Goal: Information Seeking & Learning: Learn about a topic

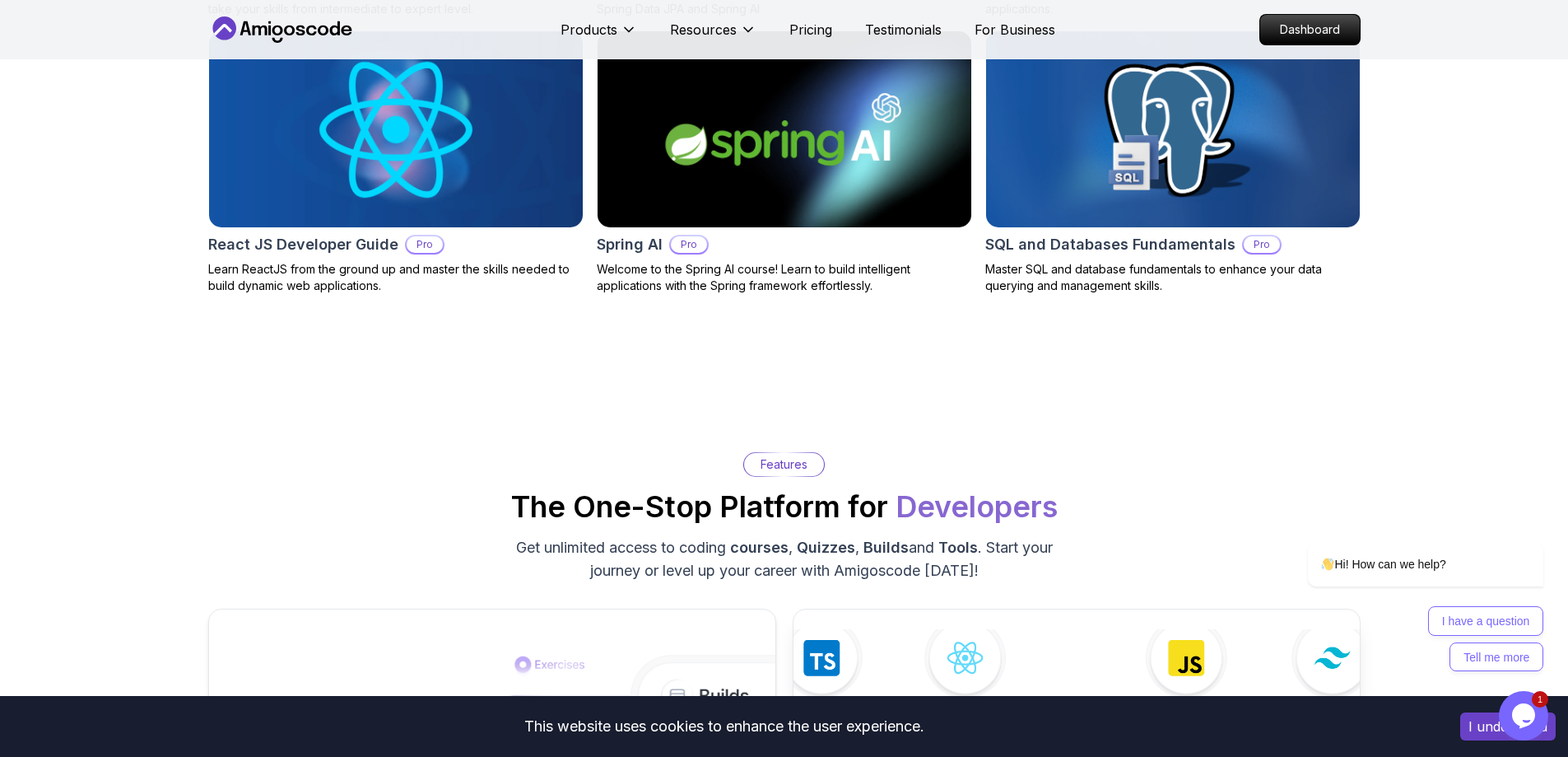
scroll to position [2471, 0]
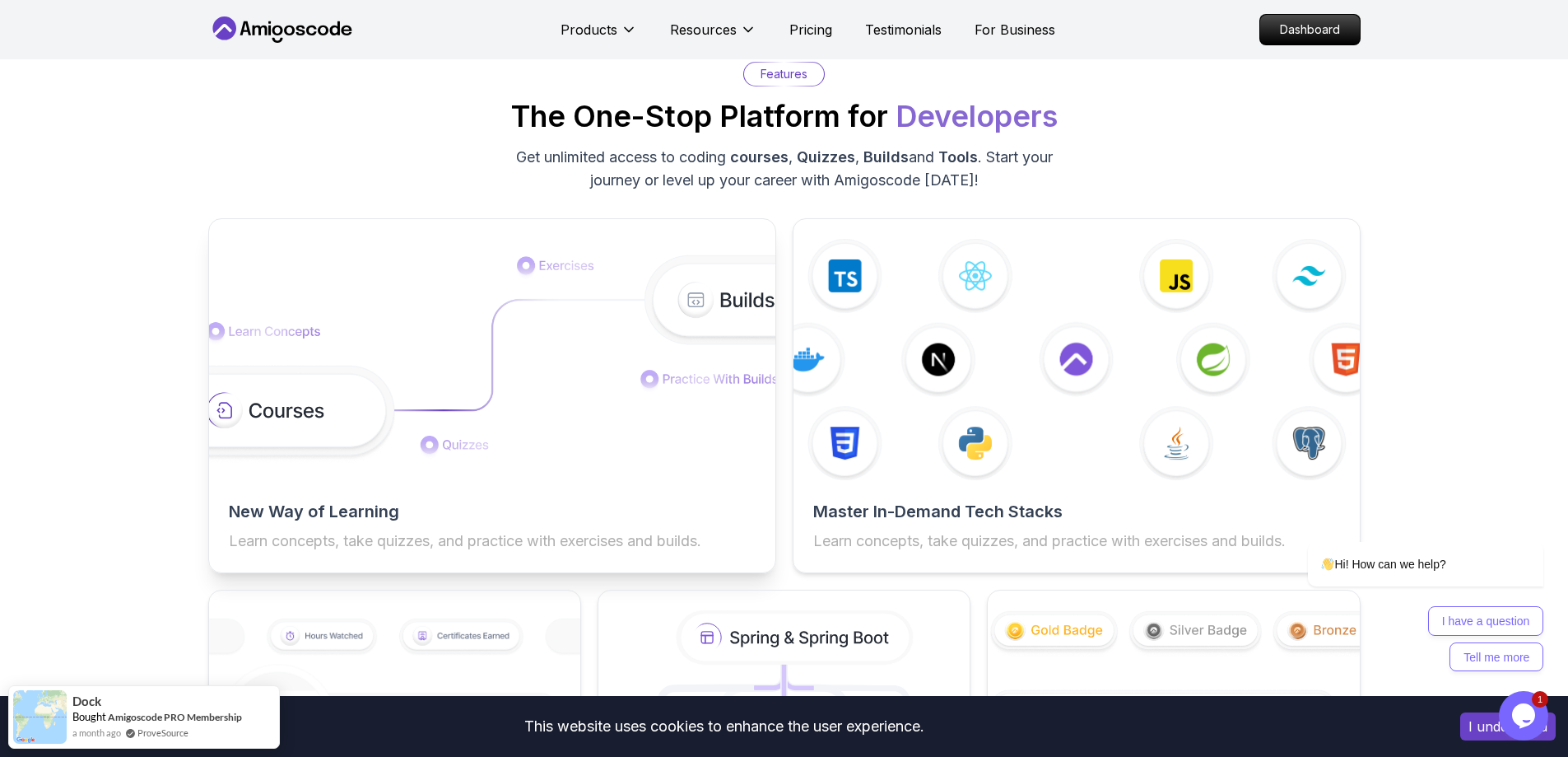
click at [488, 392] on img at bounding box center [492, 360] width 623 height 210
click at [359, 545] on p "Learn concepts, take quizzes, and practice with exercises and builds." at bounding box center [492, 542] width 527 height 23
click at [321, 510] on h2 "New Way of Learning" at bounding box center [492, 512] width 527 height 23
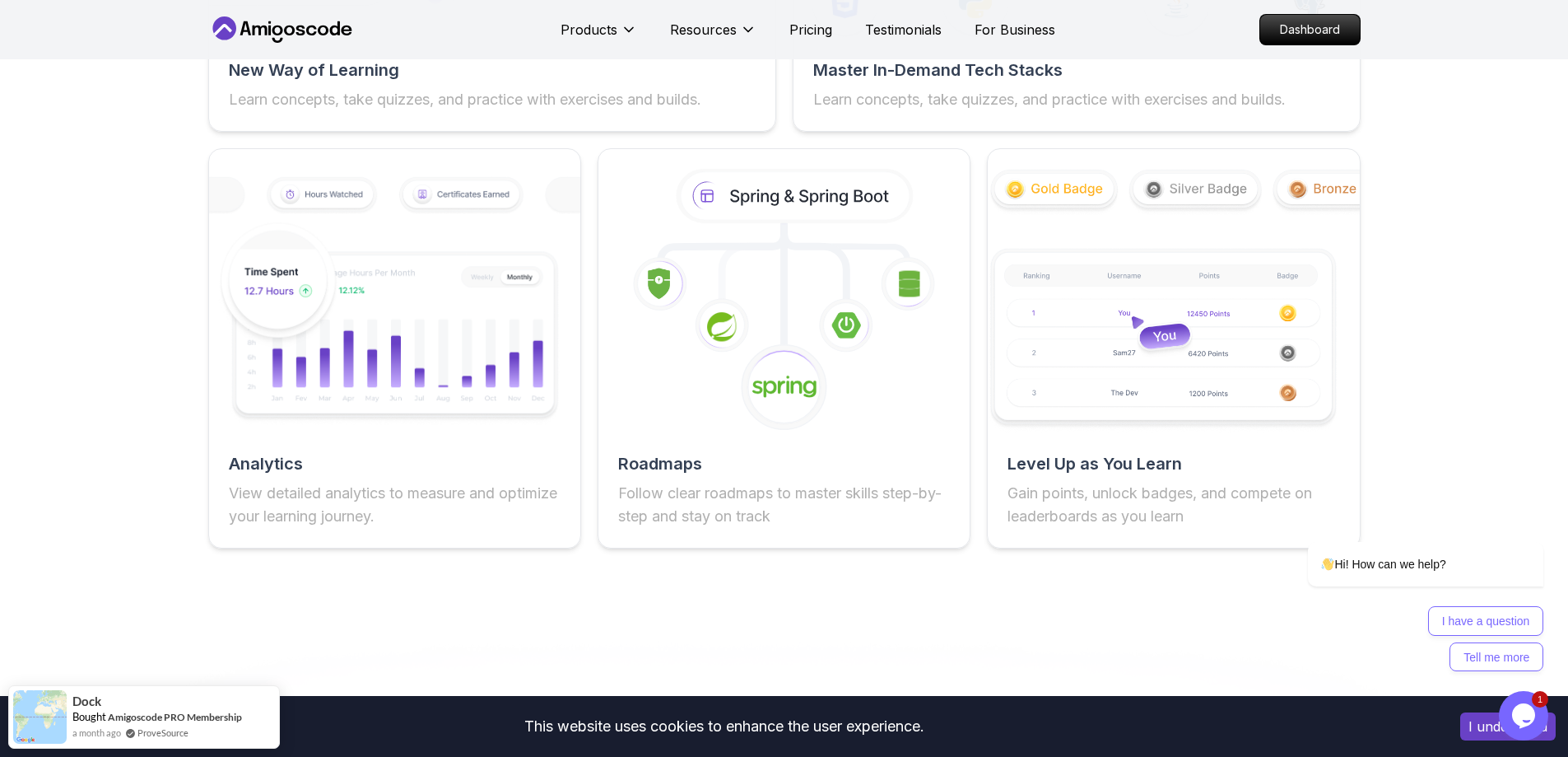
scroll to position [3130, 0]
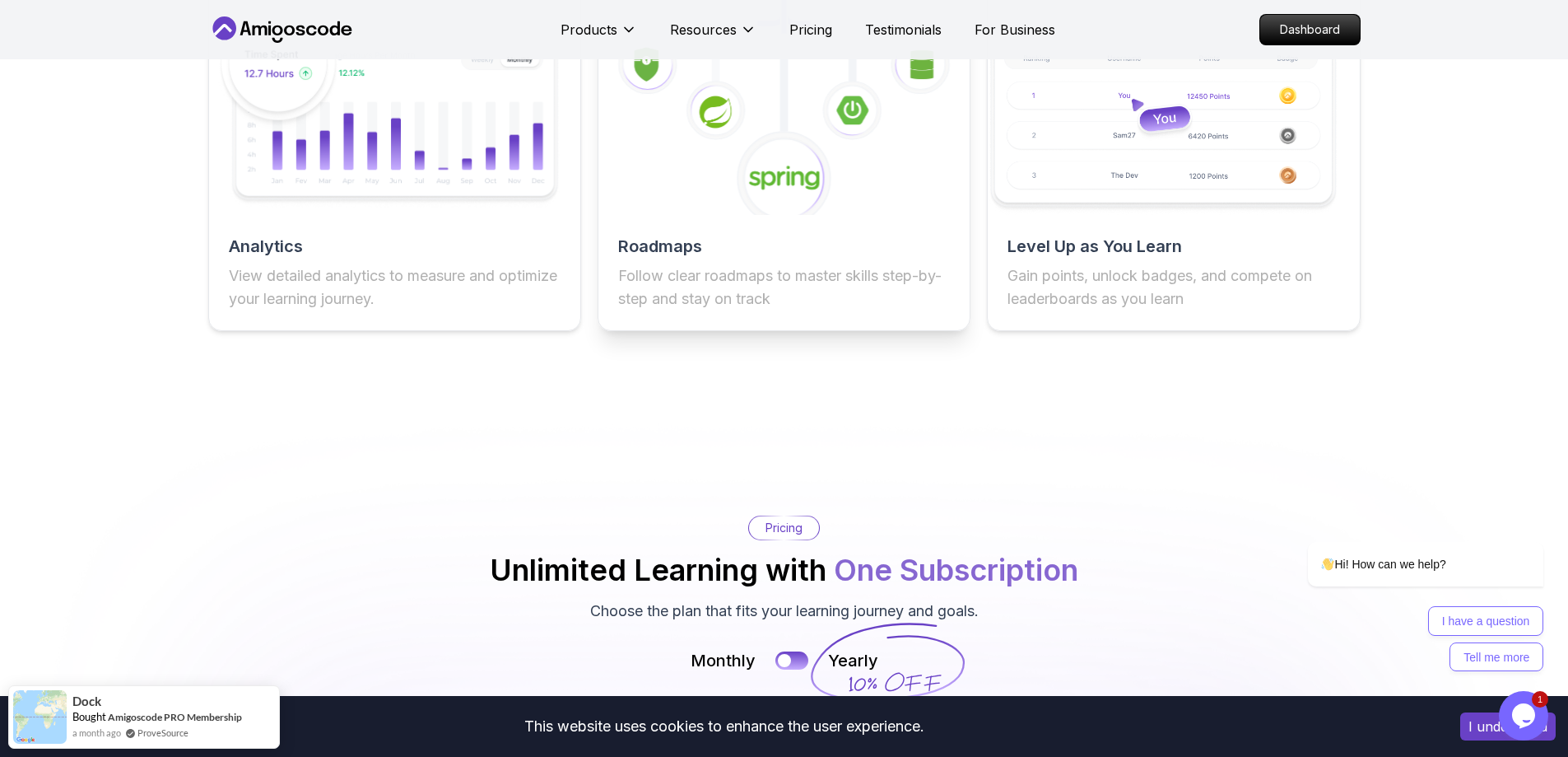
click at [799, 140] on icon at bounding box center [784, 178] width 97 height 97
click at [657, 275] on p "Follow clear roadmaps to master skills step-by-step and stay on track" at bounding box center [784, 288] width 332 height 46
click at [648, 249] on h2 "Roadmaps" at bounding box center [784, 246] width 332 height 23
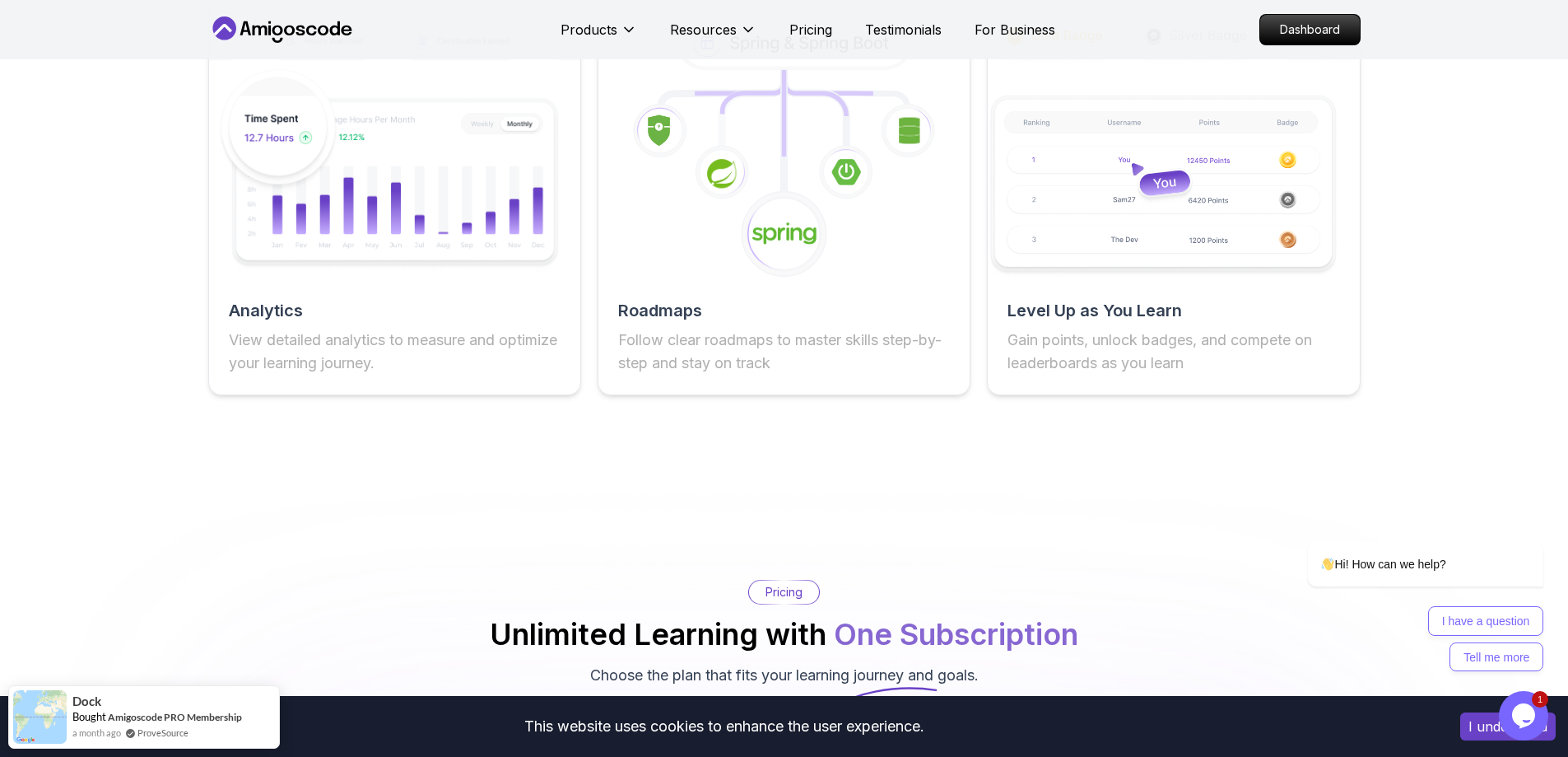
scroll to position [2883, 0]
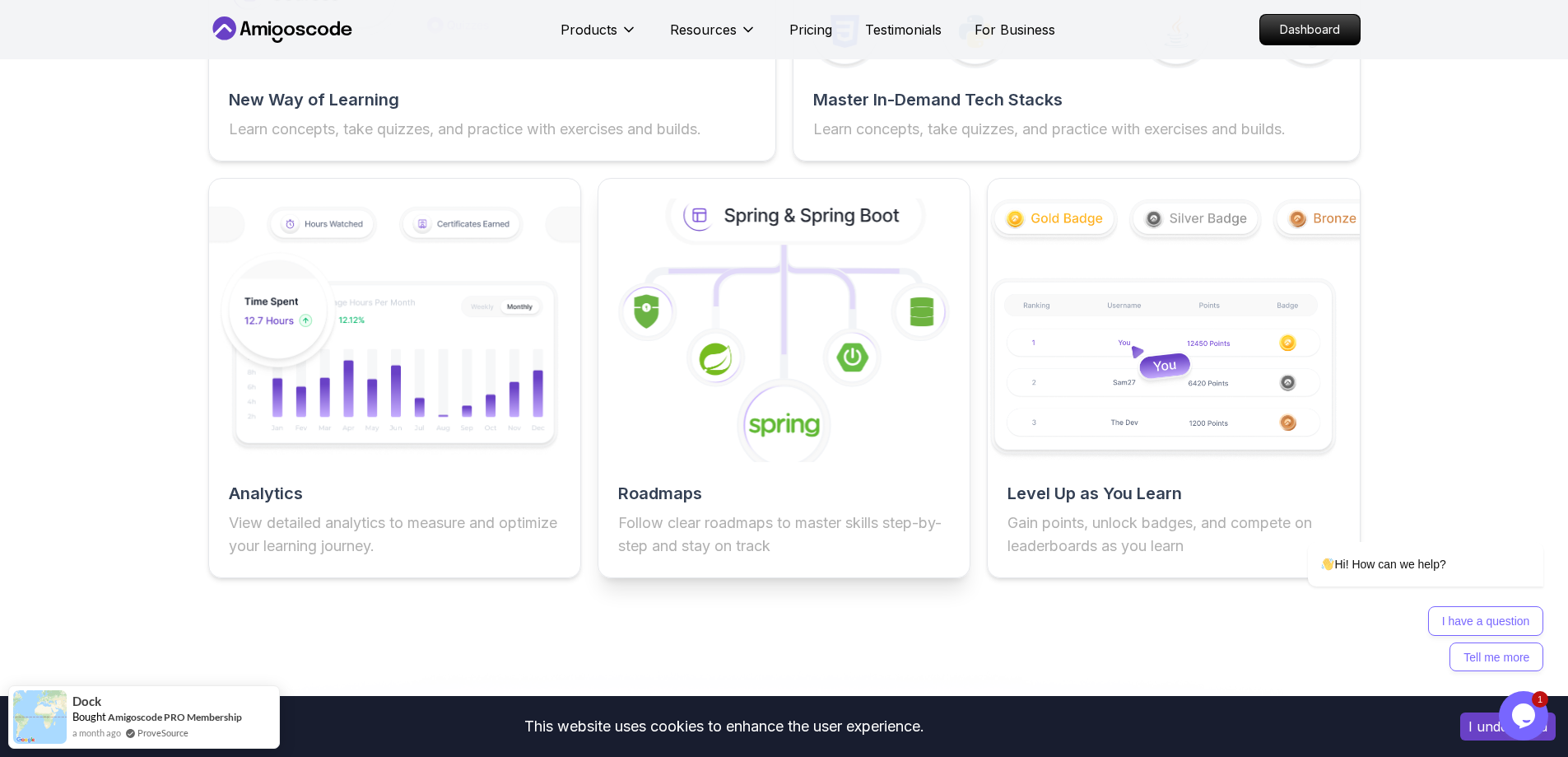
click at [802, 246] on icon at bounding box center [795, 215] width 263 height 63
click at [807, 214] on icon at bounding box center [797, 215] width 252 height 54
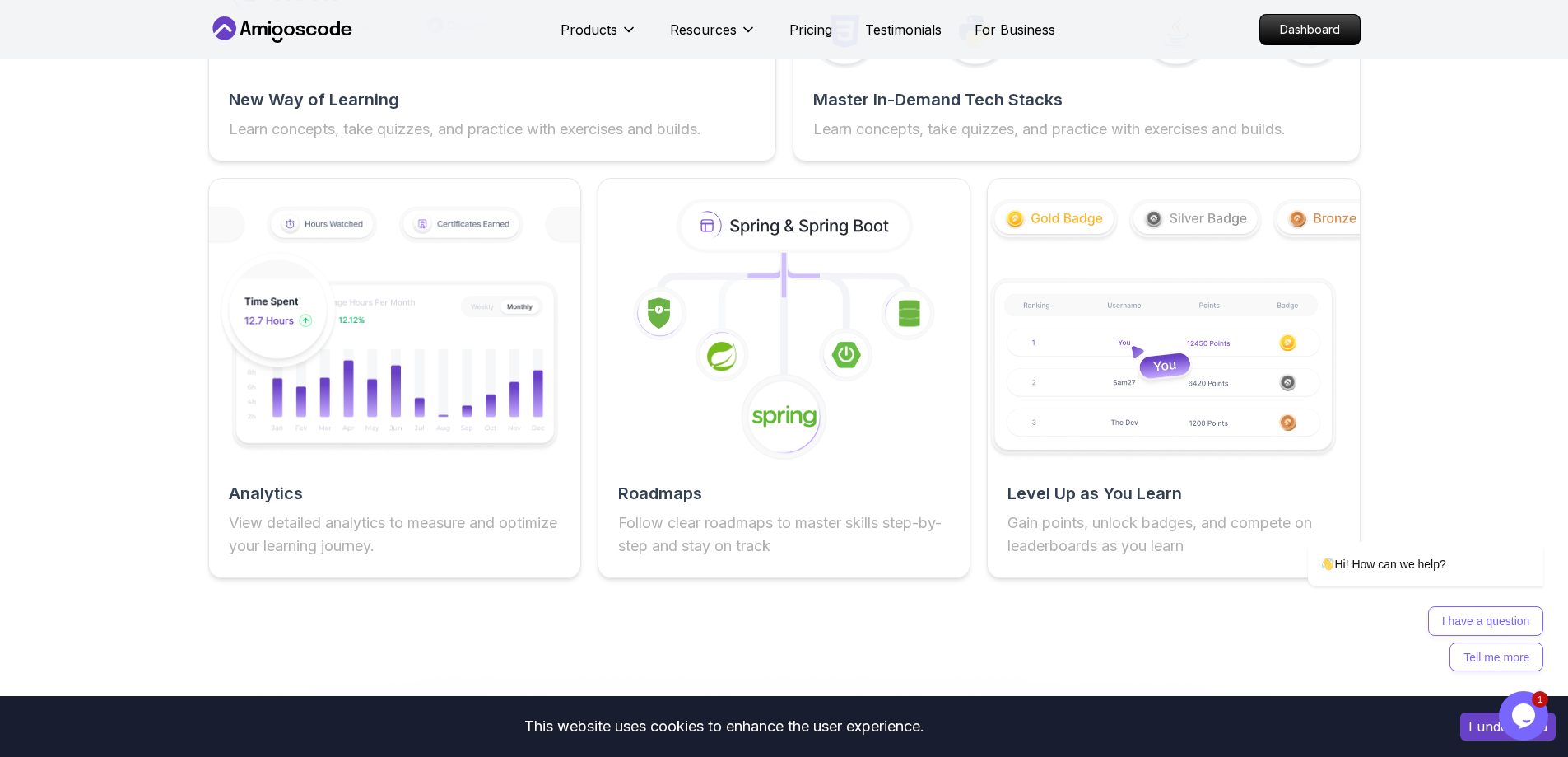
click at [1477, 726] on button "I understand" at bounding box center [1507, 726] width 95 height 28
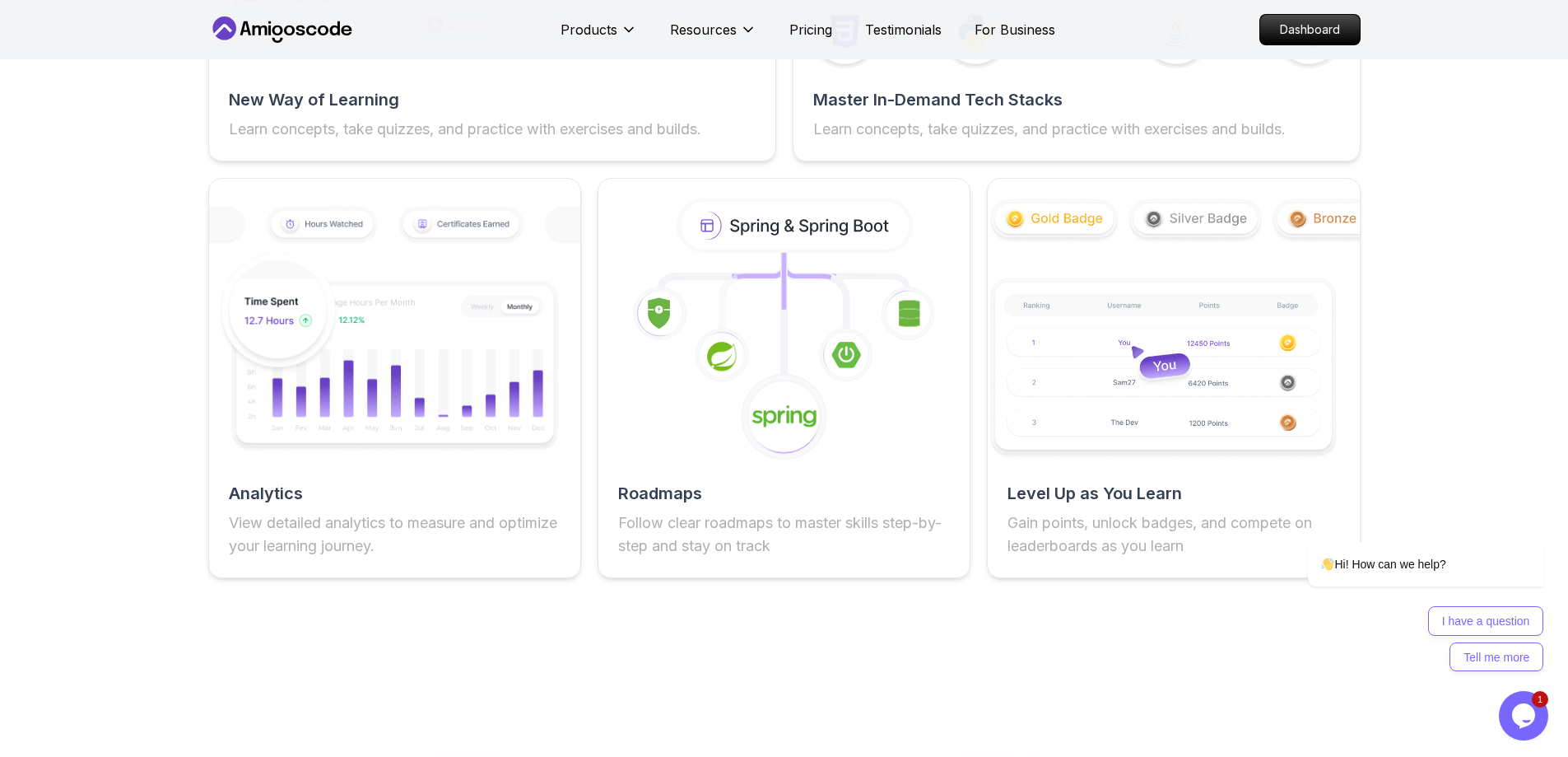
click at [585, 273] on div "Analytics View detailed analytics to measure and optimize your learning journey…" at bounding box center [784, 378] width 1153 height 400
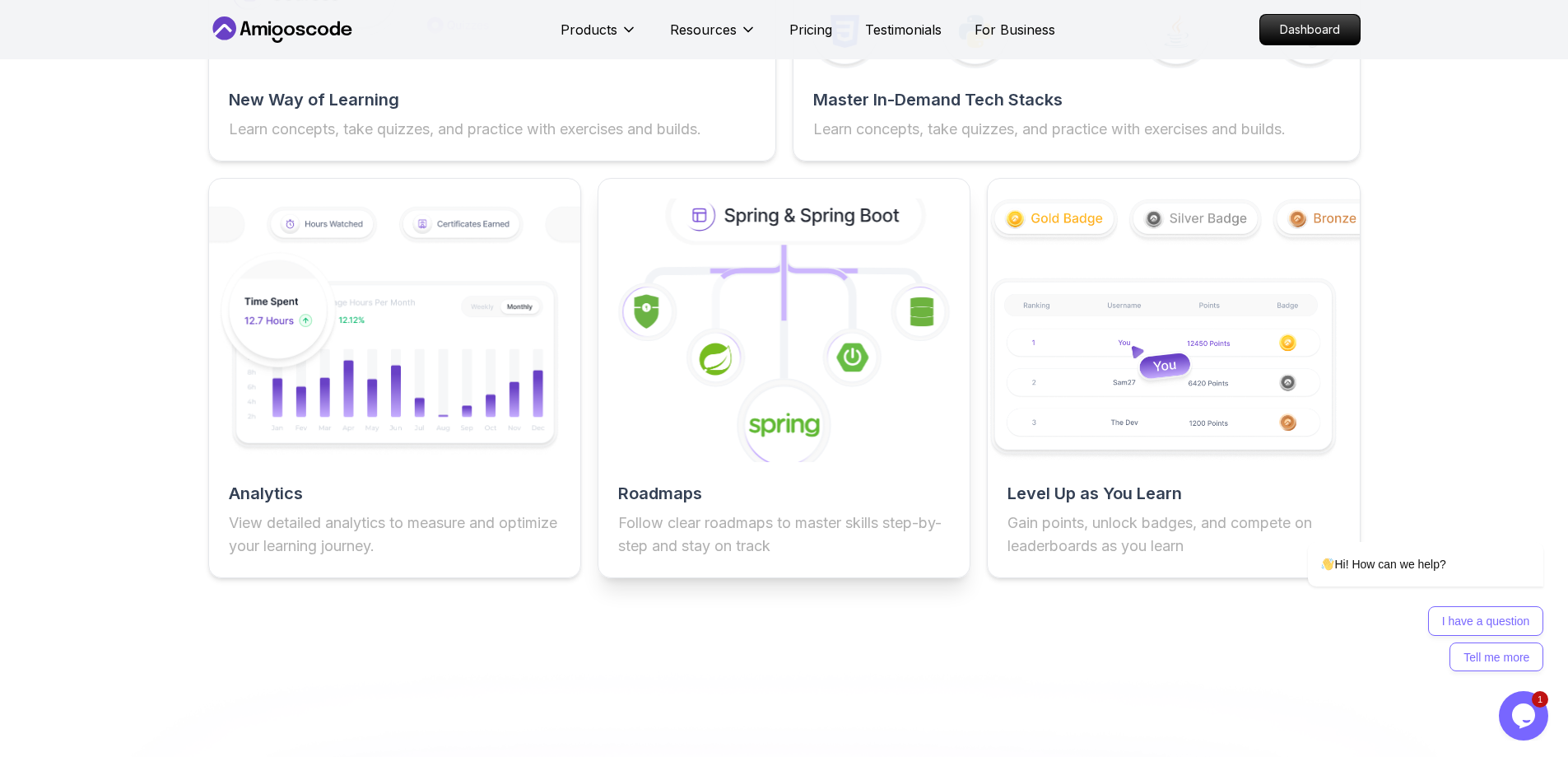
click at [738, 266] on icon at bounding box center [747, 258] width 74 height 26
drag, startPoint x: 810, startPoint y: 230, endPoint x: 817, endPoint y: 216, distance: 15.7
click at [811, 227] on icon at bounding box center [797, 215] width 252 height 54
click at [818, 215] on icon at bounding box center [797, 215] width 252 height 54
click at [823, 210] on icon at bounding box center [797, 215] width 252 height 54
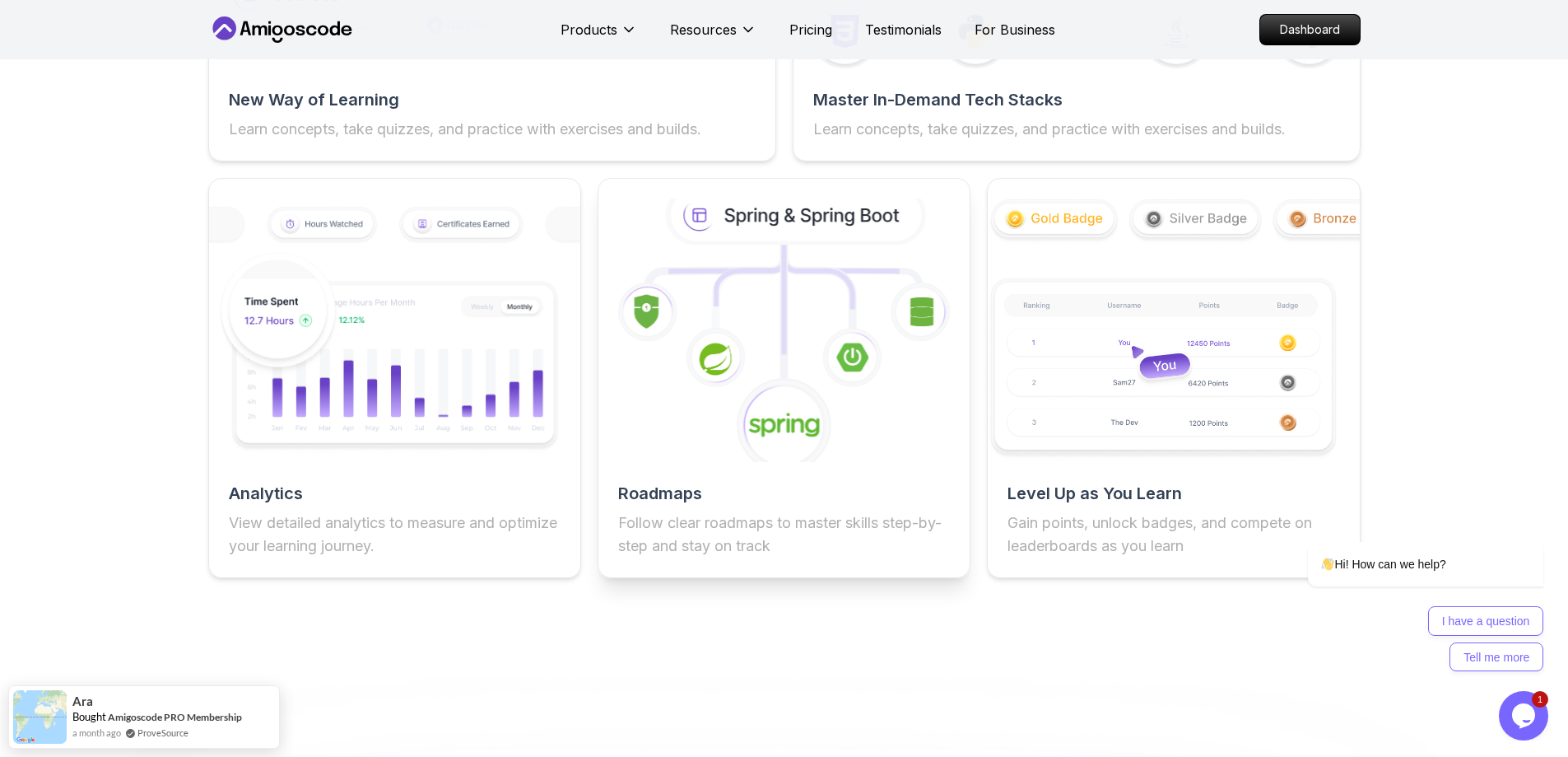
click at [741, 523] on p "Follow clear roadmaps to master skills step-by-step and stay on track" at bounding box center [784, 535] width 332 height 46
drag, startPoint x: 669, startPoint y: 571, endPoint x: 702, endPoint y: 553, distance: 37.6
click at [669, 570] on div "Roadmaps Follow clear roadmaps to master skills step-by-step and stay on track" at bounding box center [784, 378] width 373 height 400
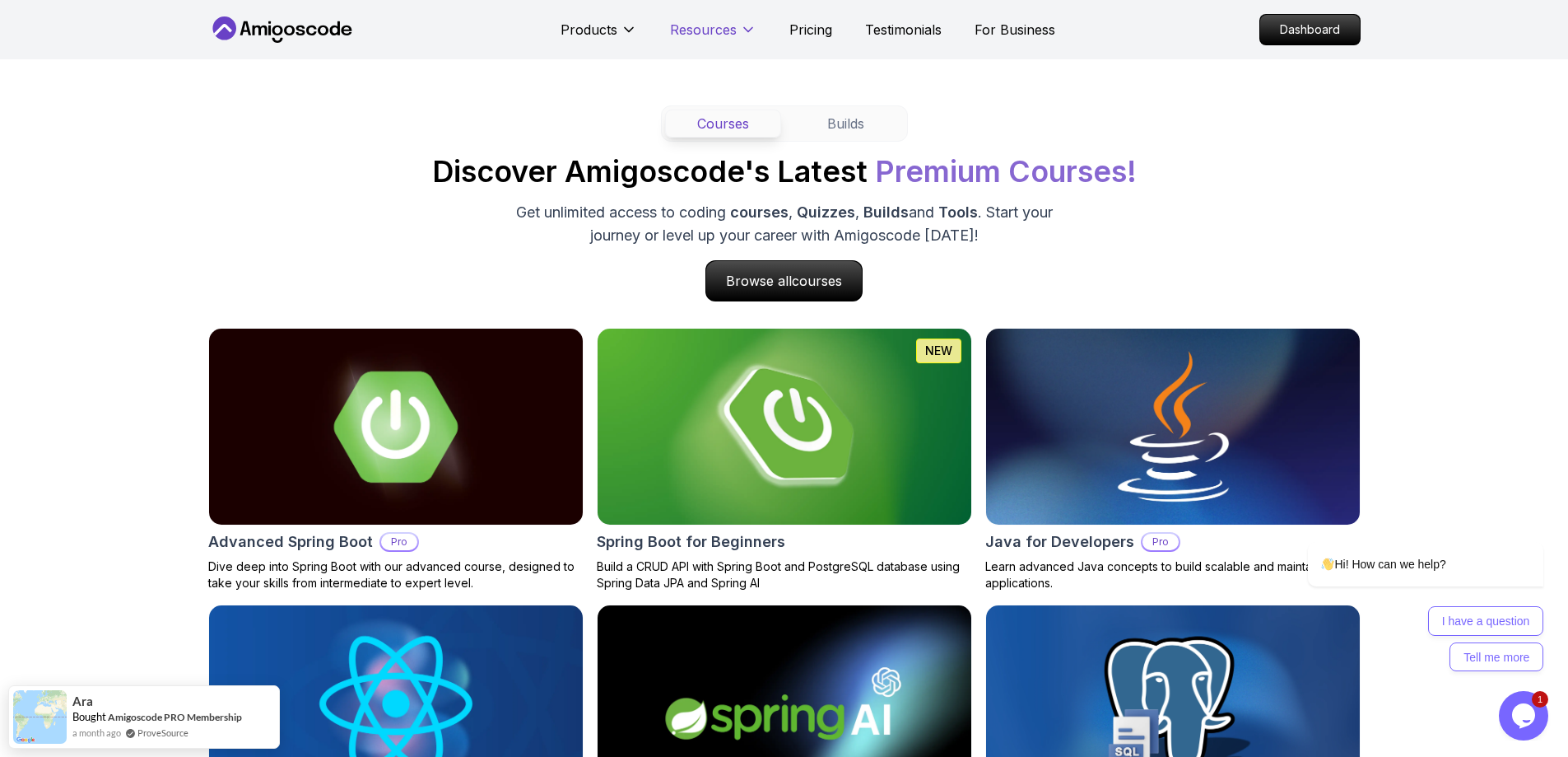
scroll to position [1236, 0]
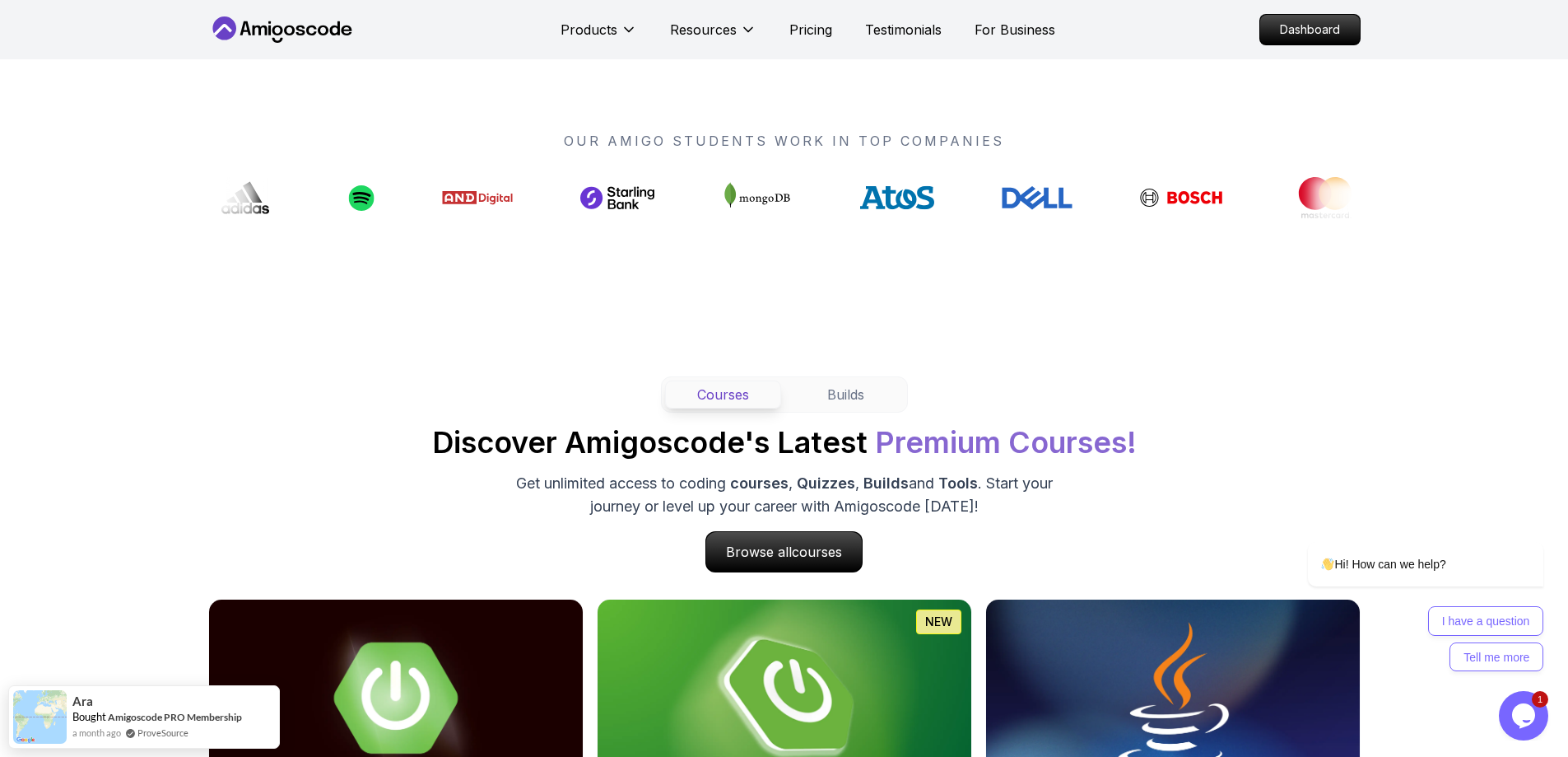
click at [325, 25] on icon at bounding box center [283, 29] width 148 height 26
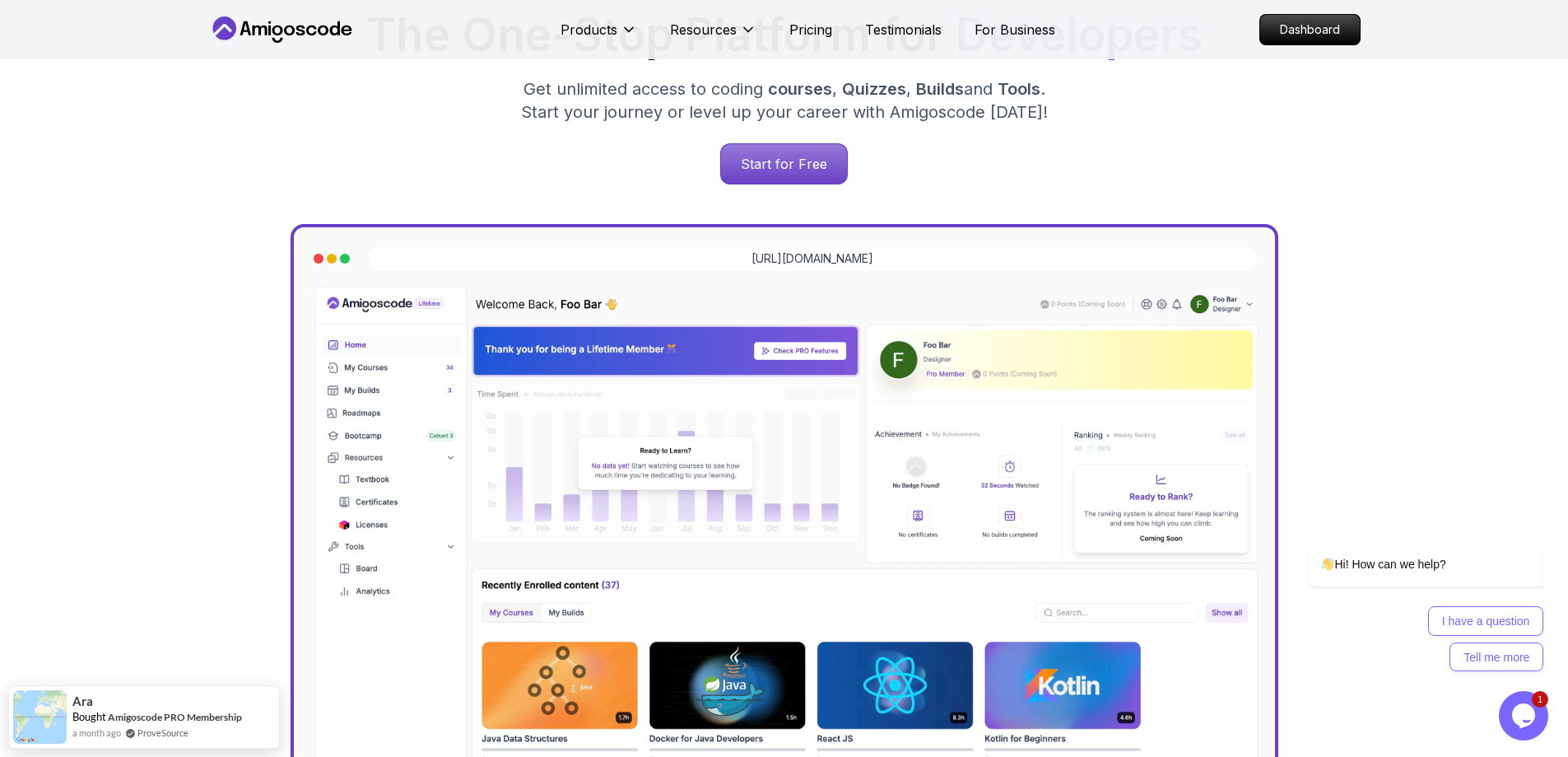
scroll to position [83, 0]
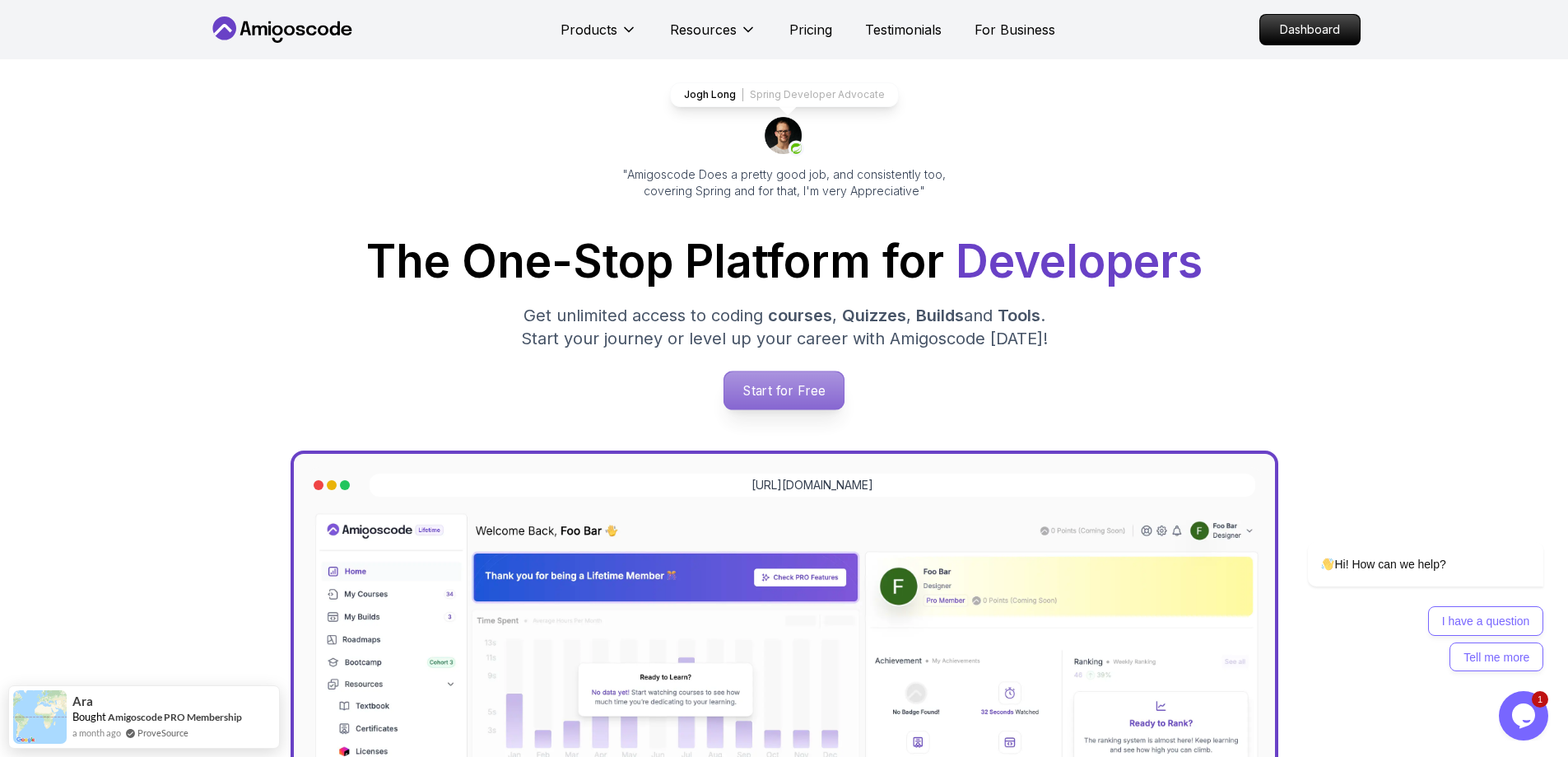
click at [808, 390] on p "Start for Free" at bounding box center [784, 390] width 119 height 38
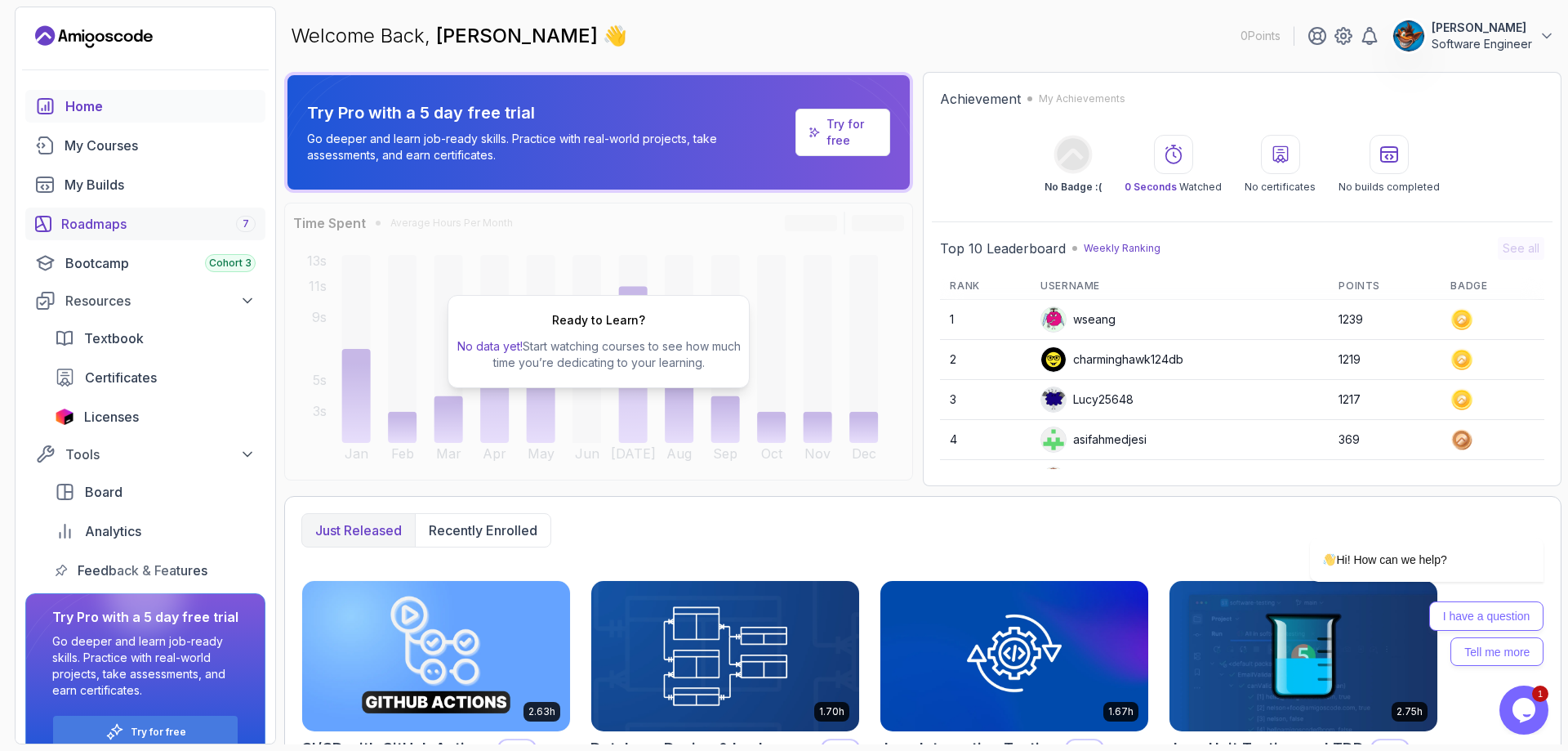
click at [122, 215] on div "Roadmaps 7" at bounding box center [158, 223] width 195 height 20
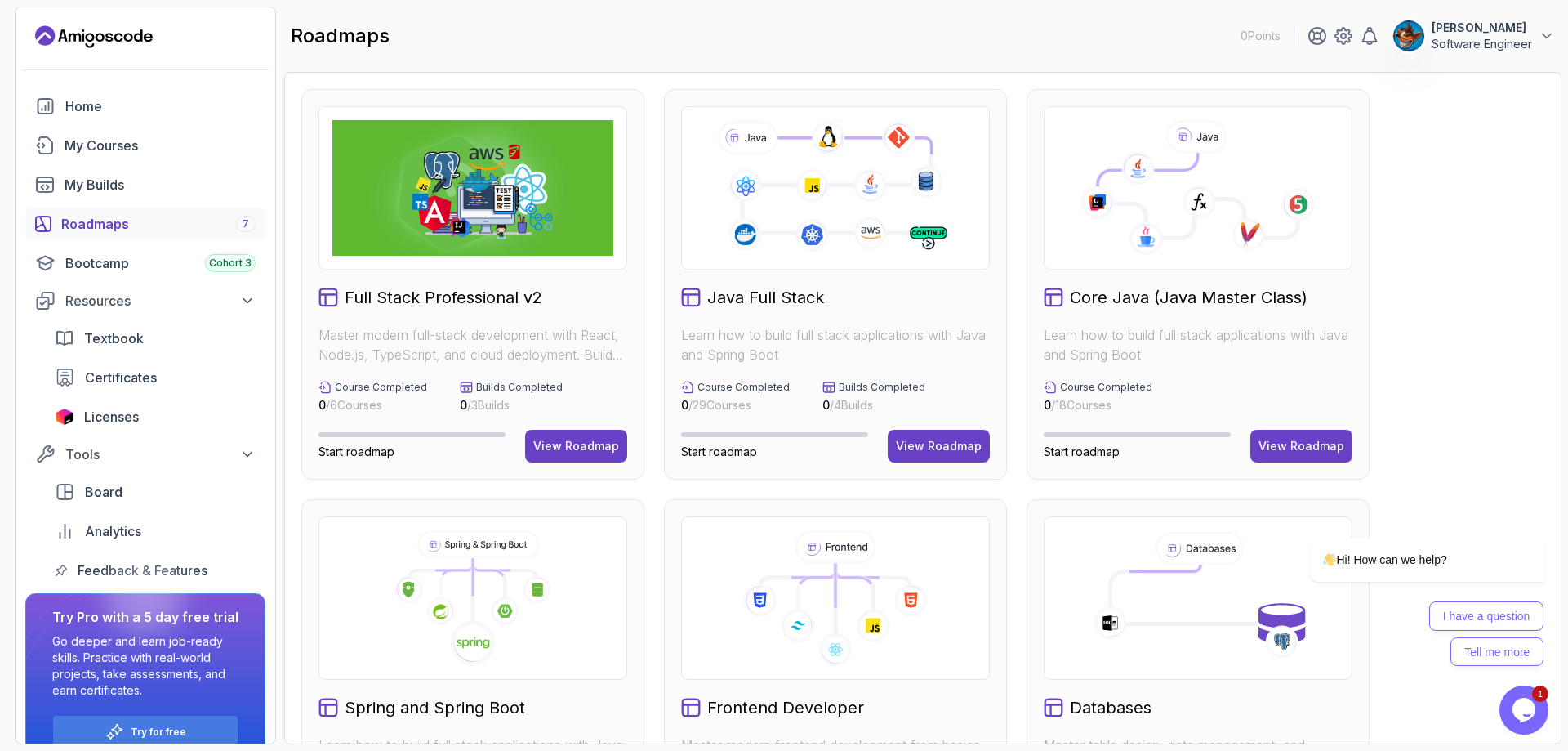
click at [789, 154] on icon at bounding box center [835, 187] width 253 height 140
click at [818, 223] on icon at bounding box center [835, 187] width 253 height 140
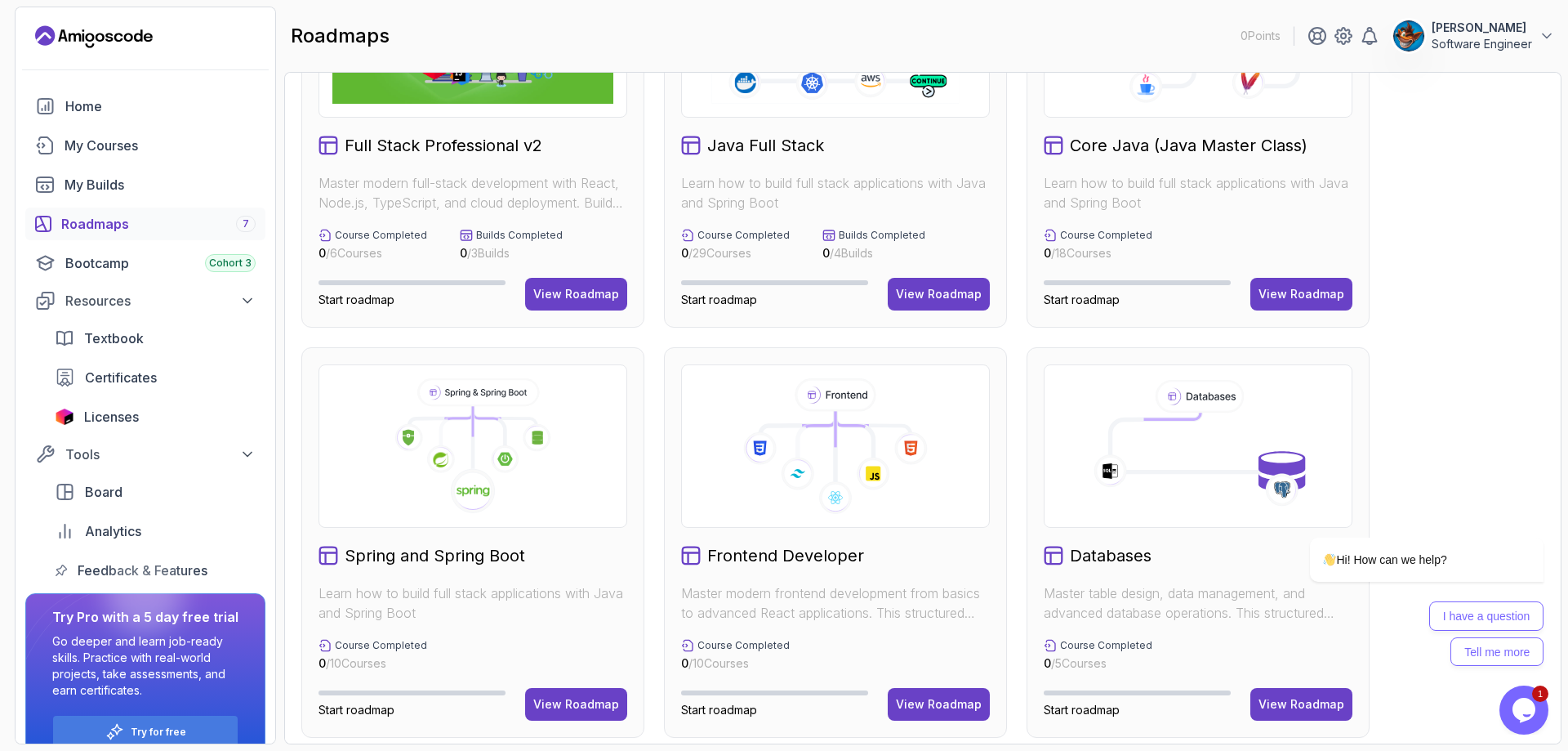
scroll to position [164, 0]
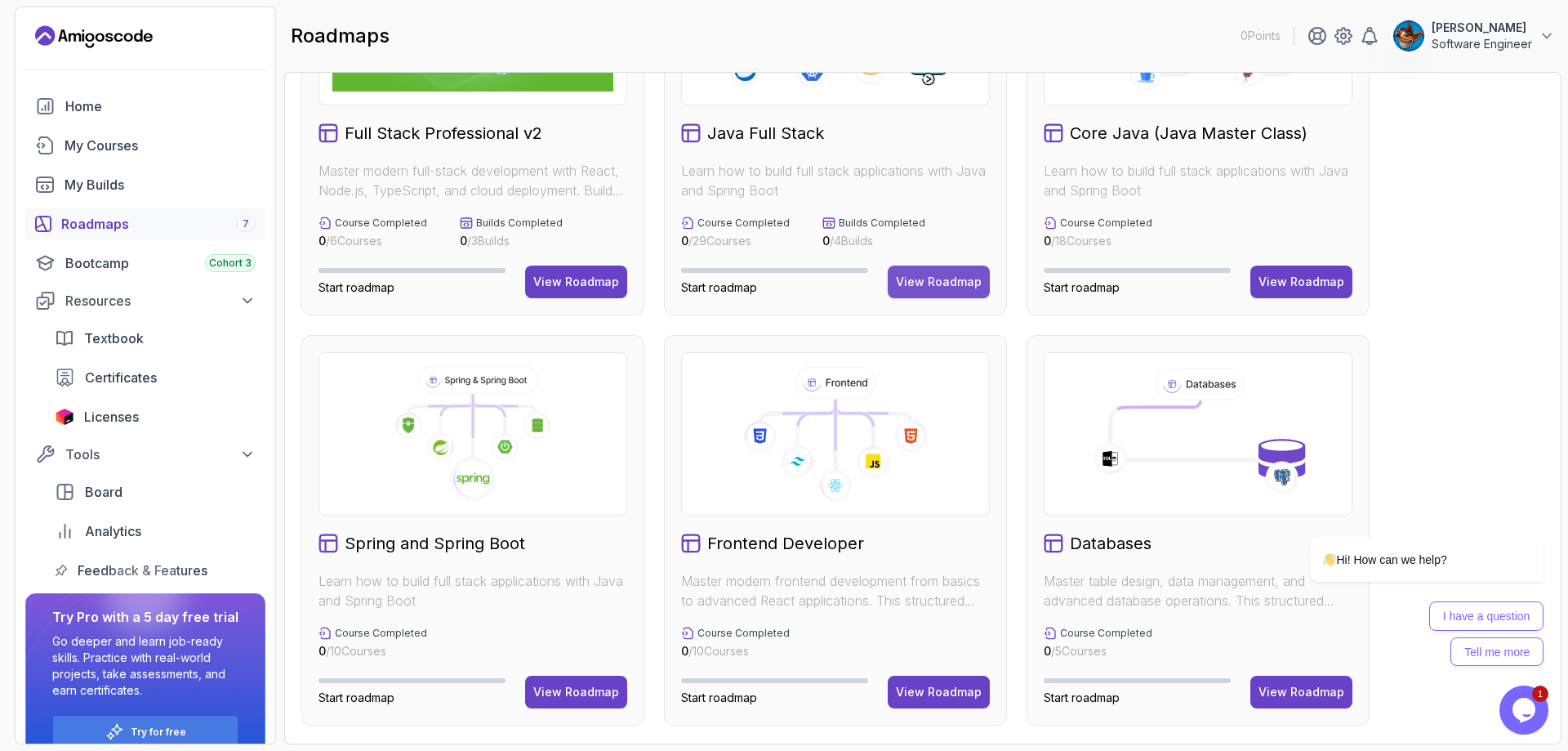
click at [961, 282] on div "View Roadmap" at bounding box center [939, 282] width 86 height 16
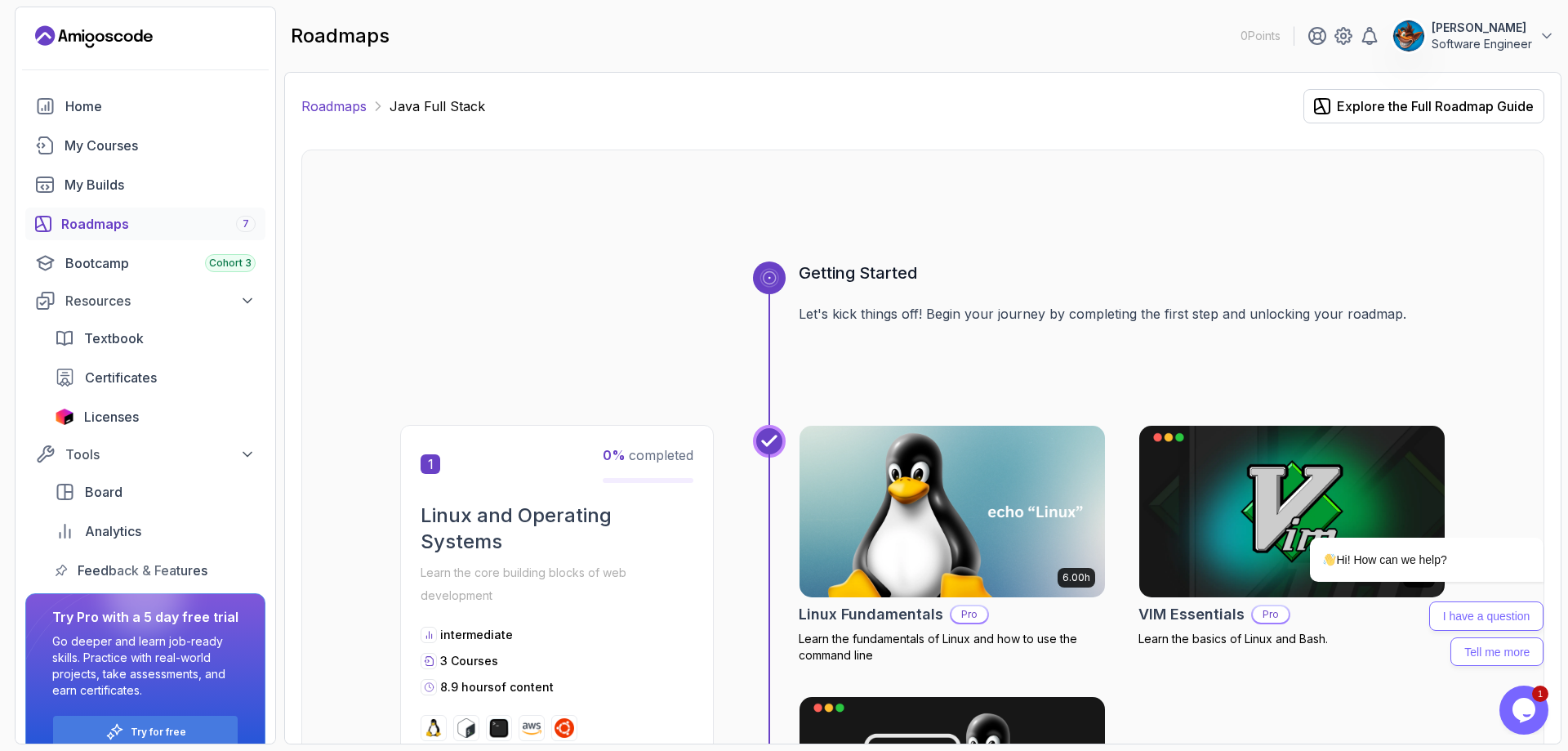
click at [339, 112] on link "Roadmaps" at bounding box center [334, 106] width 66 height 20
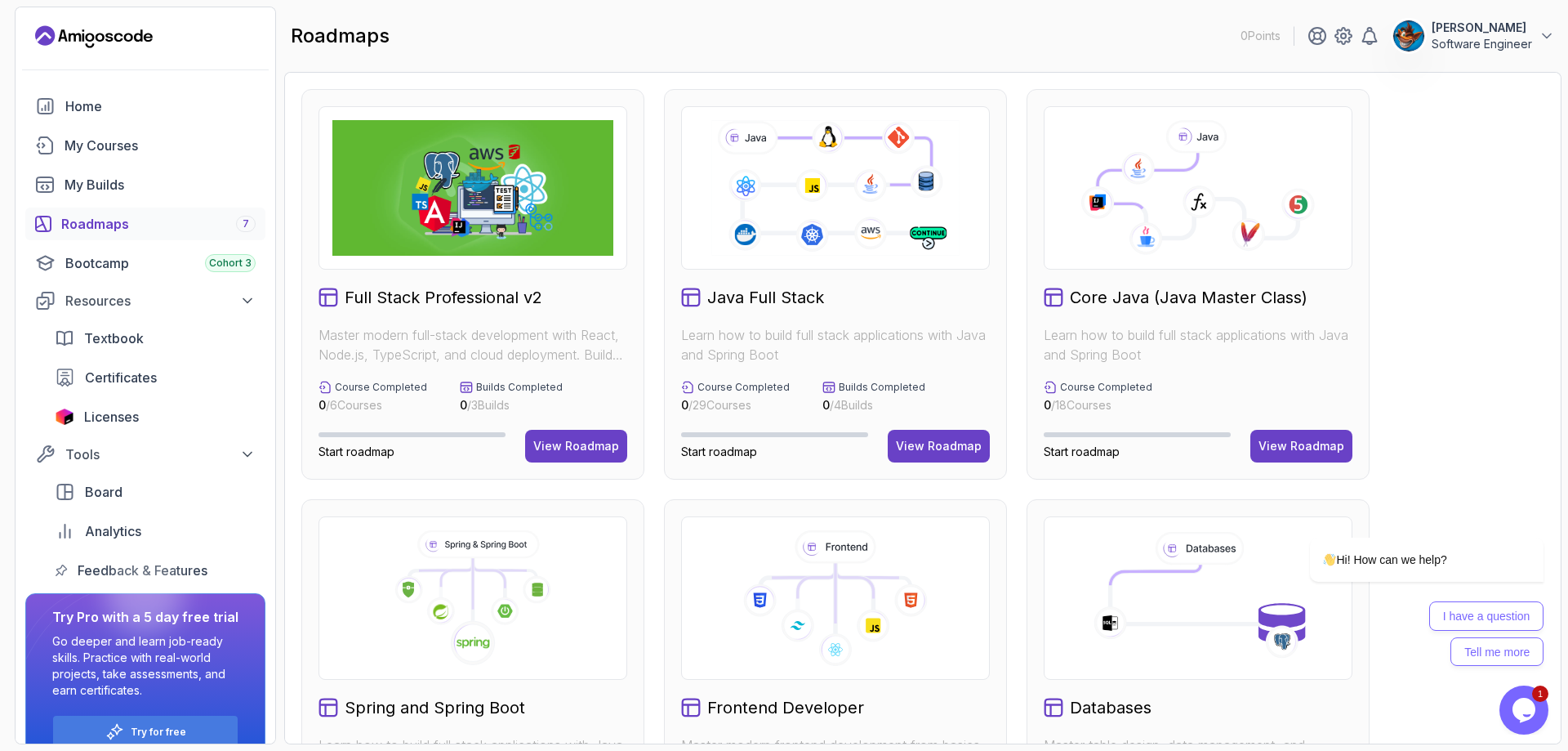
click at [1229, 207] on icon at bounding box center [1198, 188] width 281 height 136
click at [1288, 437] on div "Hi! How can we help? I have a question Tell me more" at bounding box center [1405, 530] width 294 height 287
click at [1293, 450] on div "Hi! How can we help? I have a question Tell me more" at bounding box center [1405, 530] width 294 height 287
click at [1535, 512] on icon "Chat attention grabber" at bounding box center [1534, 513] width 14 height 14
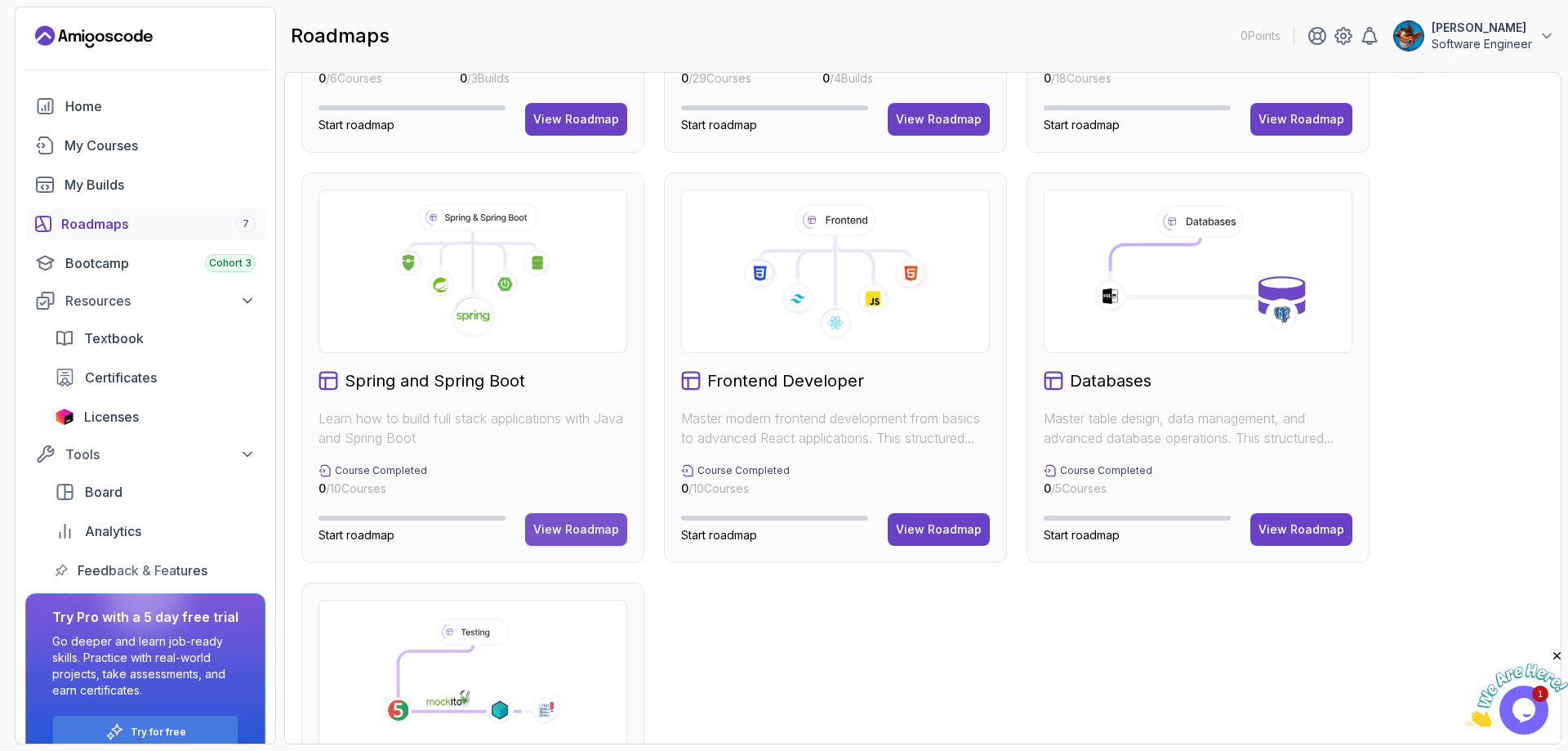
click at [569, 535] on div "View Roadmap" at bounding box center [576, 529] width 86 height 16
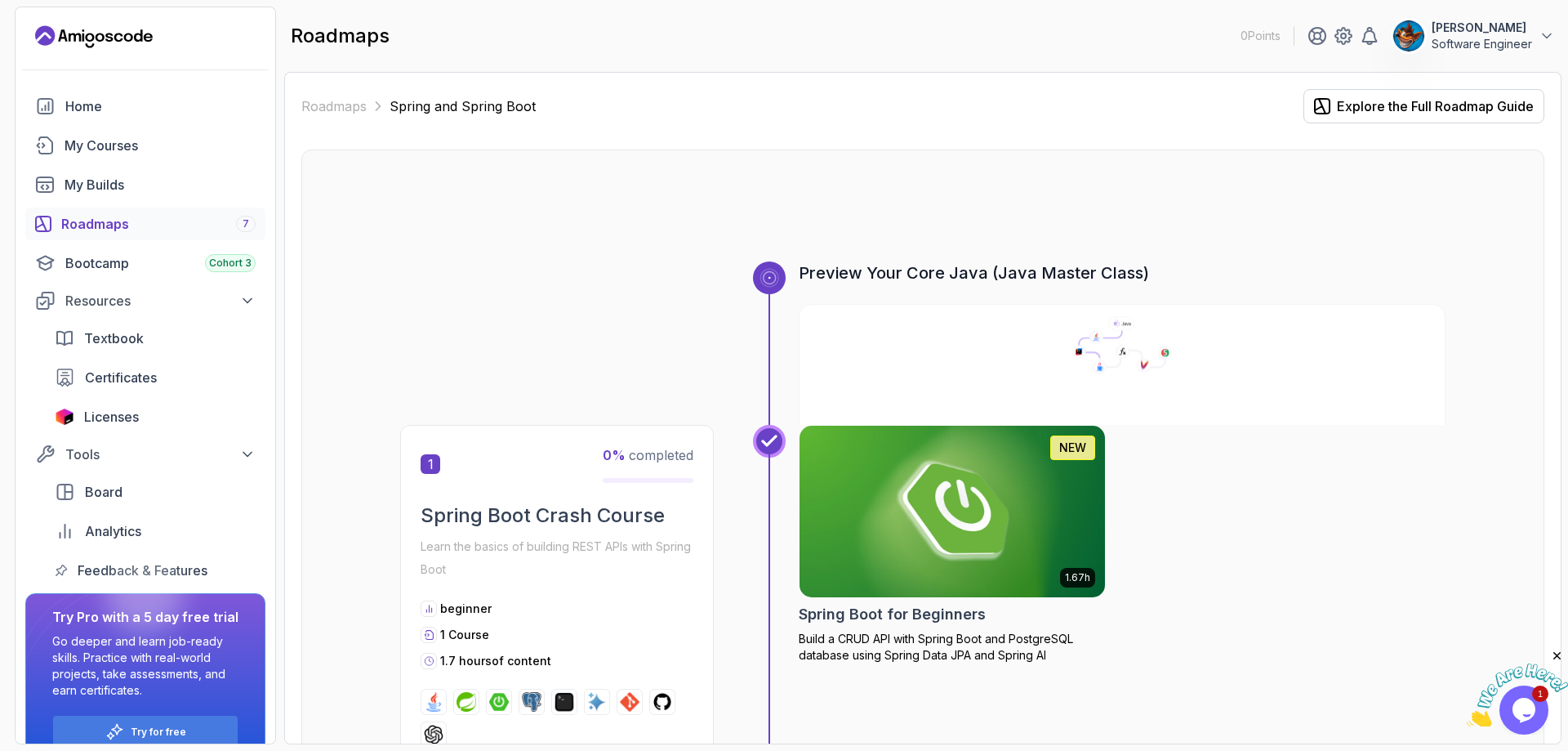
click at [1079, 344] on icon at bounding box center [1100, 344] width 43 height 27
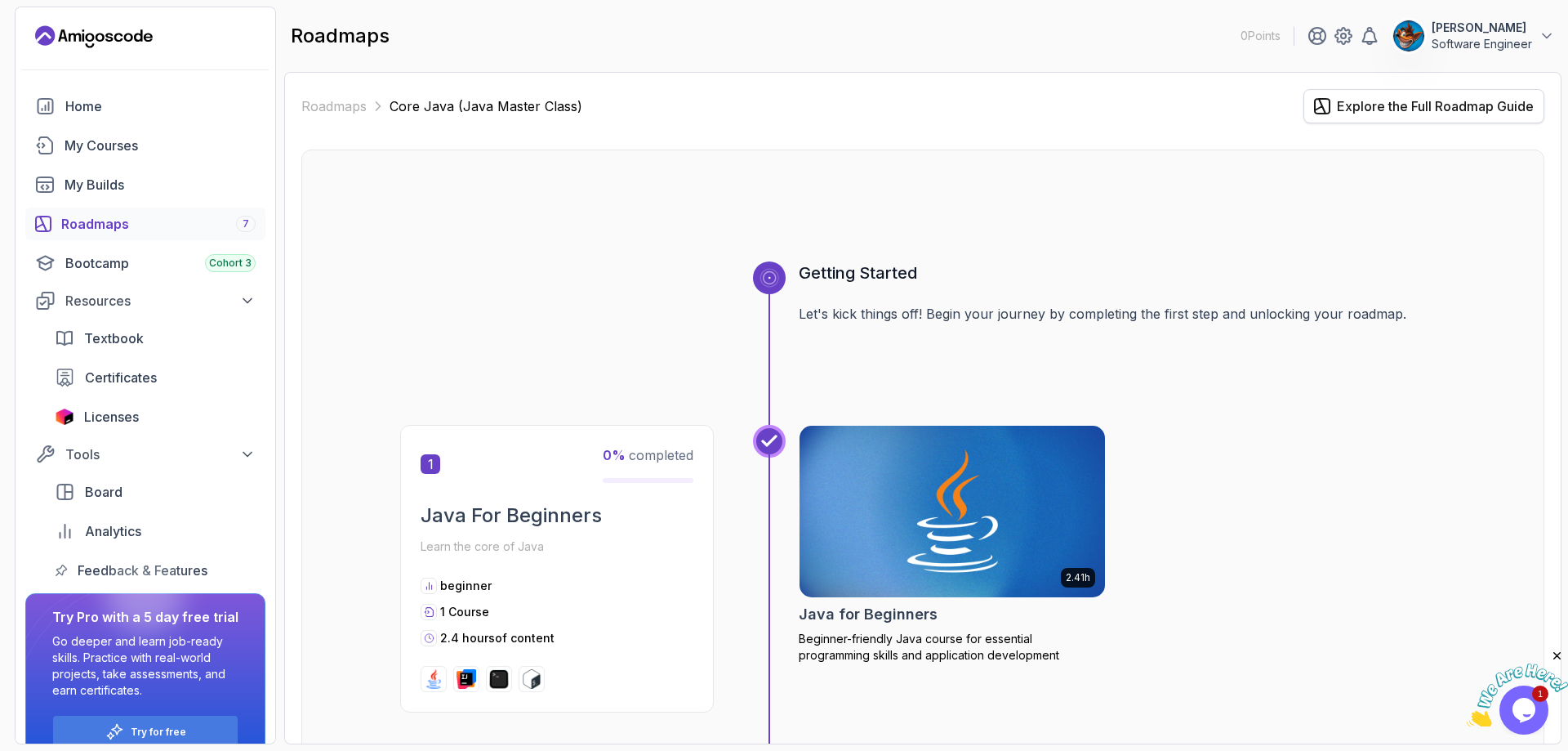
click at [1417, 114] on div "Explore the Full Roadmap Guide" at bounding box center [1435, 106] width 196 height 20
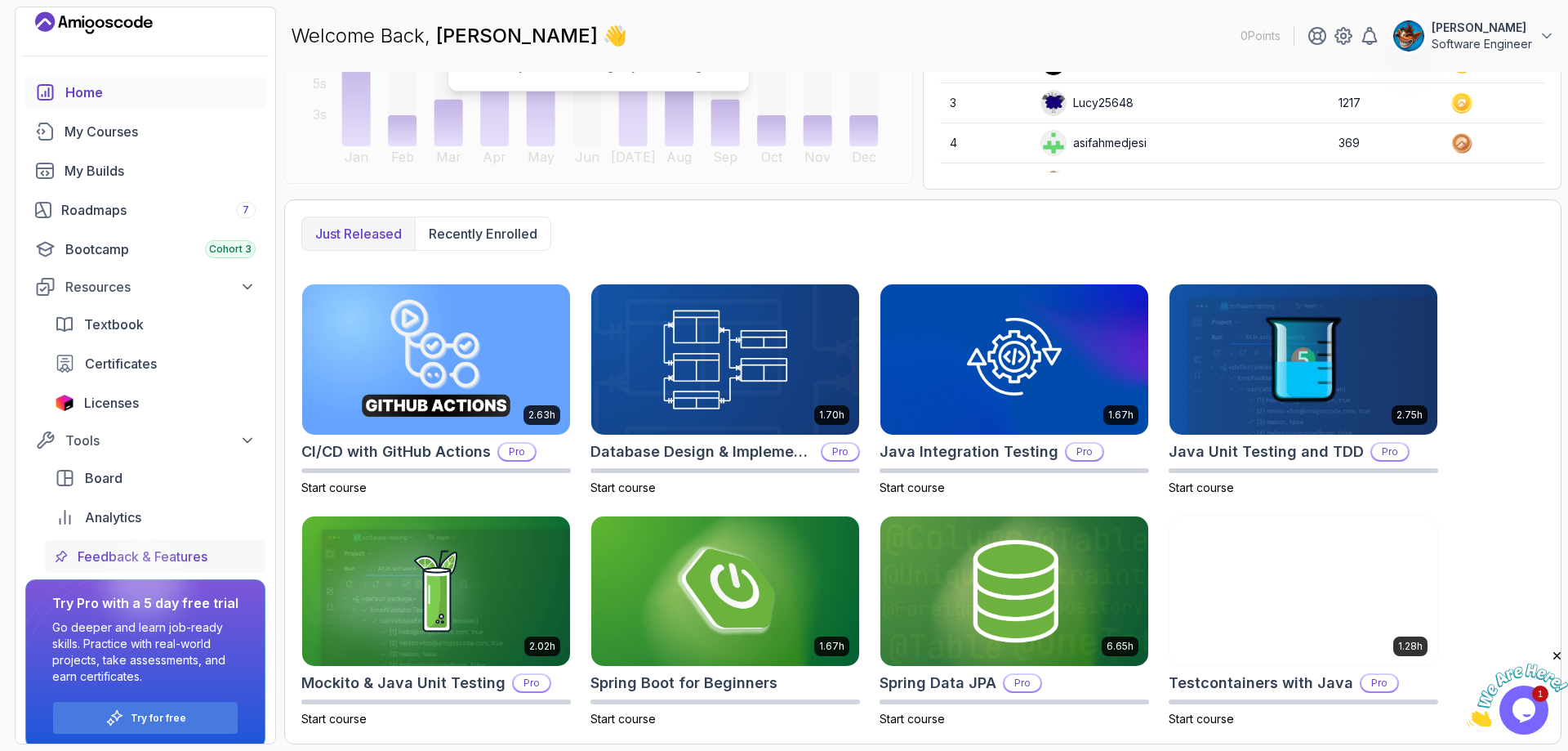
scroll to position [29, 0]
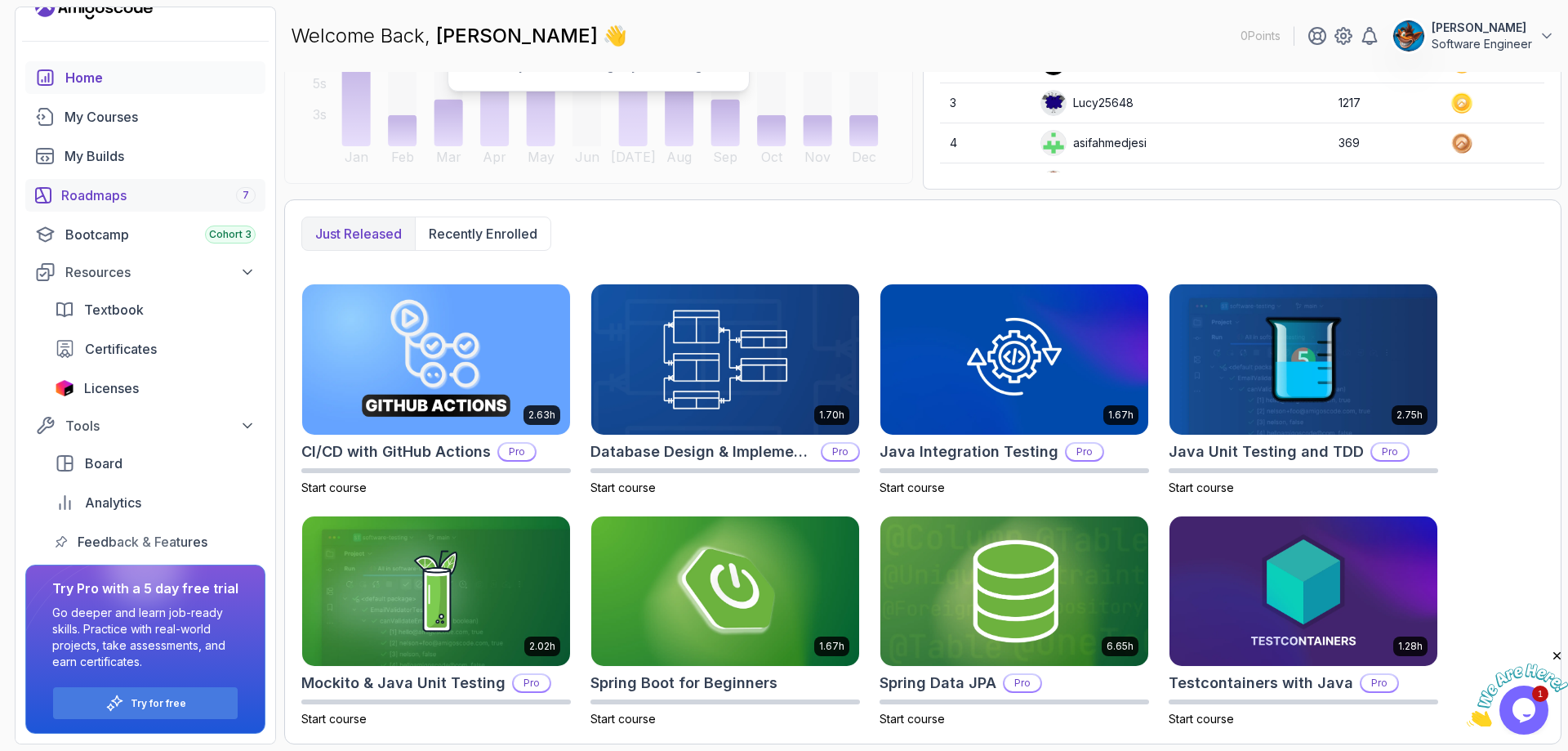
click at [125, 196] on div "Roadmaps 7" at bounding box center [158, 195] width 195 height 20
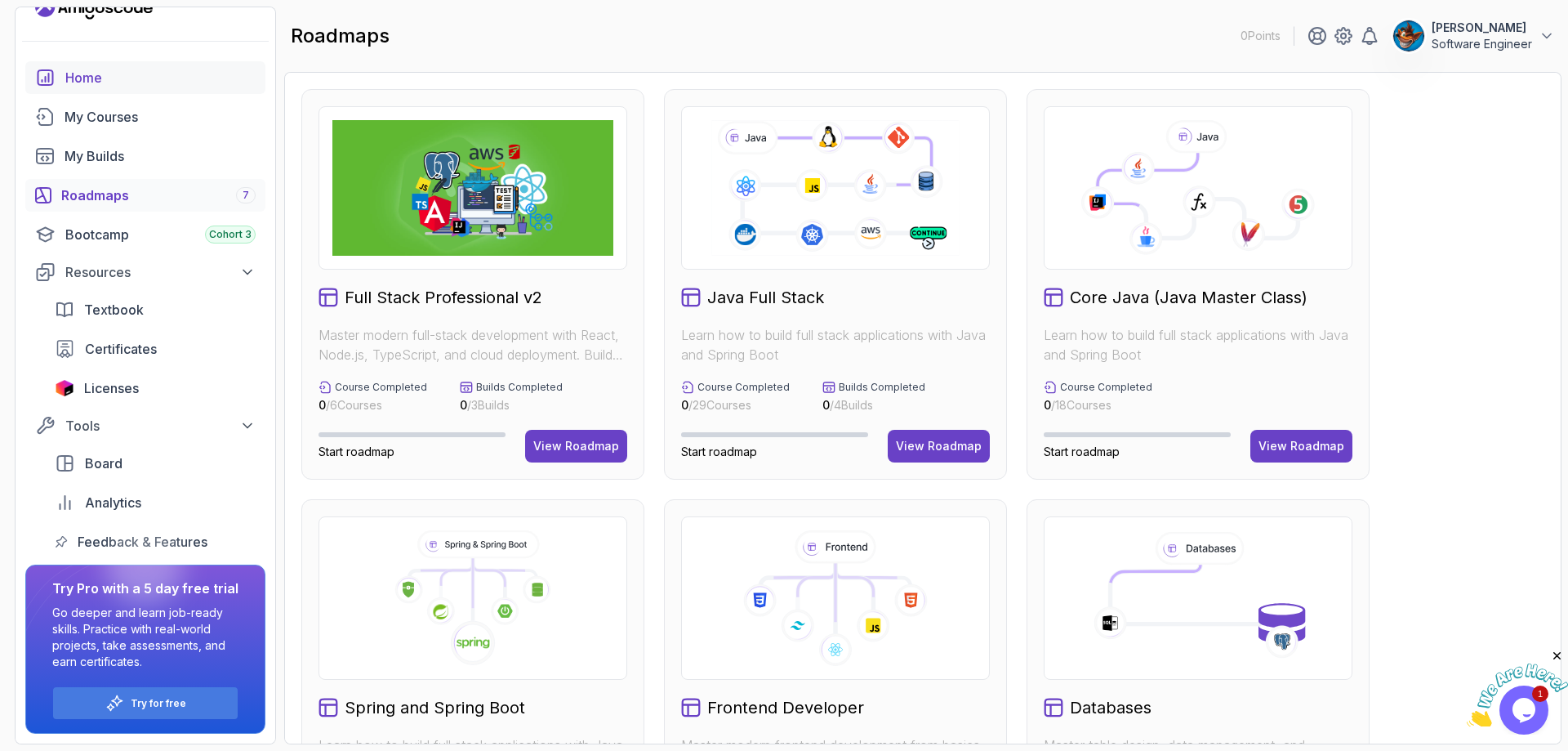
click at [81, 78] on div "Home" at bounding box center [161, 77] width 191 height 20
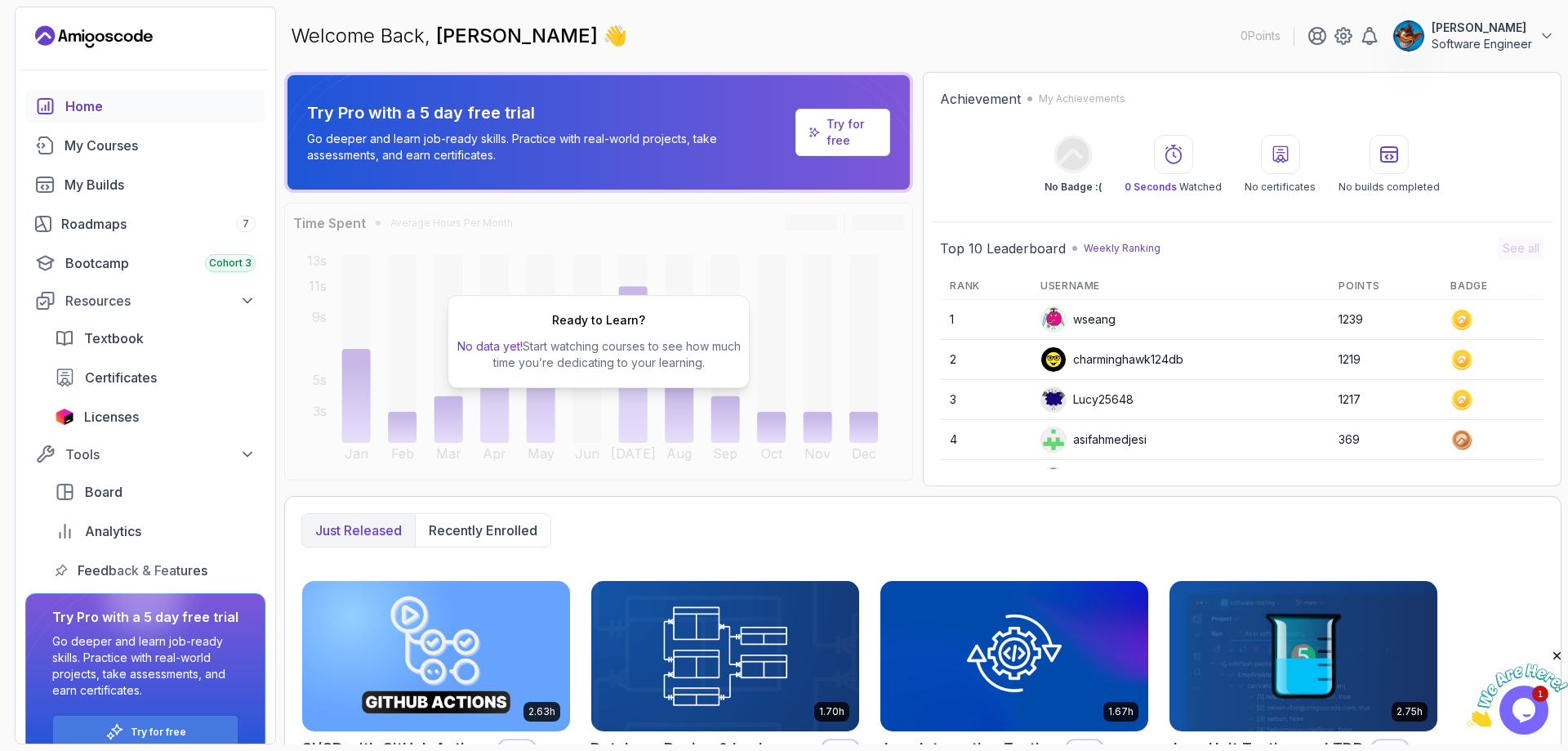
click at [1511, 43] on p "Software Engineer" at bounding box center [1481, 44] width 100 height 16
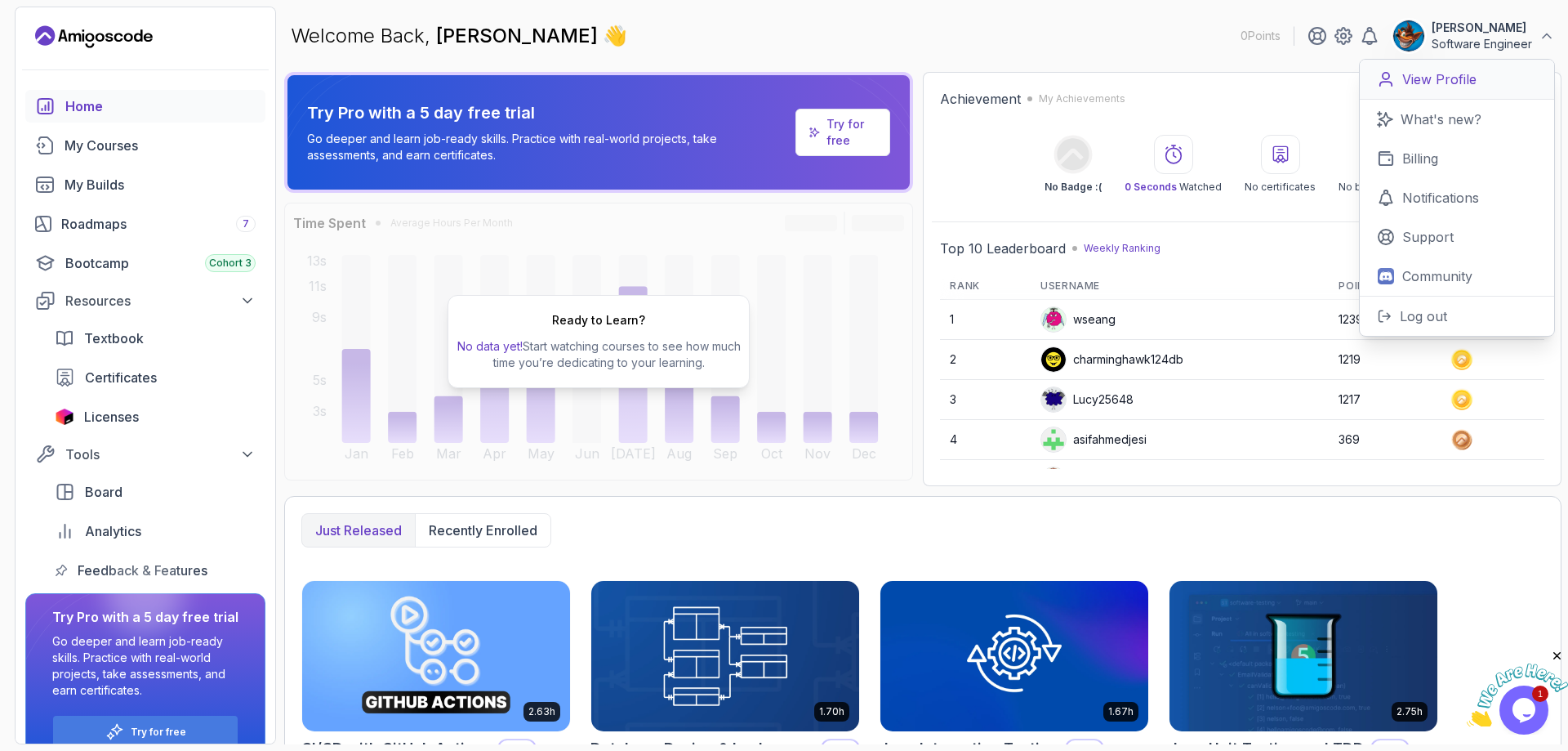
click at [1448, 78] on p "View Profile" at bounding box center [1439, 79] width 74 height 20
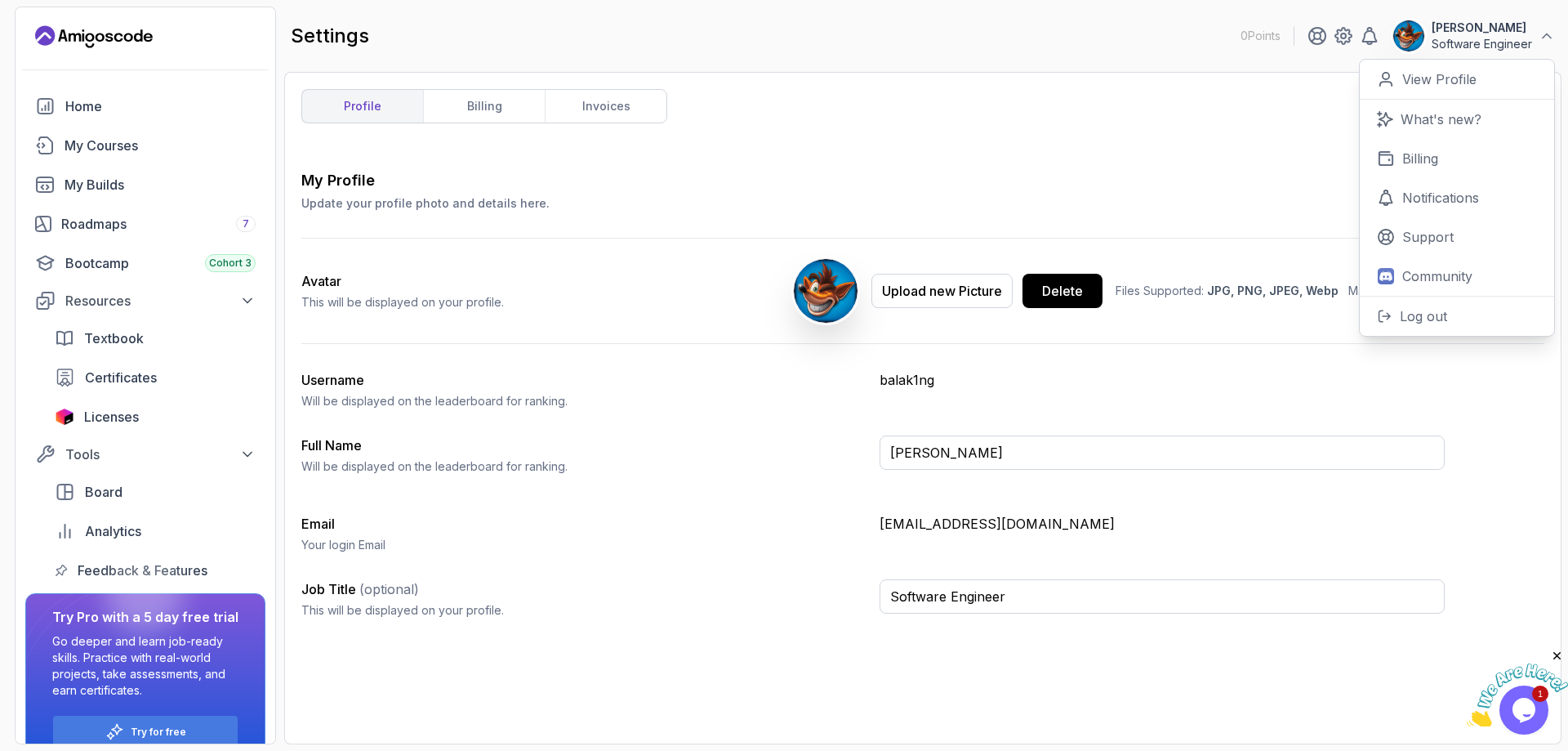
drag, startPoint x: 1015, startPoint y: 89, endPoint x: 503, endPoint y: 179, distance: 519.8
click at [1004, 91] on div "profile billing invoices My Profile Update your profile photo and details here.…" at bounding box center [922, 407] width 1243 height 638
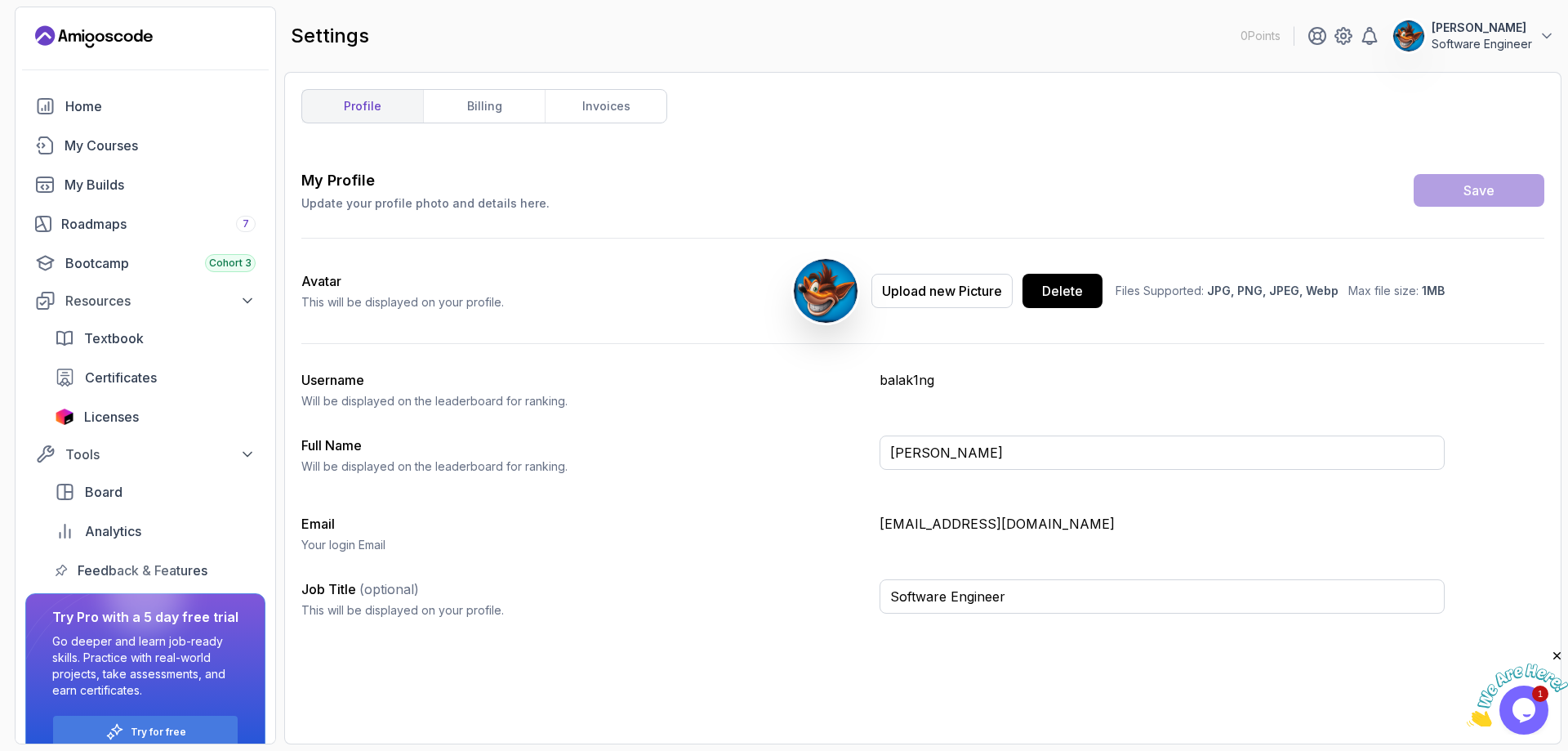
click at [973, 144] on div "profile billing invoices My Profile Update your profile photo and details here.…" at bounding box center [922, 407] width 1243 height 638
click at [111, 265] on div "Bootcamp Cohort 3" at bounding box center [161, 262] width 191 height 20
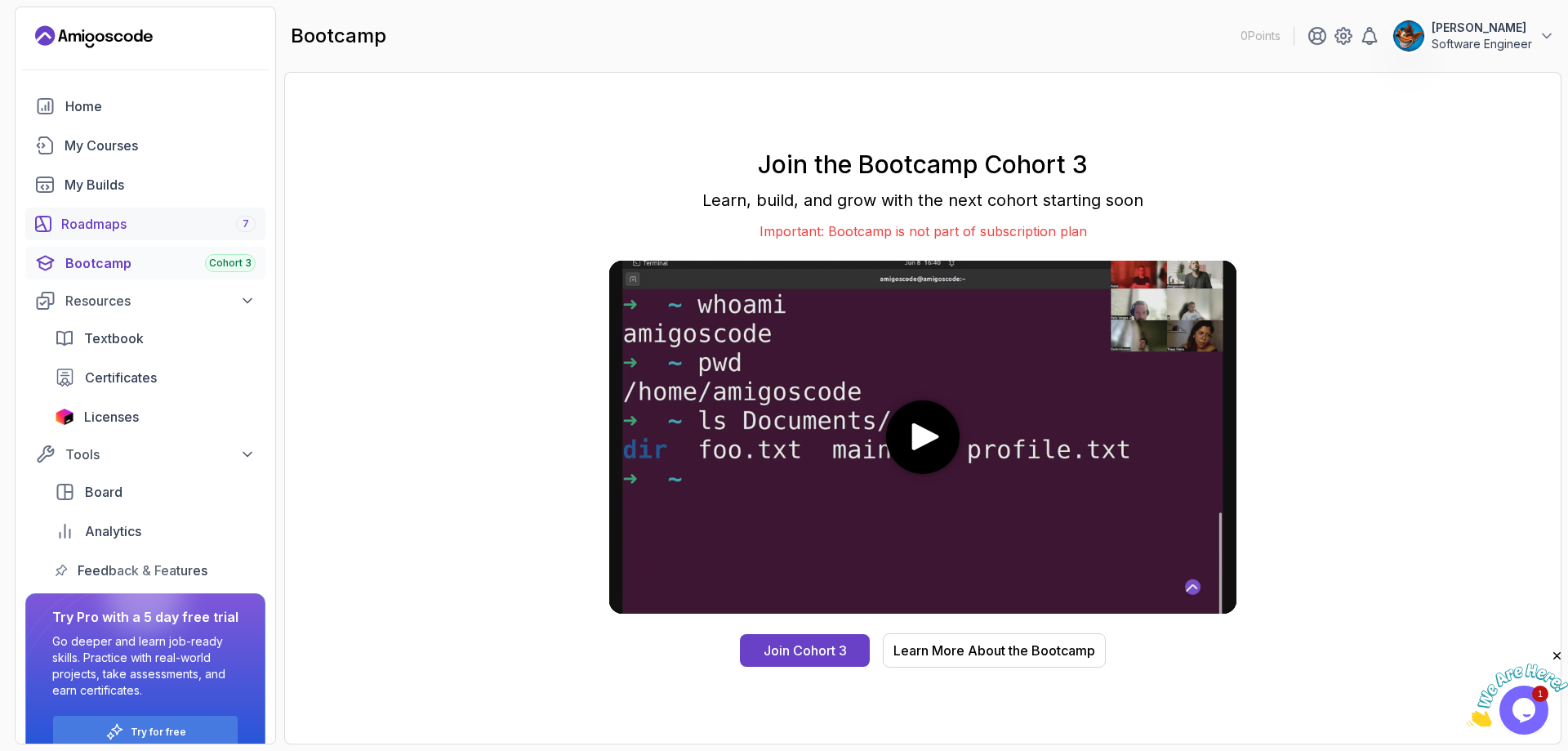
click at [111, 219] on div "Roadmaps 7" at bounding box center [158, 223] width 195 height 20
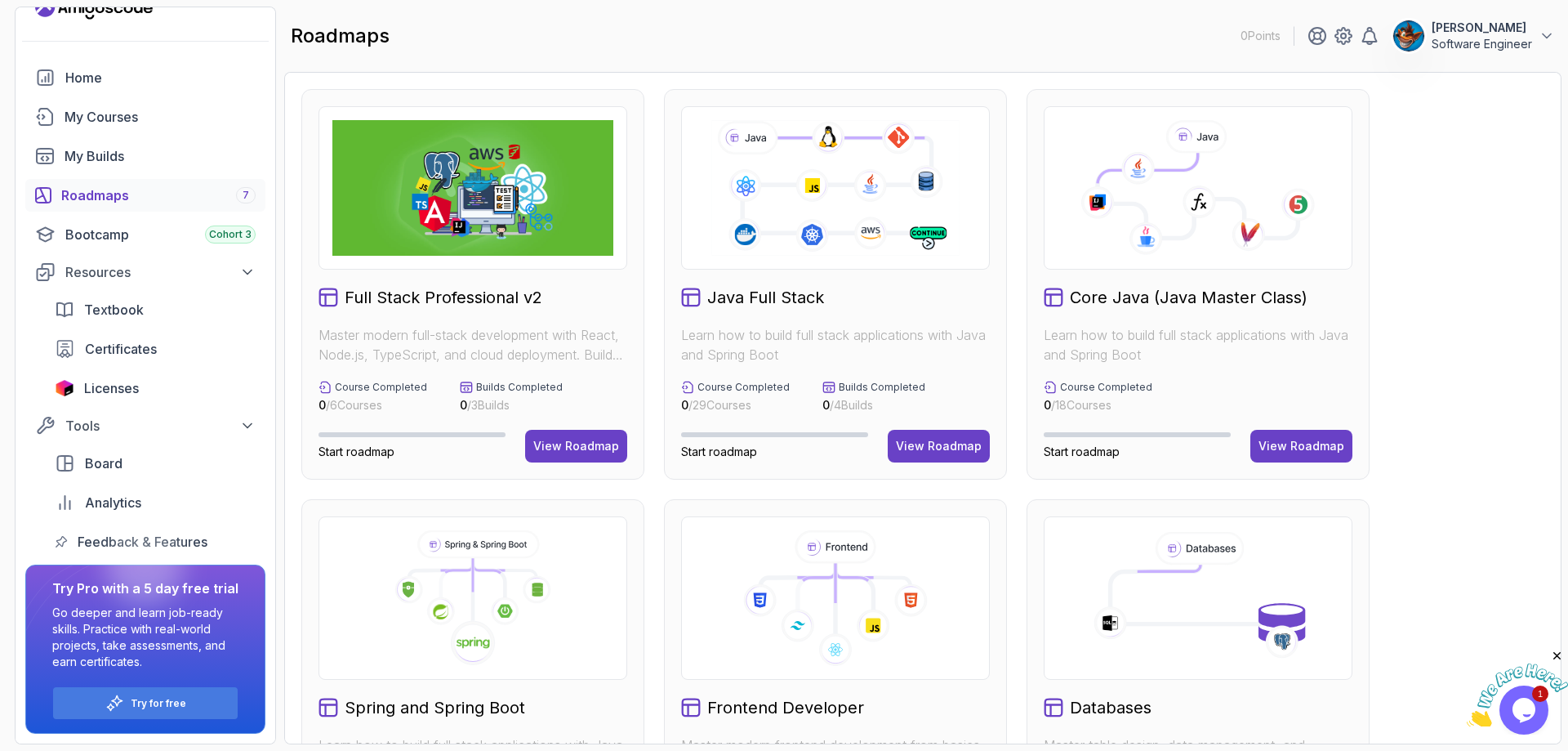
click at [720, 454] on span "Start roadmap" at bounding box center [719, 451] width 76 height 14
click at [789, 168] on icon at bounding box center [835, 187] width 253 height 140
click at [702, 451] on span "Start roadmap" at bounding box center [719, 451] width 76 height 14
click at [953, 447] on div "View Roadmap" at bounding box center [939, 446] width 86 height 16
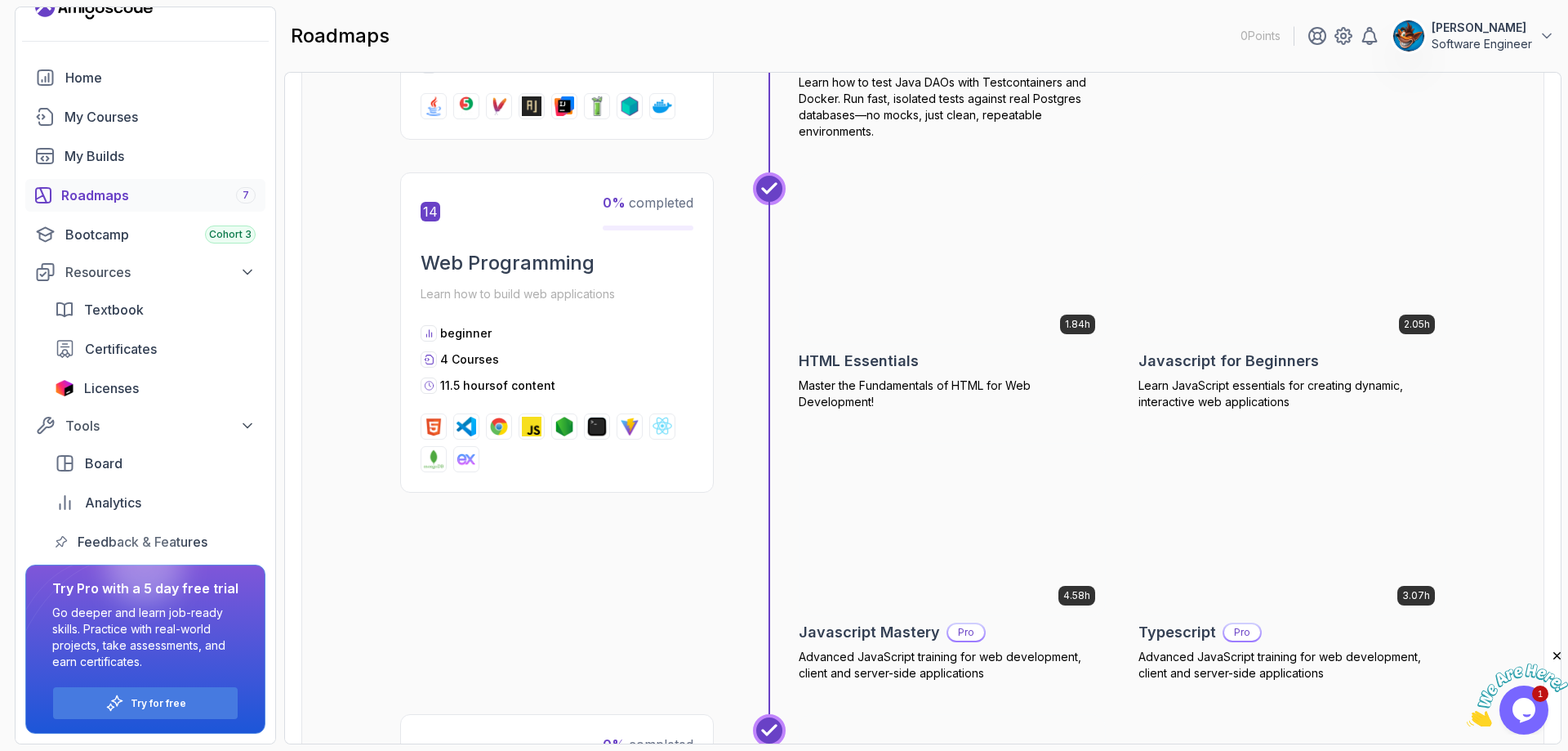
scroll to position [5668, 0]
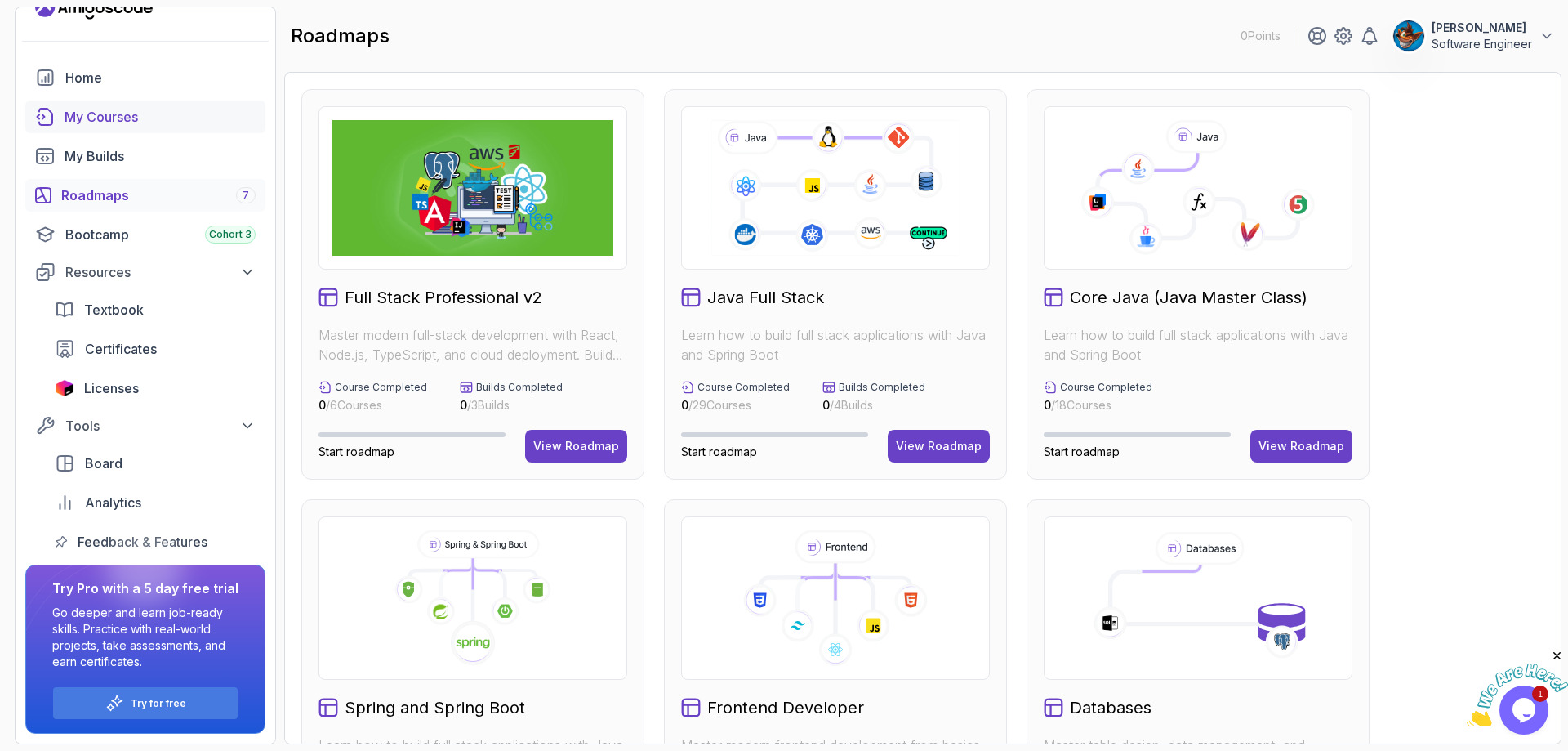
click at [97, 107] on div "My Courses" at bounding box center [160, 116] width 191 height 20
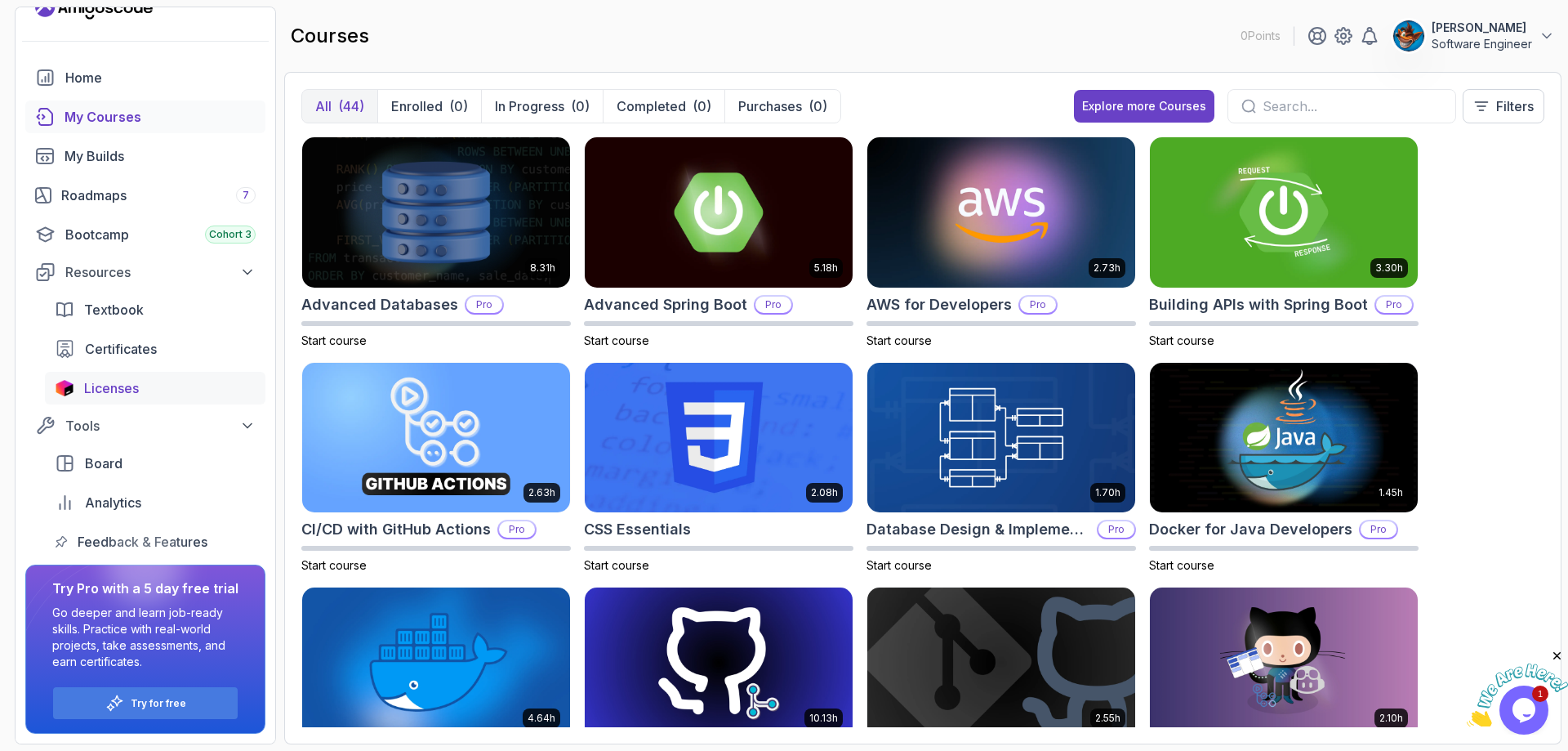
drag, startPoint x: 251, startPoint y: 435, endPoint x: 253, endPoint y: 428, distance: 7.3
click at [253, 429] on button "Tools" at bounding box center [146, 426] width 240 height 30
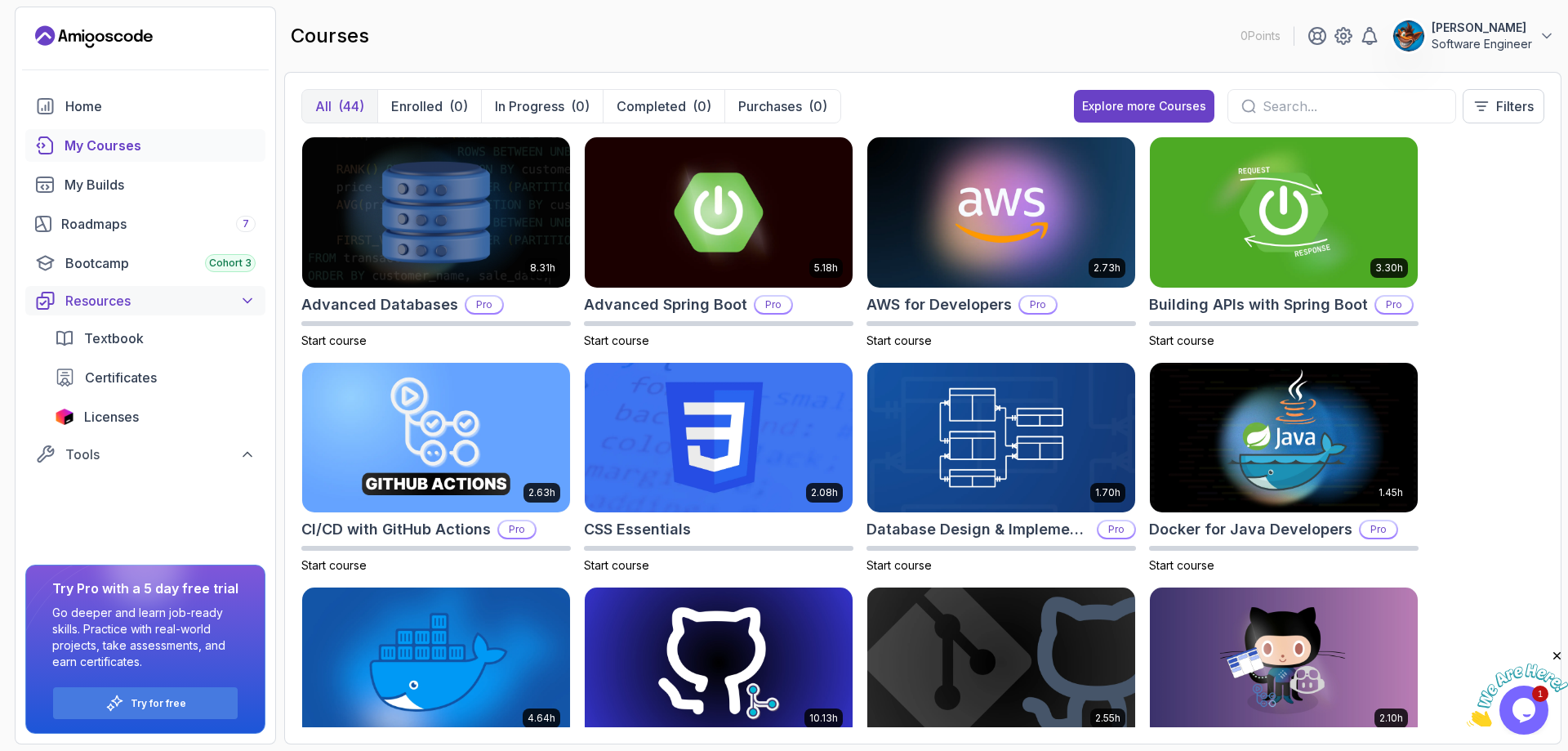
click at [245, 310] on div "Resources" at bounding box center [161, 301] width 191 height 20
click at [81, 49] on icon "Landing page" at bounding box center [93, 36] width 117 height 26
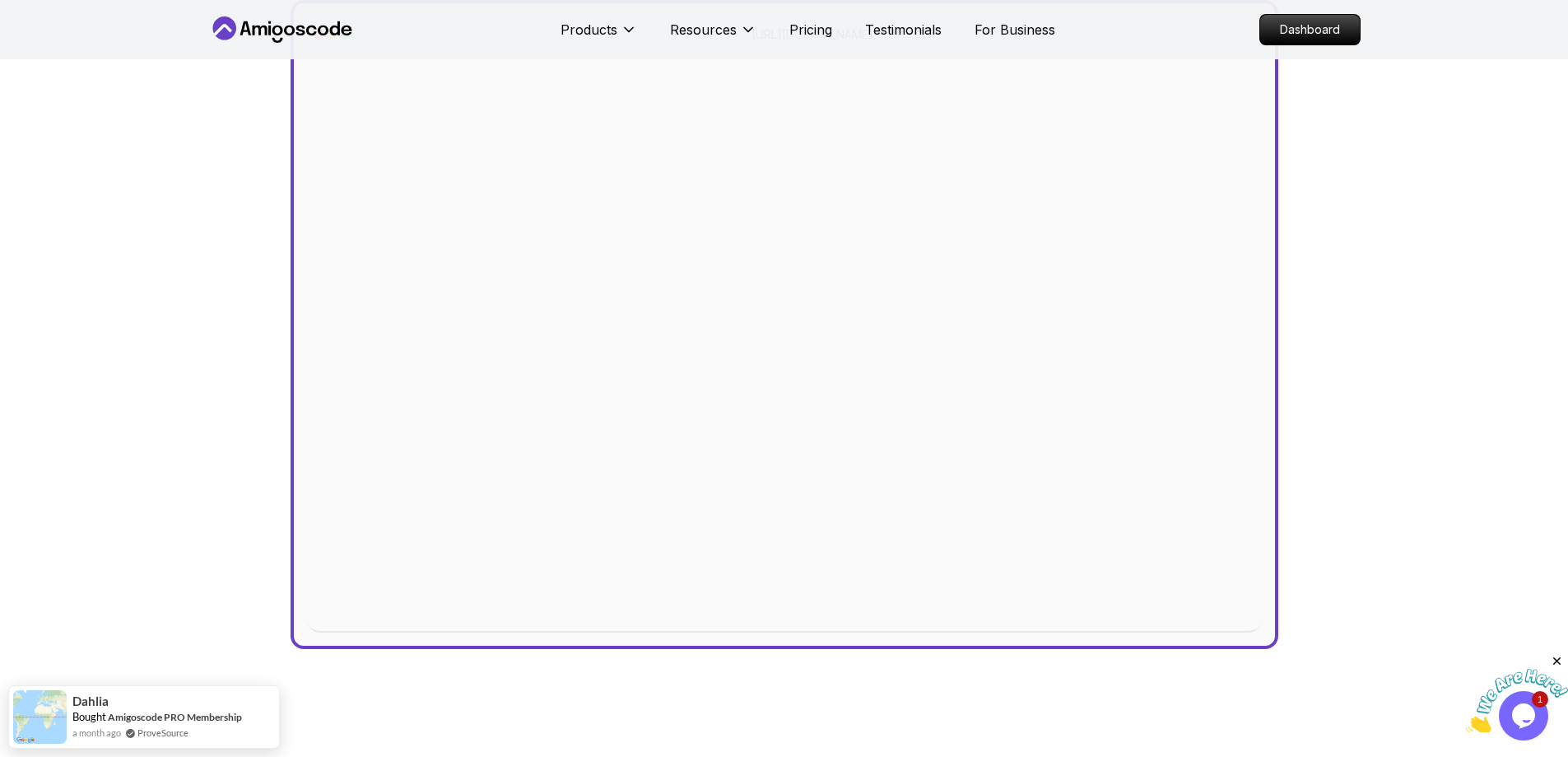
scroll to position [576, 0]
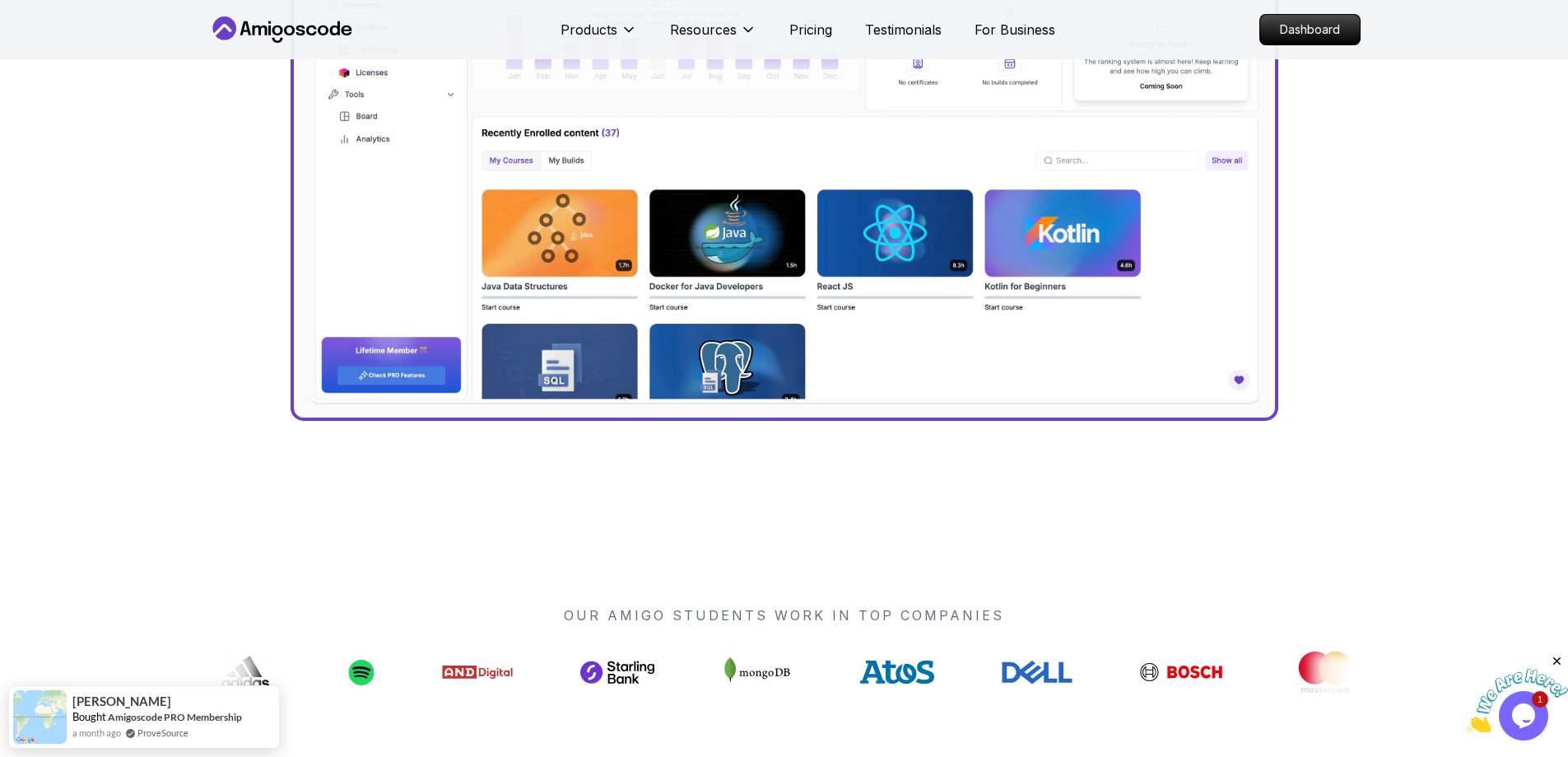
scroll to position [0, 0]
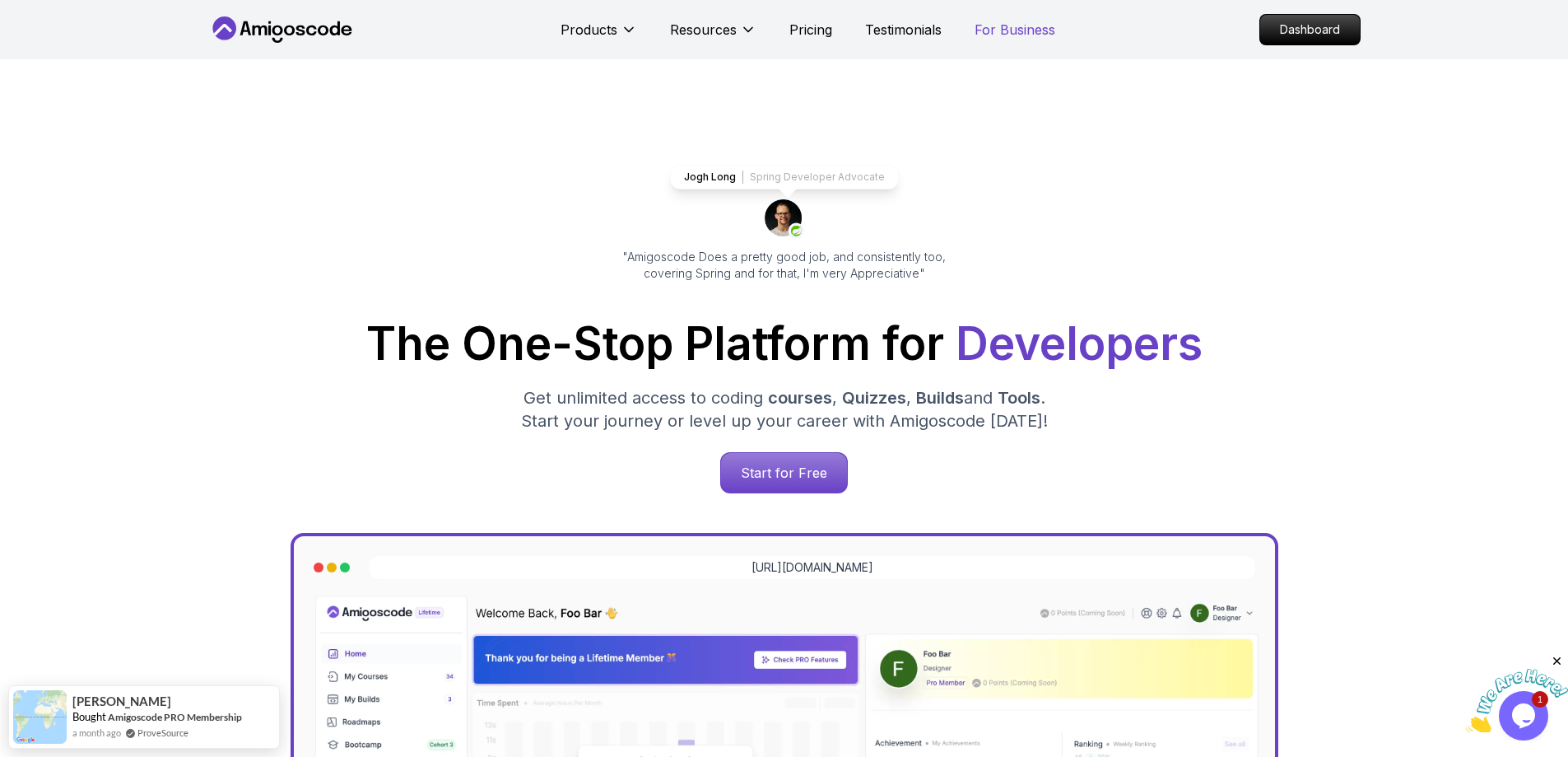
click at [1026, 28] on p "For Business" at bounding box center [1015, 30] width 81 height 20
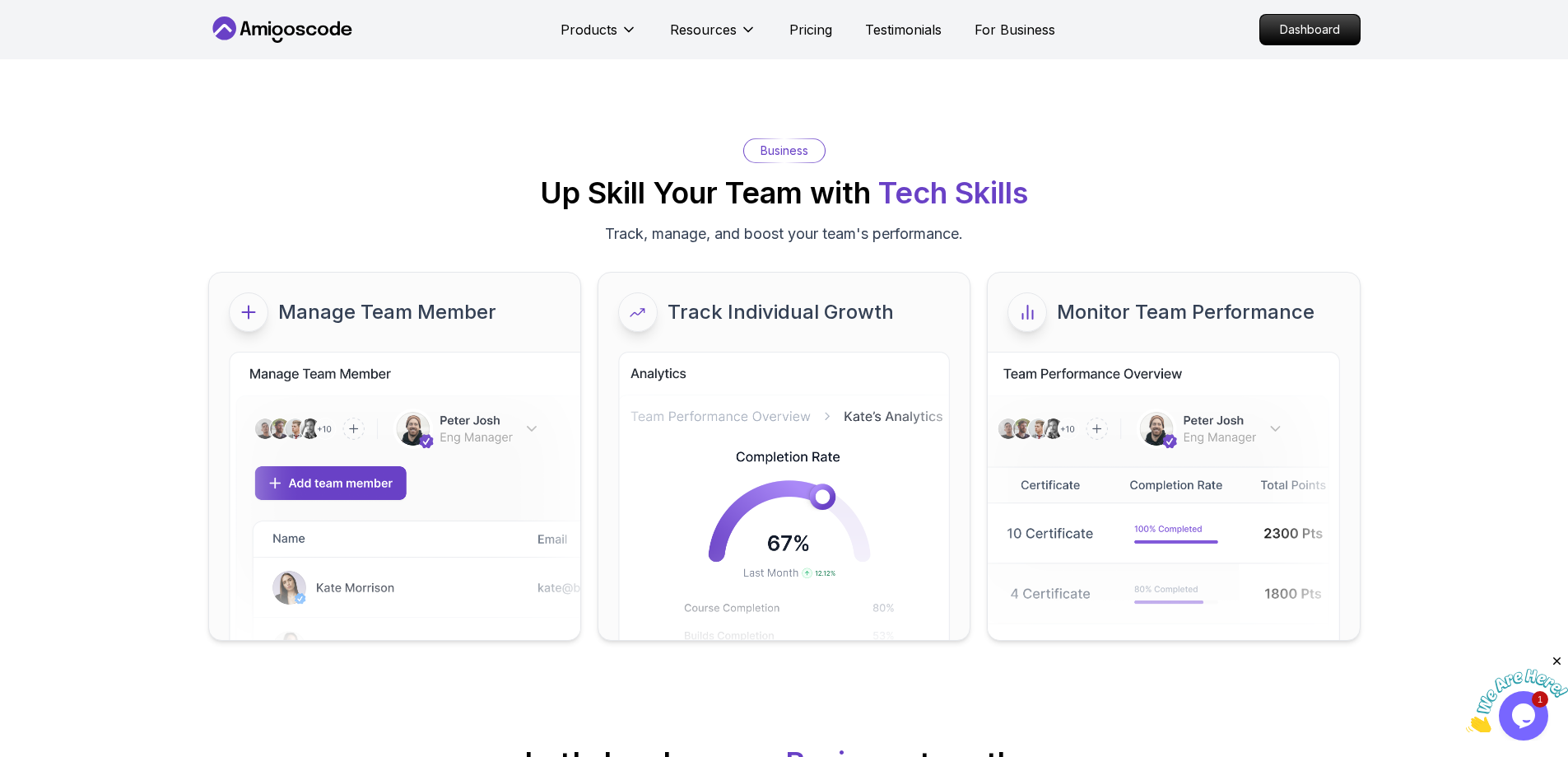
click at [783, 36] on div "Products Resources Pricing Testimonials For Business" at bounding box center [808, 30] width 495 height 33
click at [809, 23] on p "Pricing" at bounding box center [810, 30] width 43 height 20
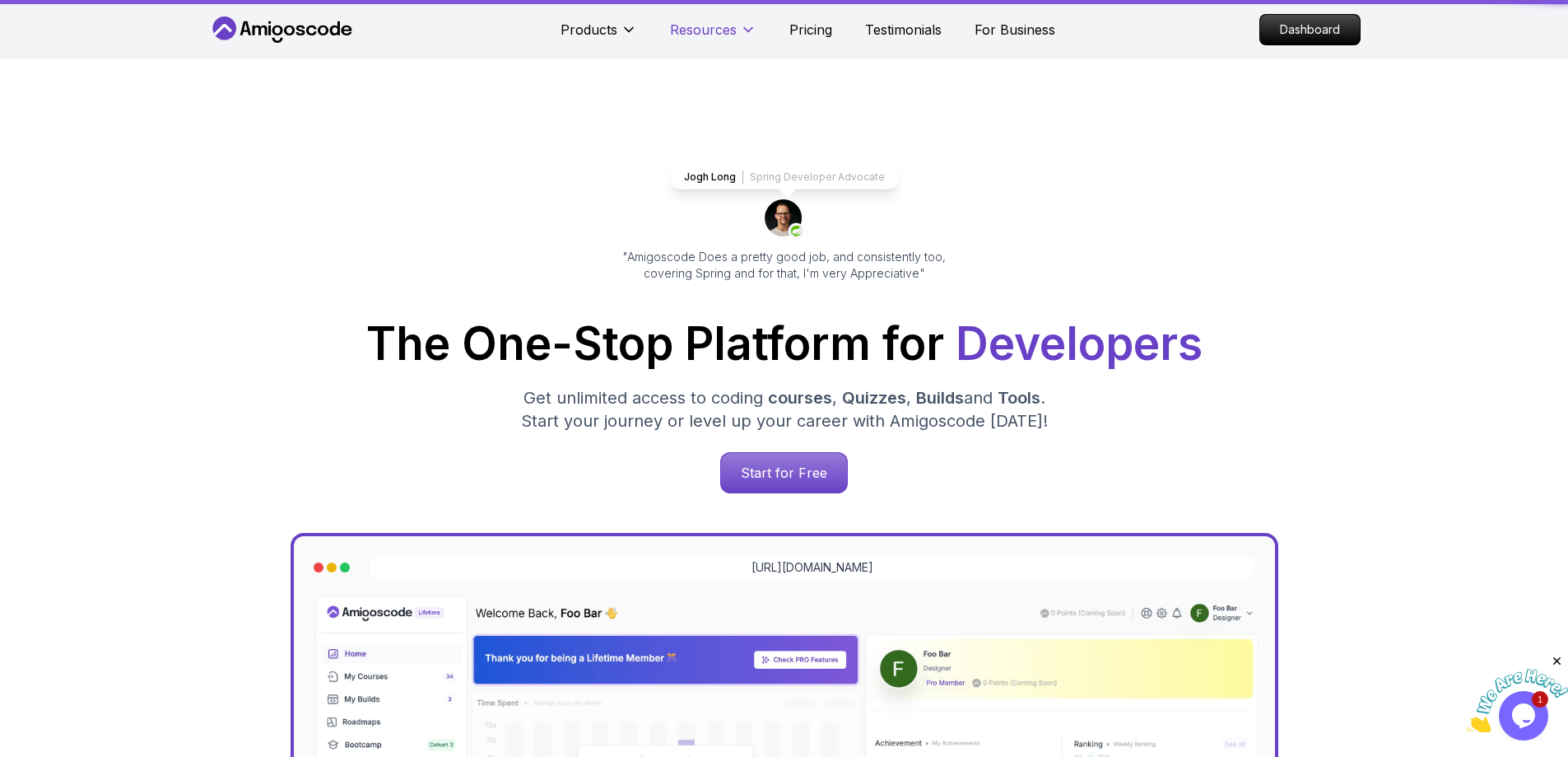
click at [715, 21] on p "Resources" at bounding box center [703, 30] width 66 height 20
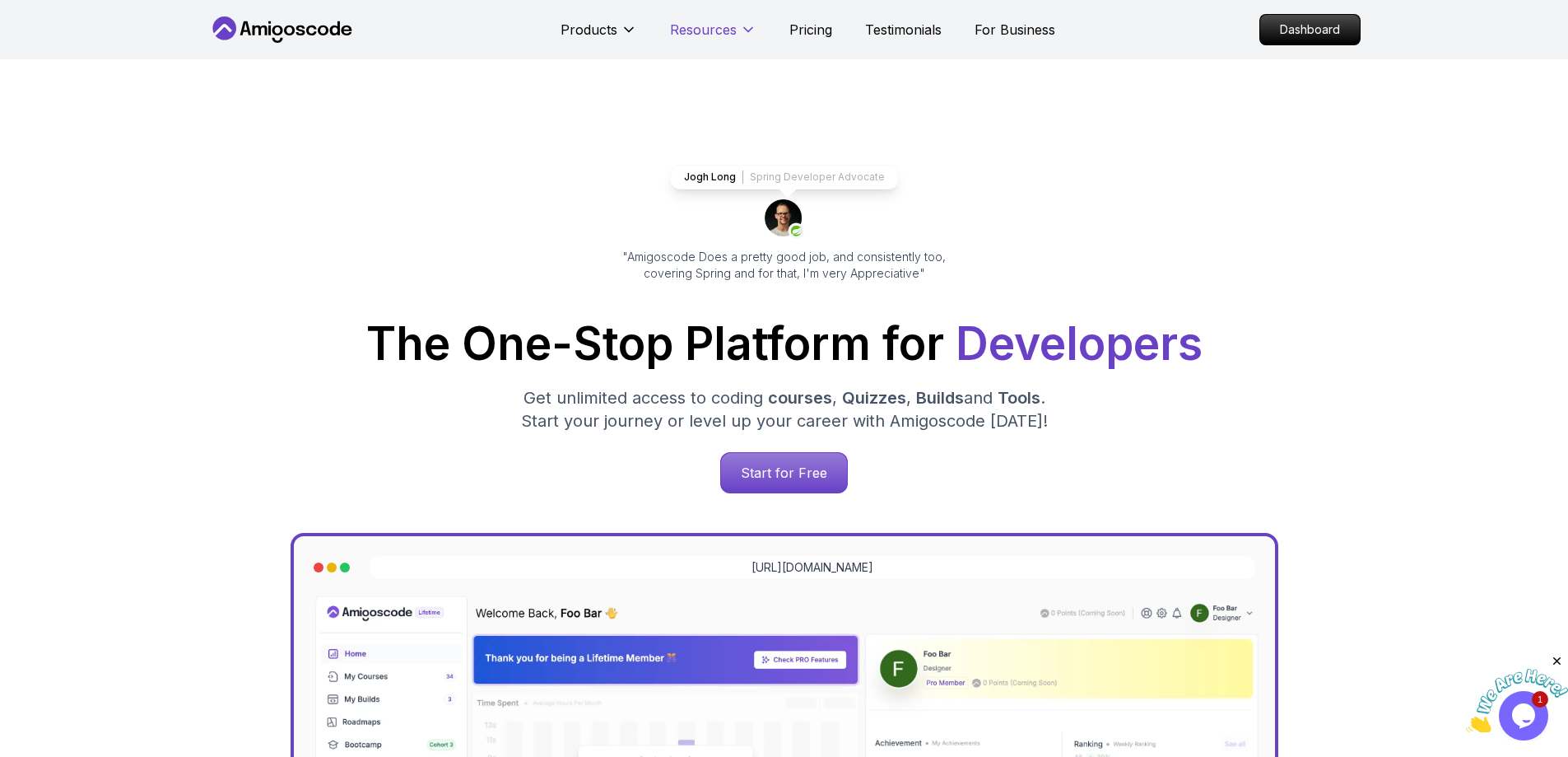
scroll to position [3541, 0]
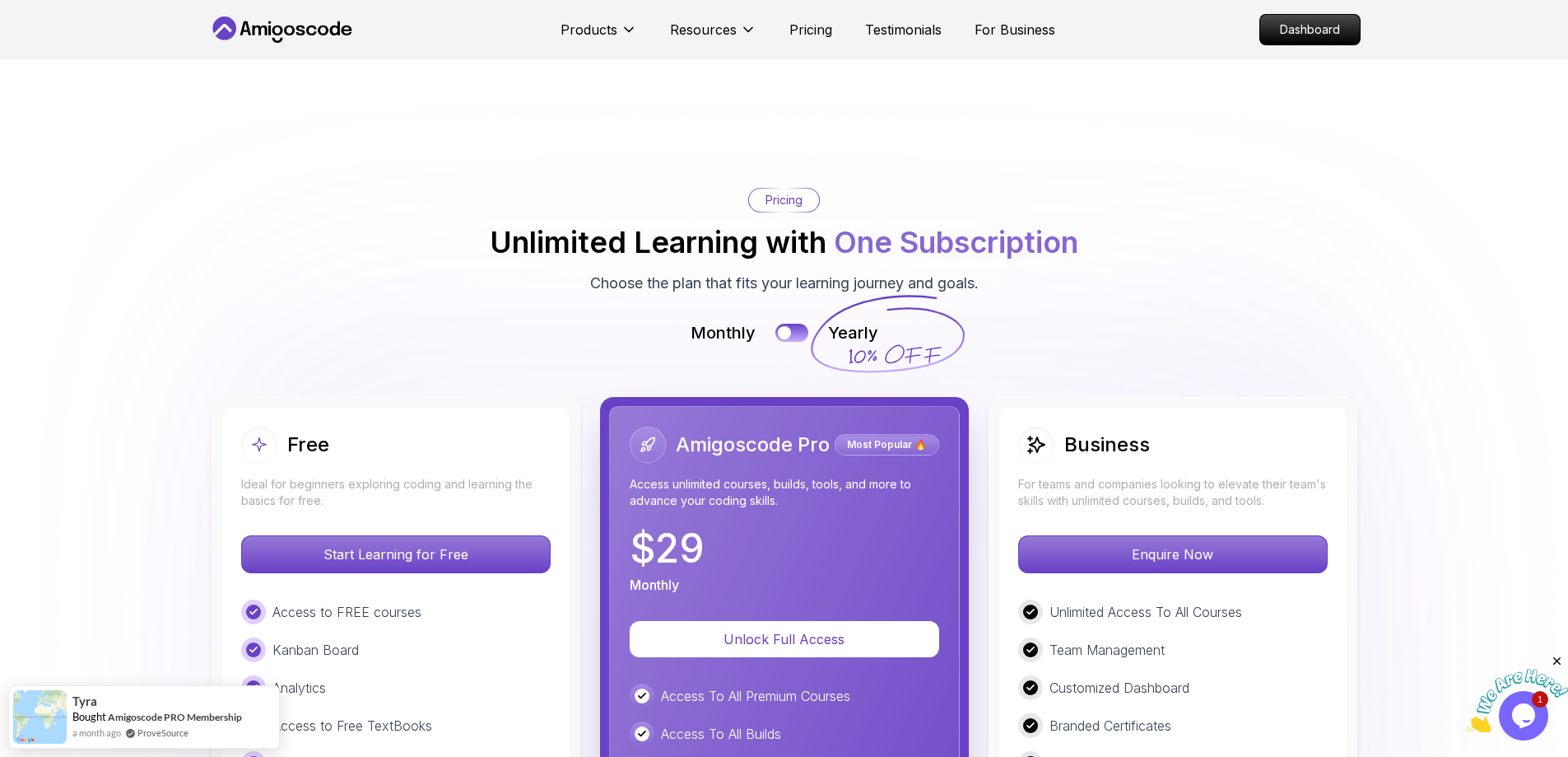
click at [297, 44] on nav "Products Resources Pricing Testimonials For Business Dashboard" at bounding box center [784, 30] width 1153 height 60
click at [324, 26] on icon at bounding box center [323, 31] width 11 height 10
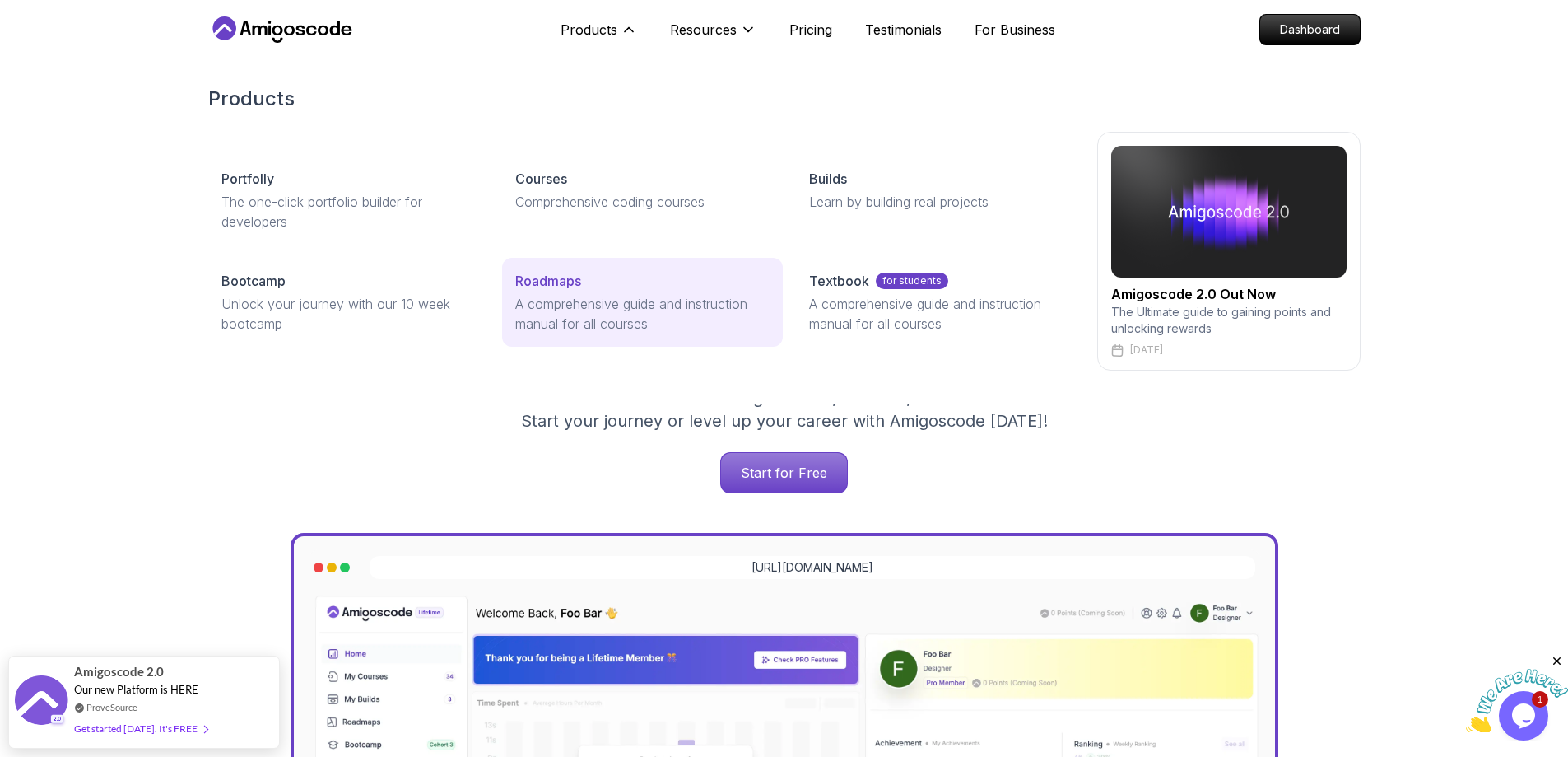
click at [572, 286] on p "Roadmaps" at bounding box center [548, 281] width 66 height 20
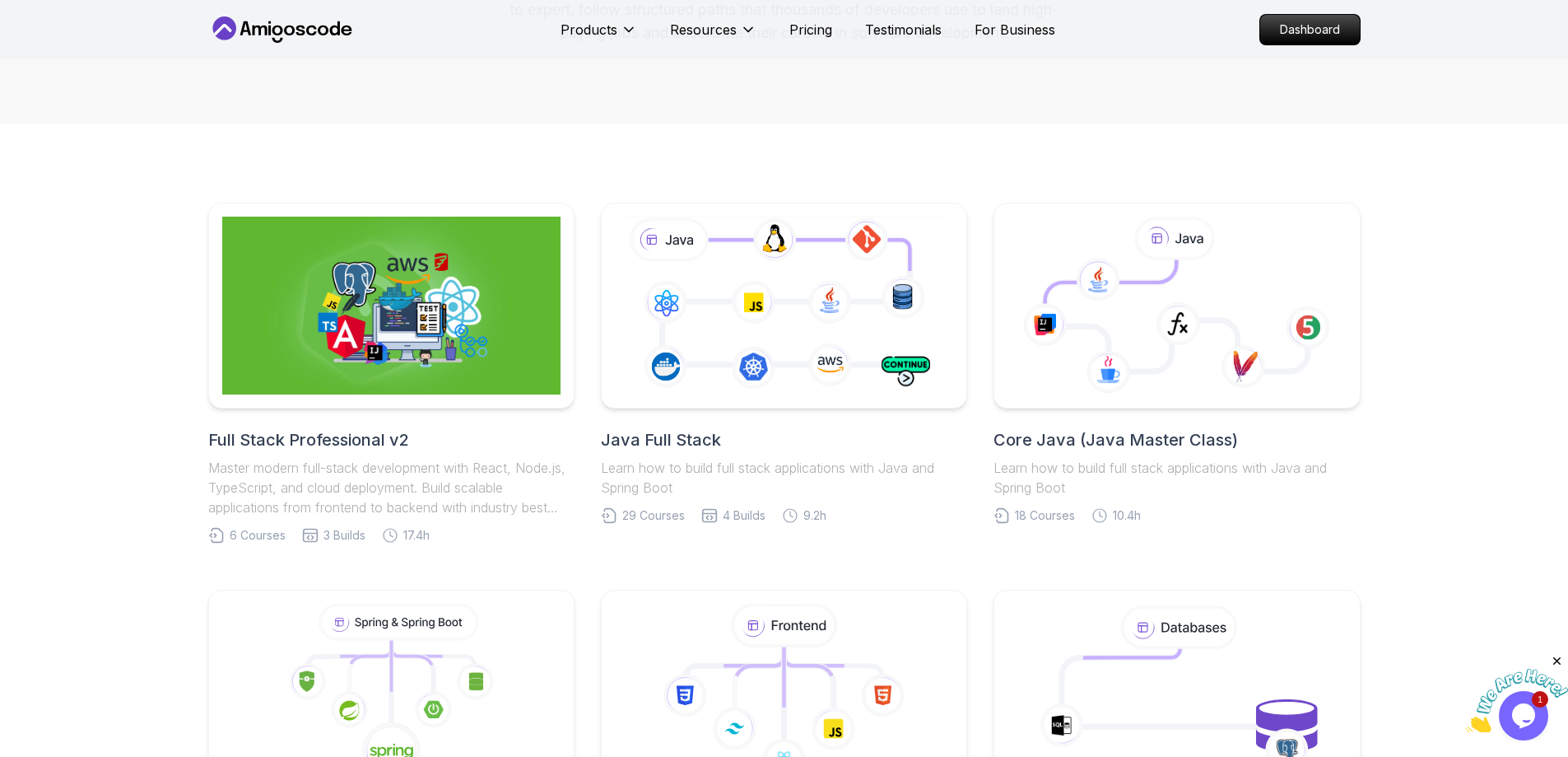
scroll to position [576, 0]
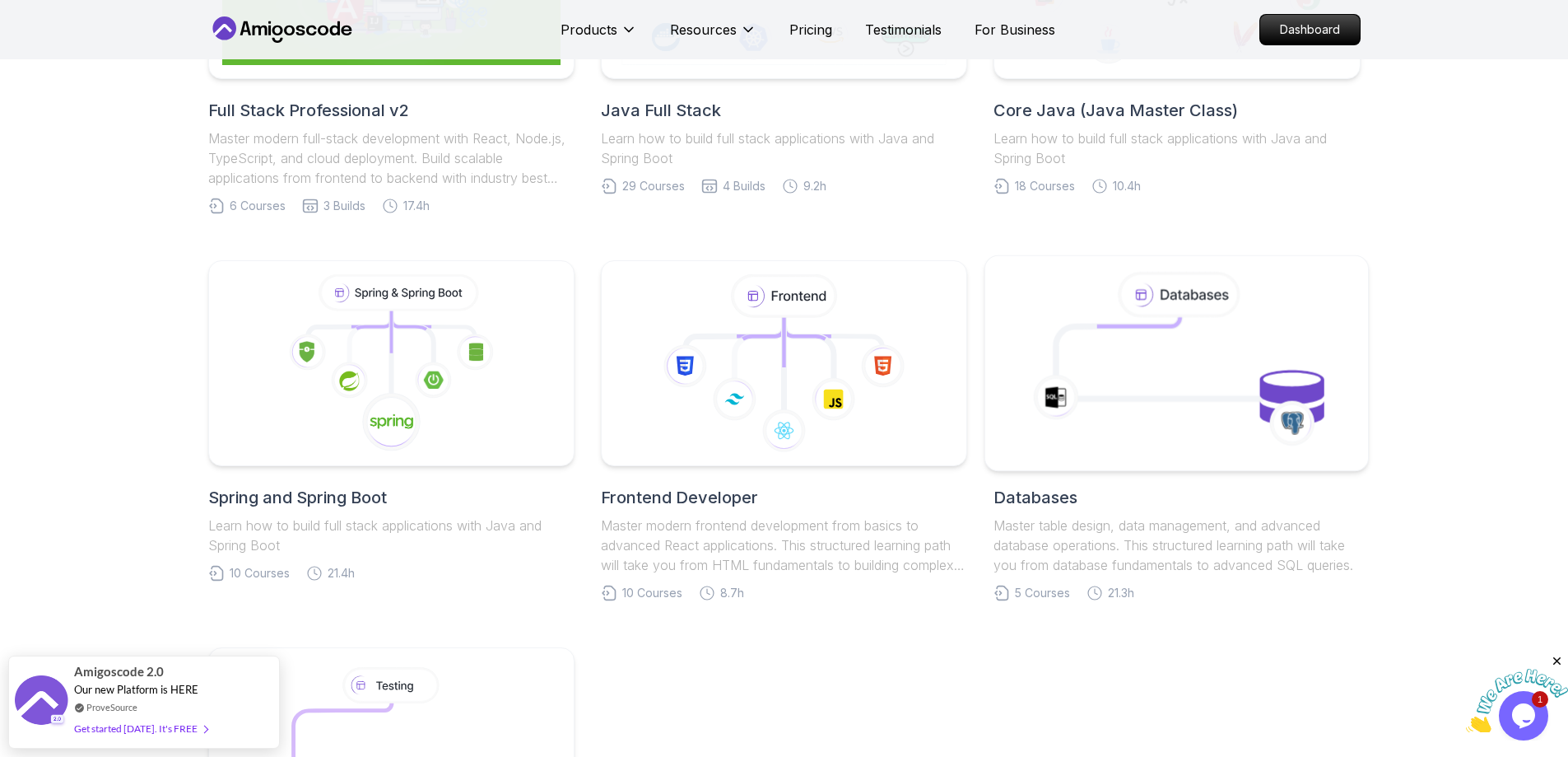
click at [1117, 383] on icon at bounding box center [1177, 363] width 347 height 187
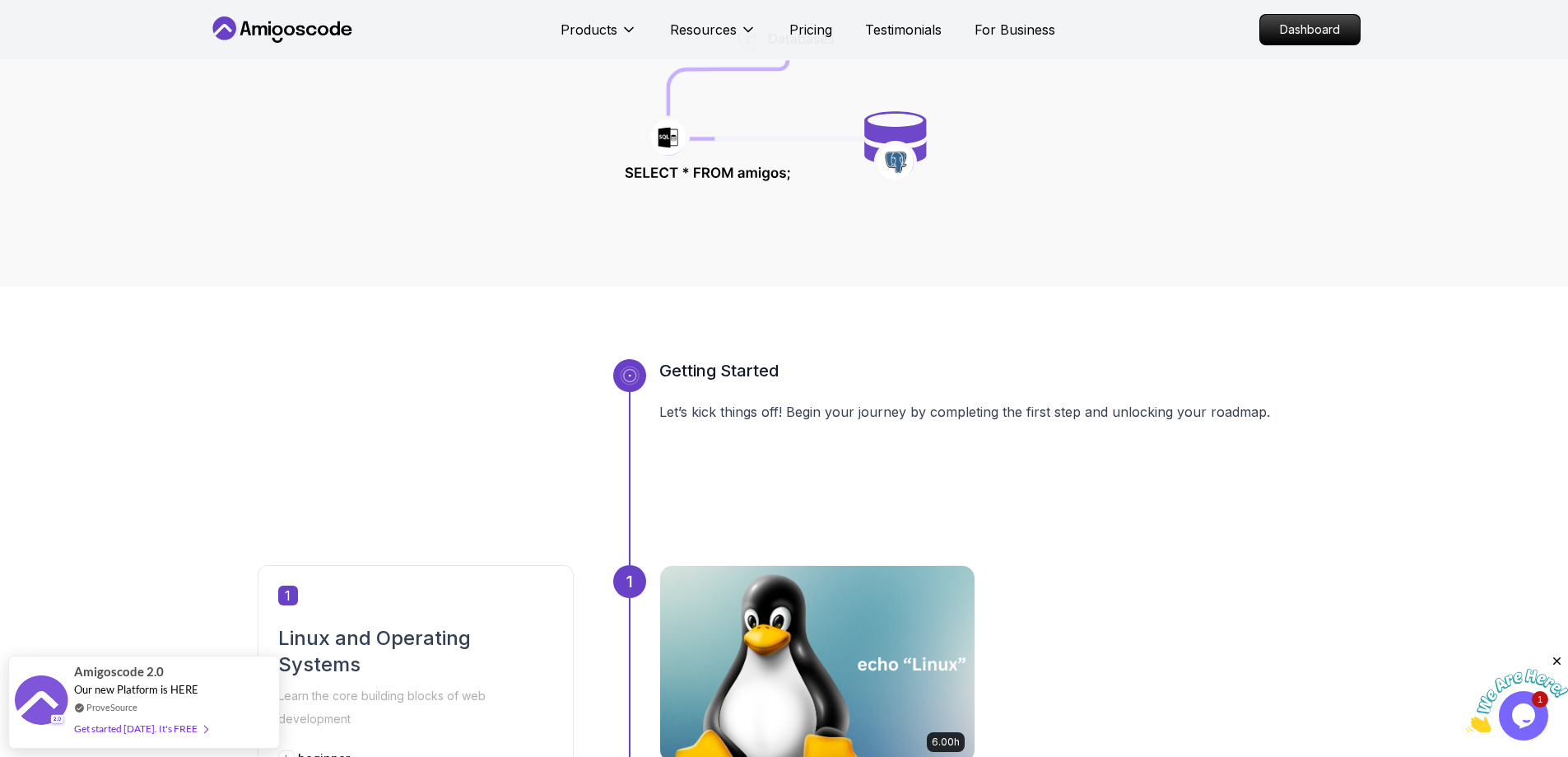
scroll to position [330, 0]
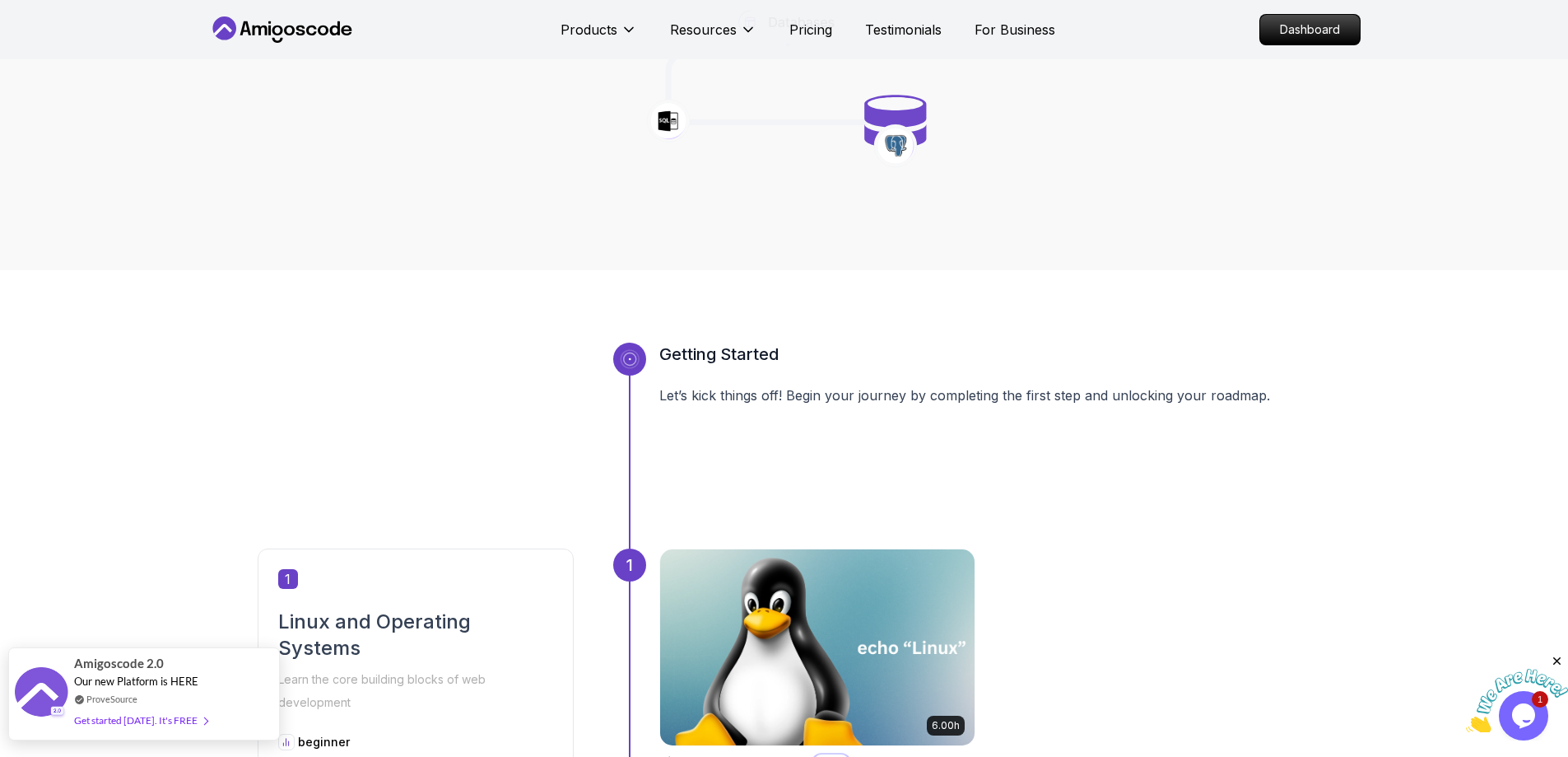
click at [160, 683] on span "Our new Platform is HERE" at bounding box center [136, 681] width 124 height 13
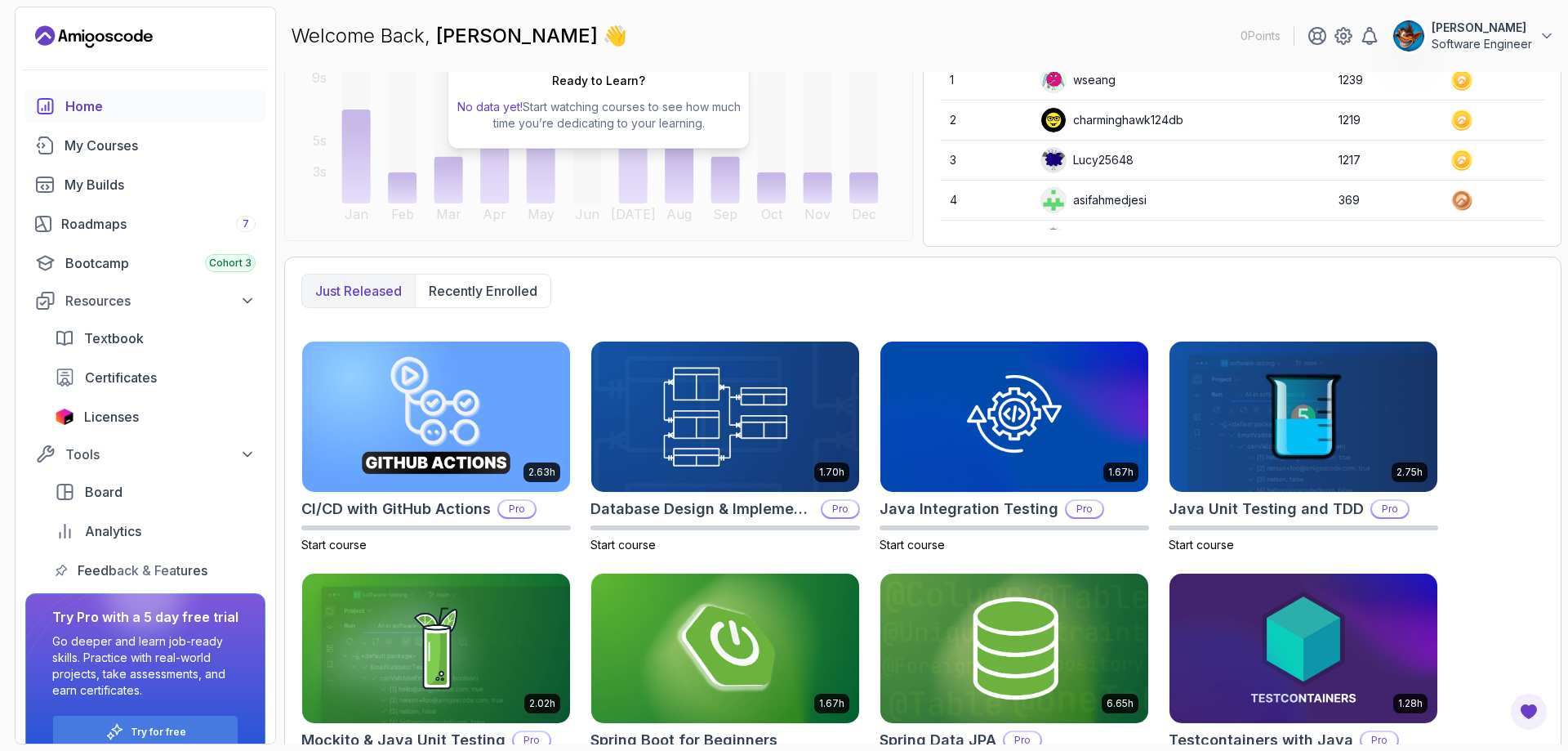
scroll to position [245, 0]
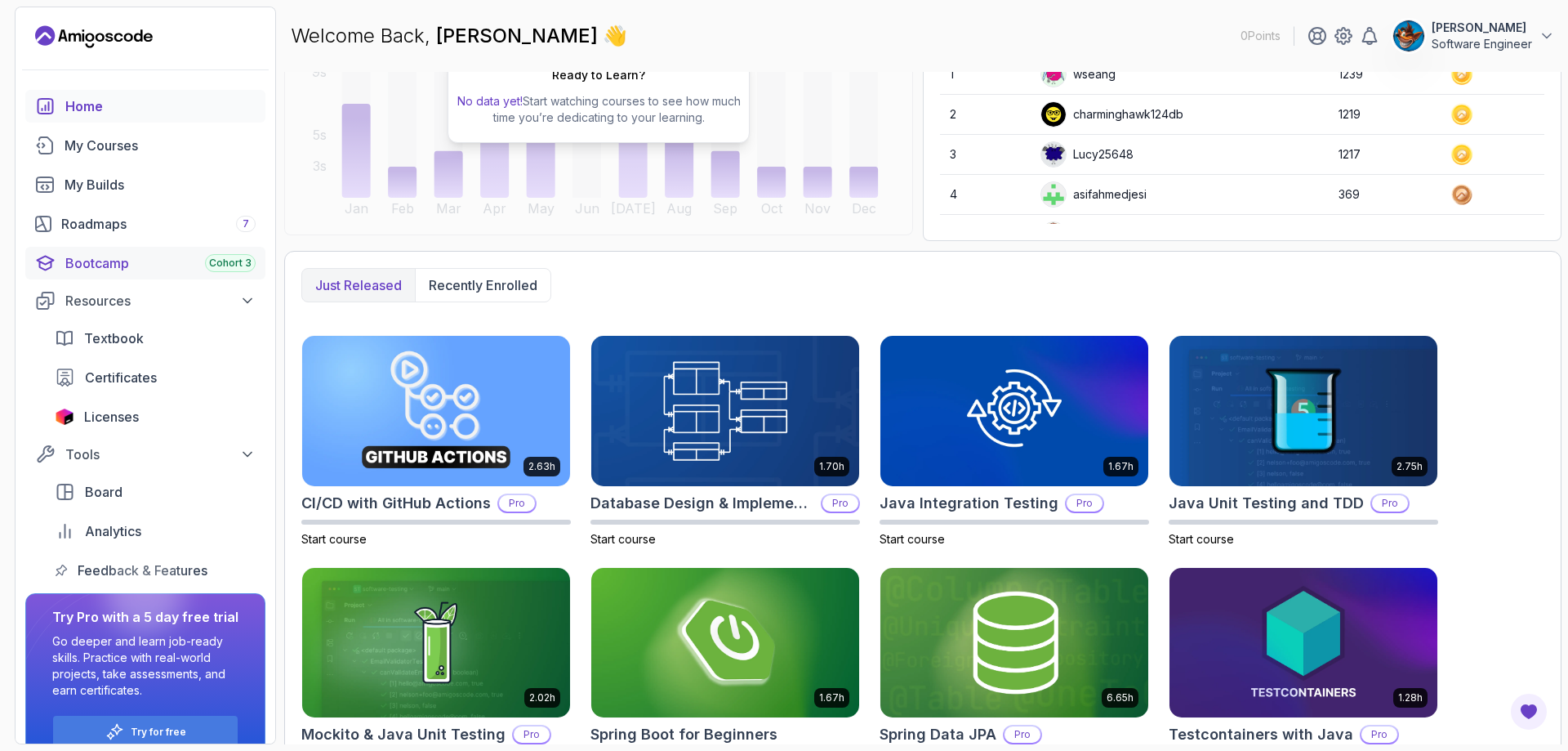
click at [237, 264] on span "Cohort 3" at bounding box center [230, 263] width 43 height 13
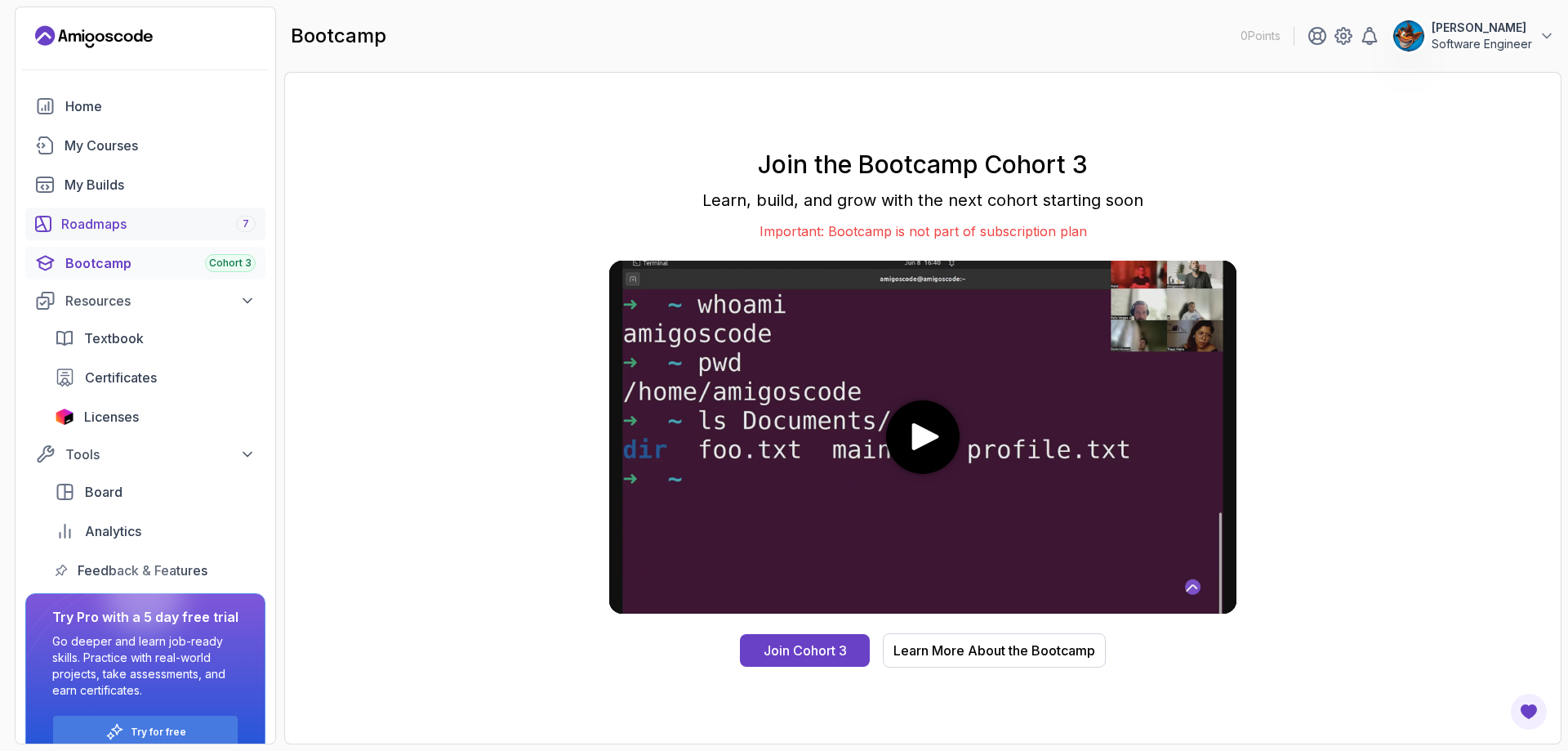
click at [103, 221] on div "Roadmaps 7" at bounding box center [158, 223] width 195 height 20
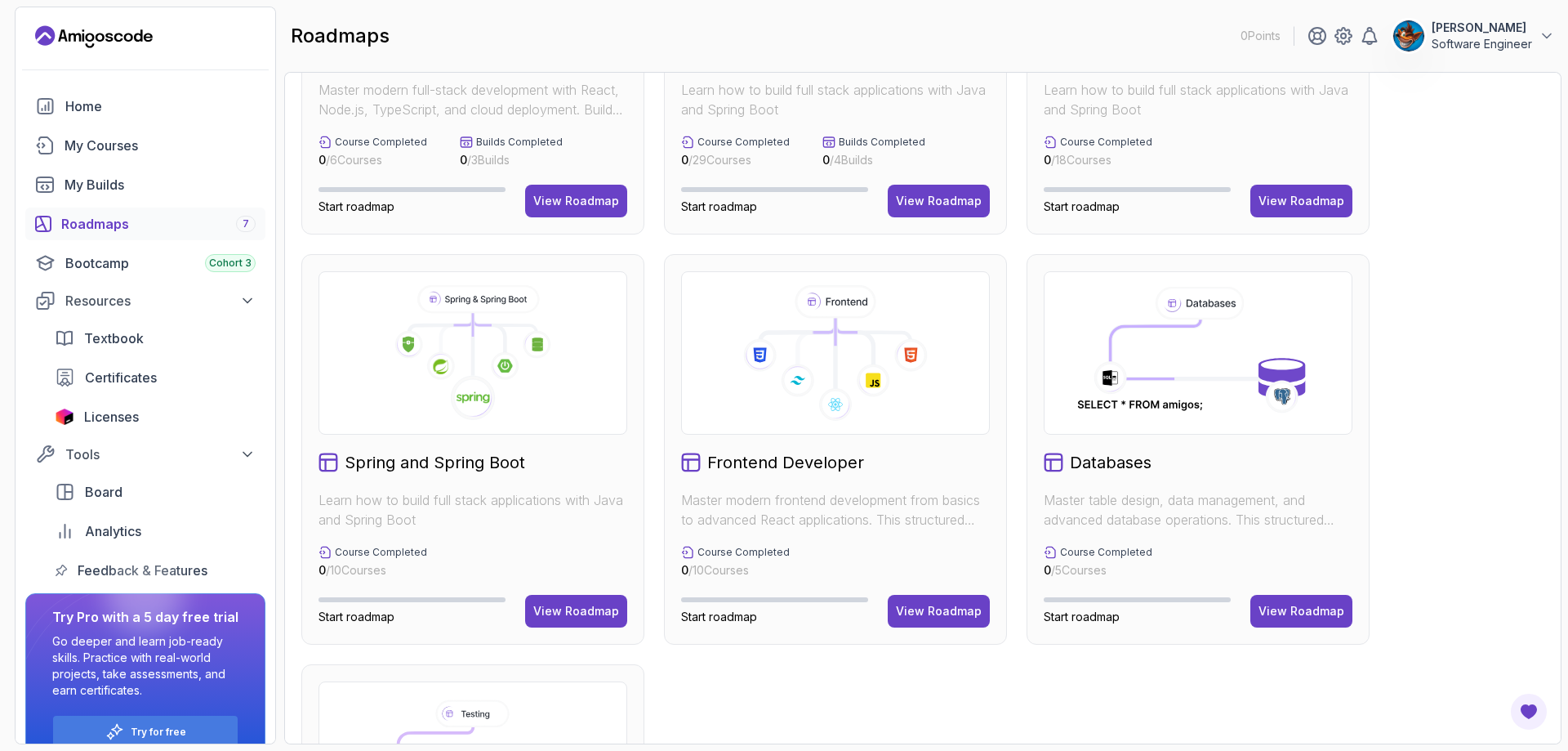
scroll to position [490, 0]
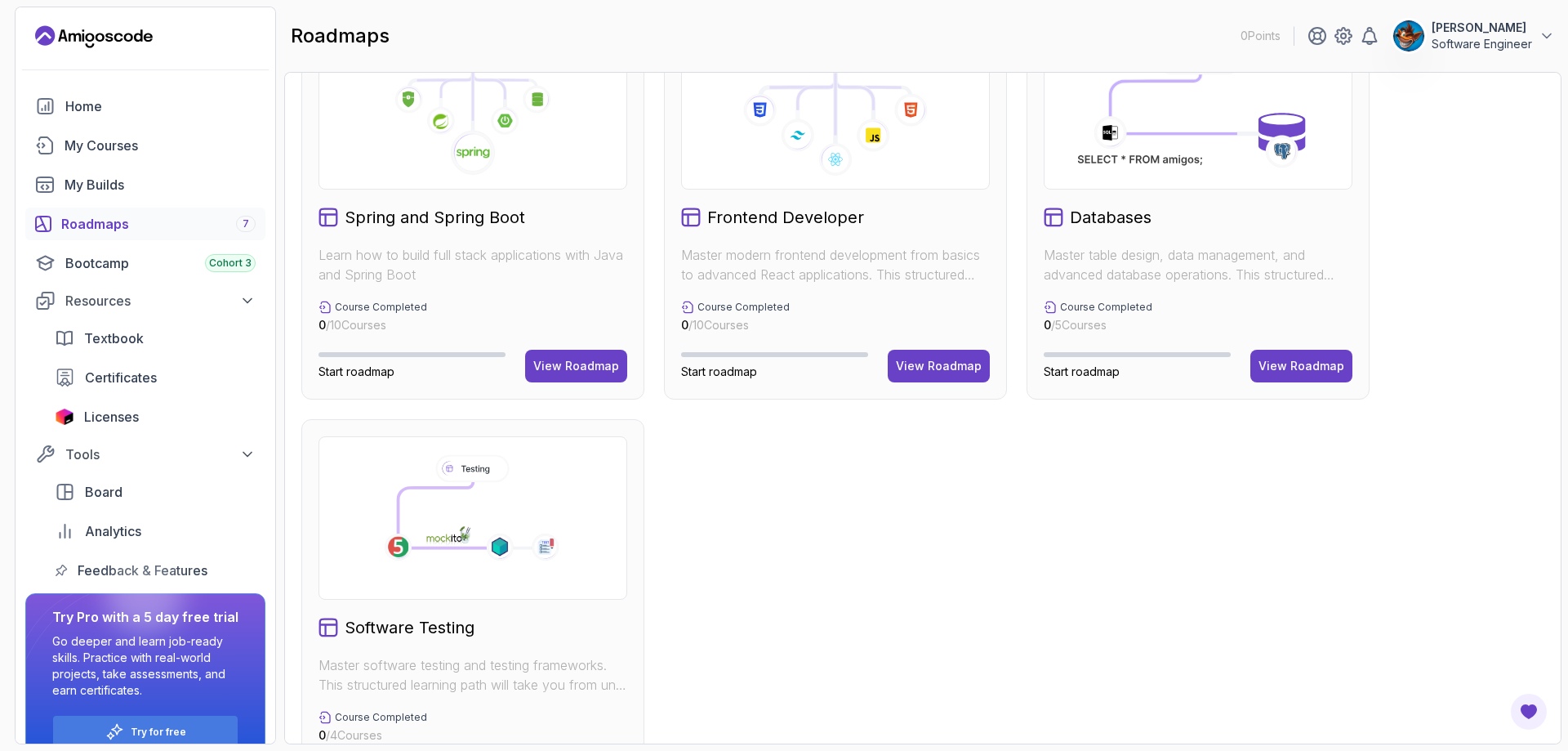
drag, startPoint x: 848, startPoint y: 205, endPoint x: 771, endPoint y: 496, distance: 301.0
click div "Full Stack Professional v2 Master modern full-stack development with React, Nod…"
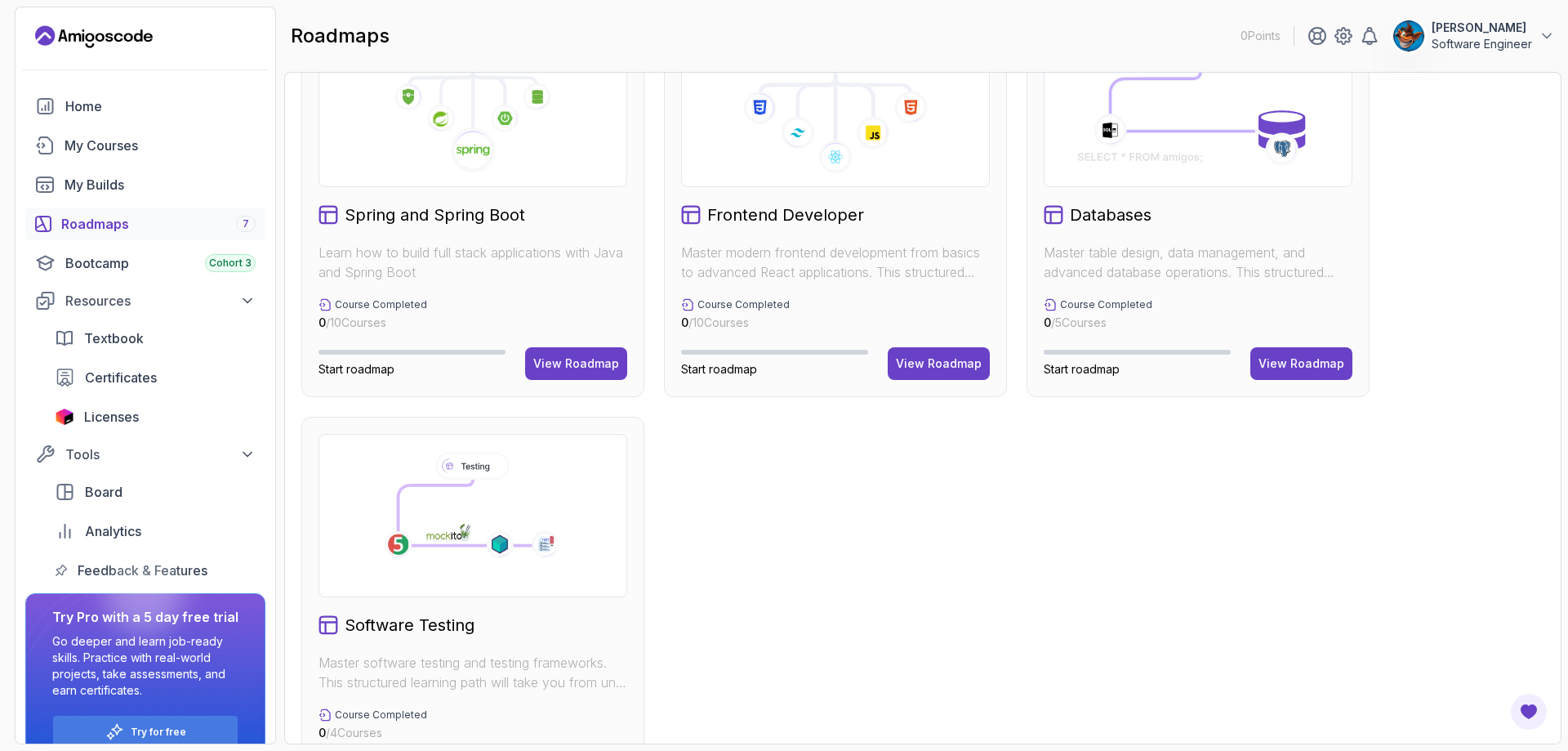
scroll to position [82, 0]
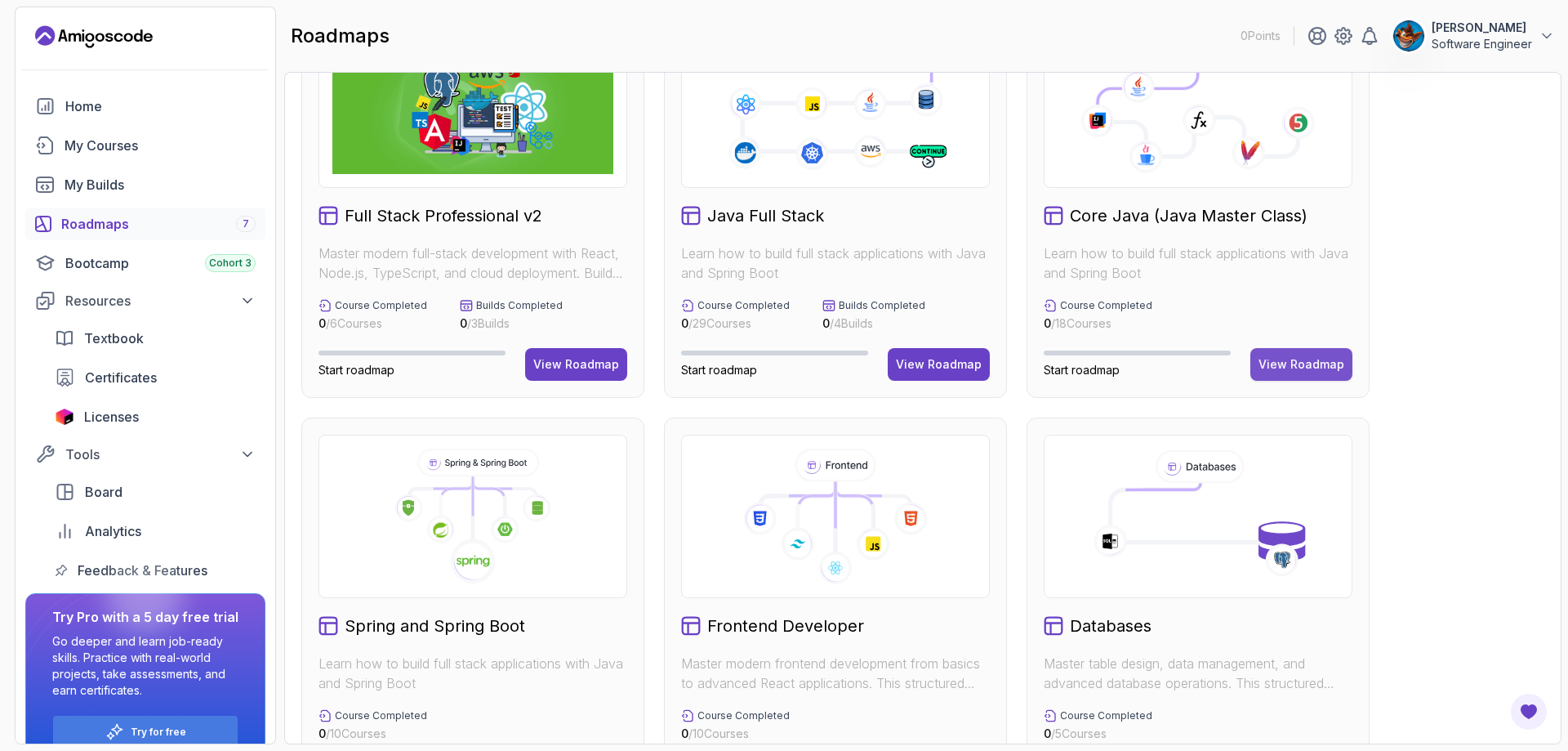
click div "View Roadmap"
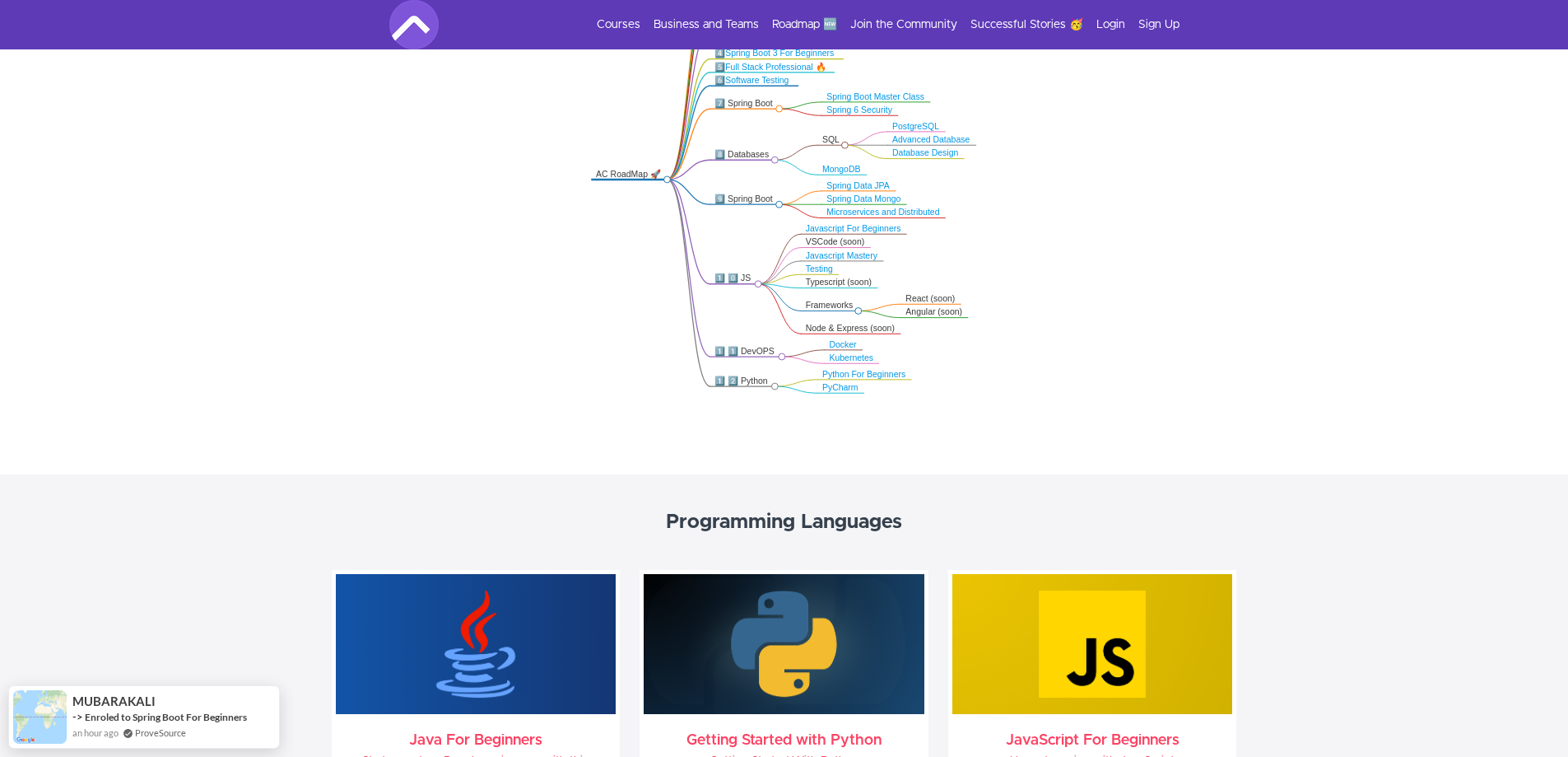
scroll to position [494, 0]
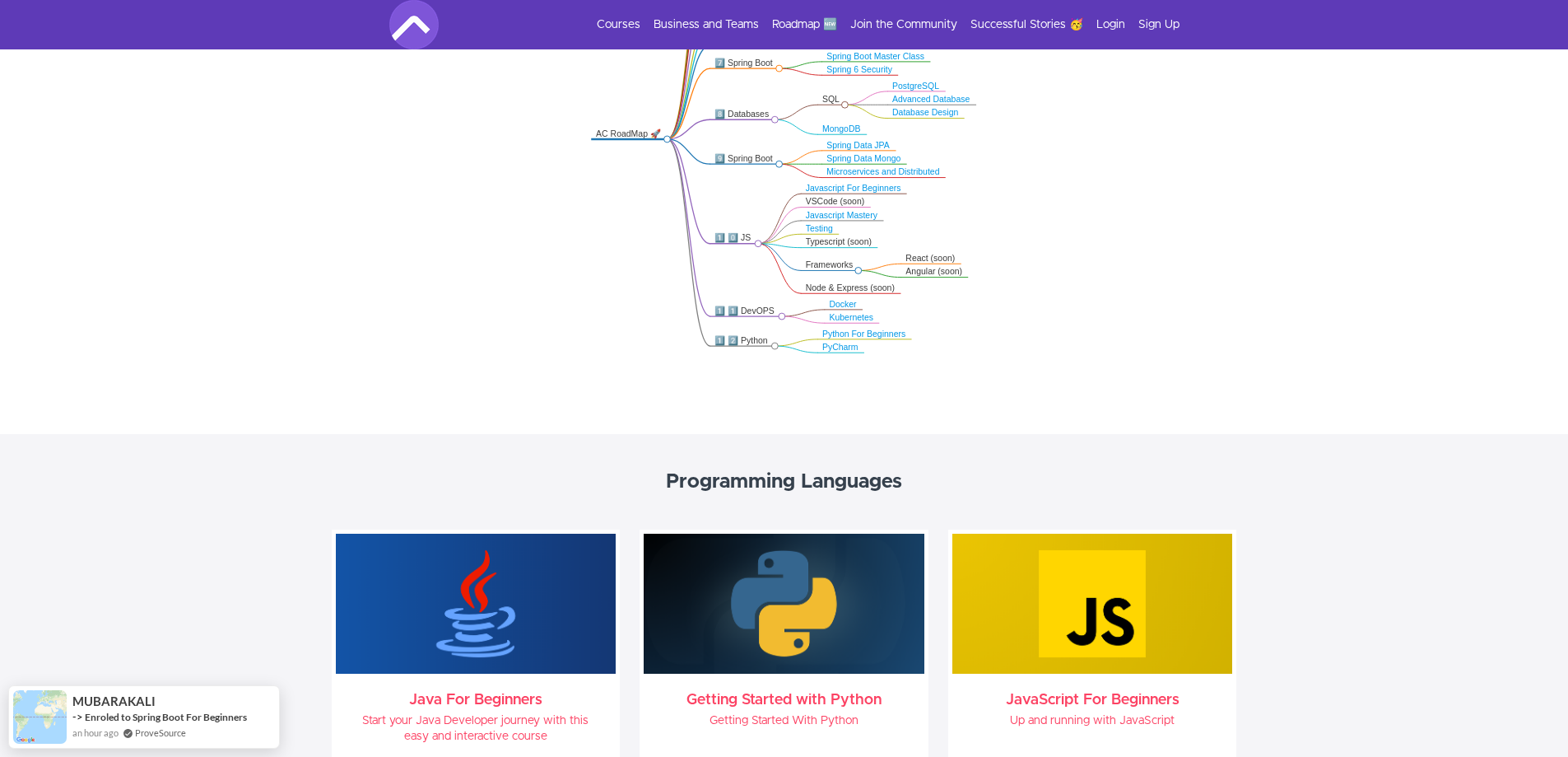
drag, startPoint x: 625, startPoint y: 131, endPoint x: 662, endPoint y: 135, distance: 37.2
click at [662, 135] on div "AC RoadMap 🚀" at bounding box center [630, 134] width 66 height 11
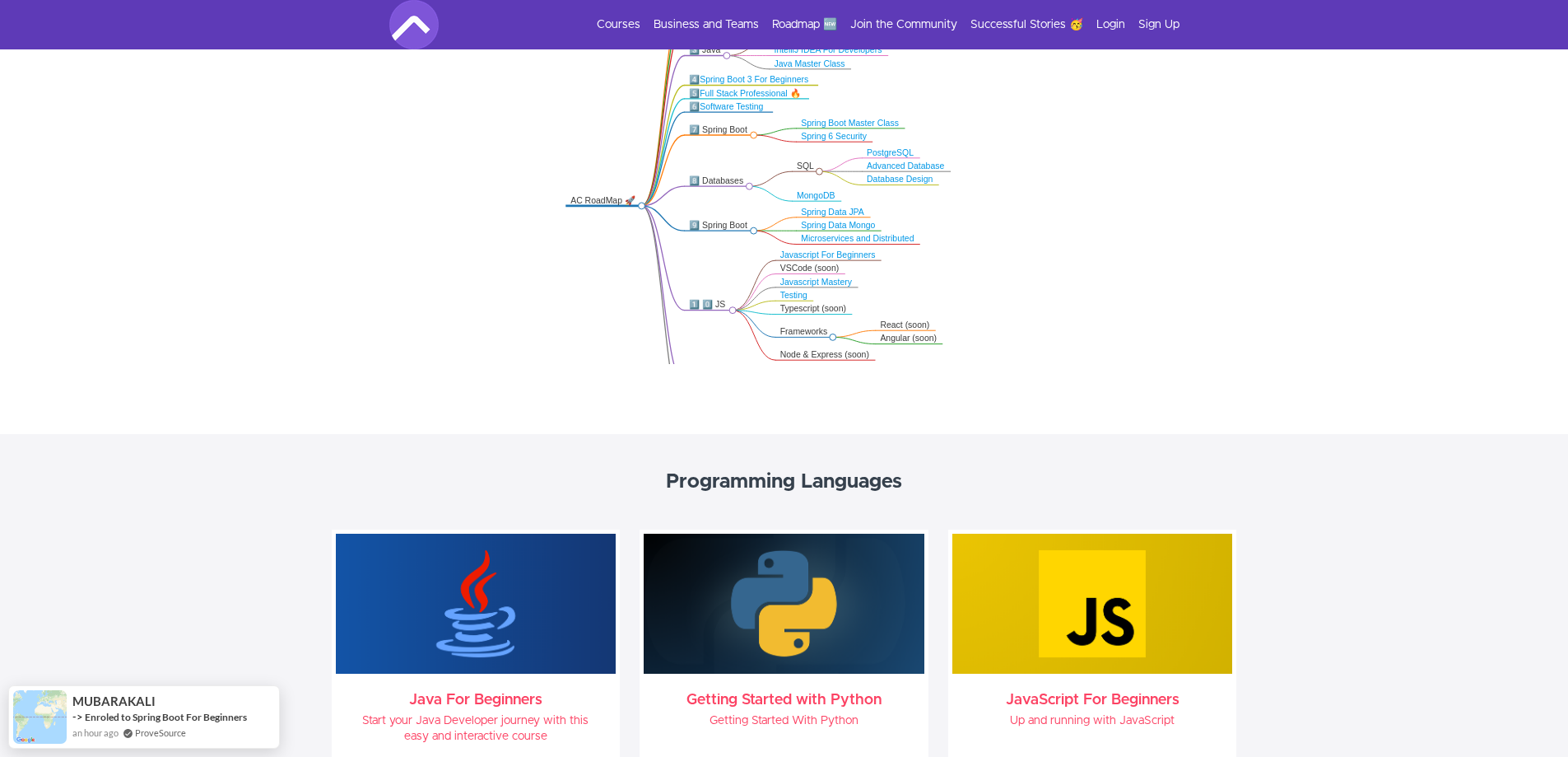
drag, startPoint x: 886, startPoint y: 151, endPoint x: 803, endPoint y: 176, distance: 86.7
click at [803, 176] on icon ".markmap{font:300 16px/20px sans-serif}.markmap-link{fill:none}.markmap-node>ci…" at bounding box center [784, 138] width 1568 height 454
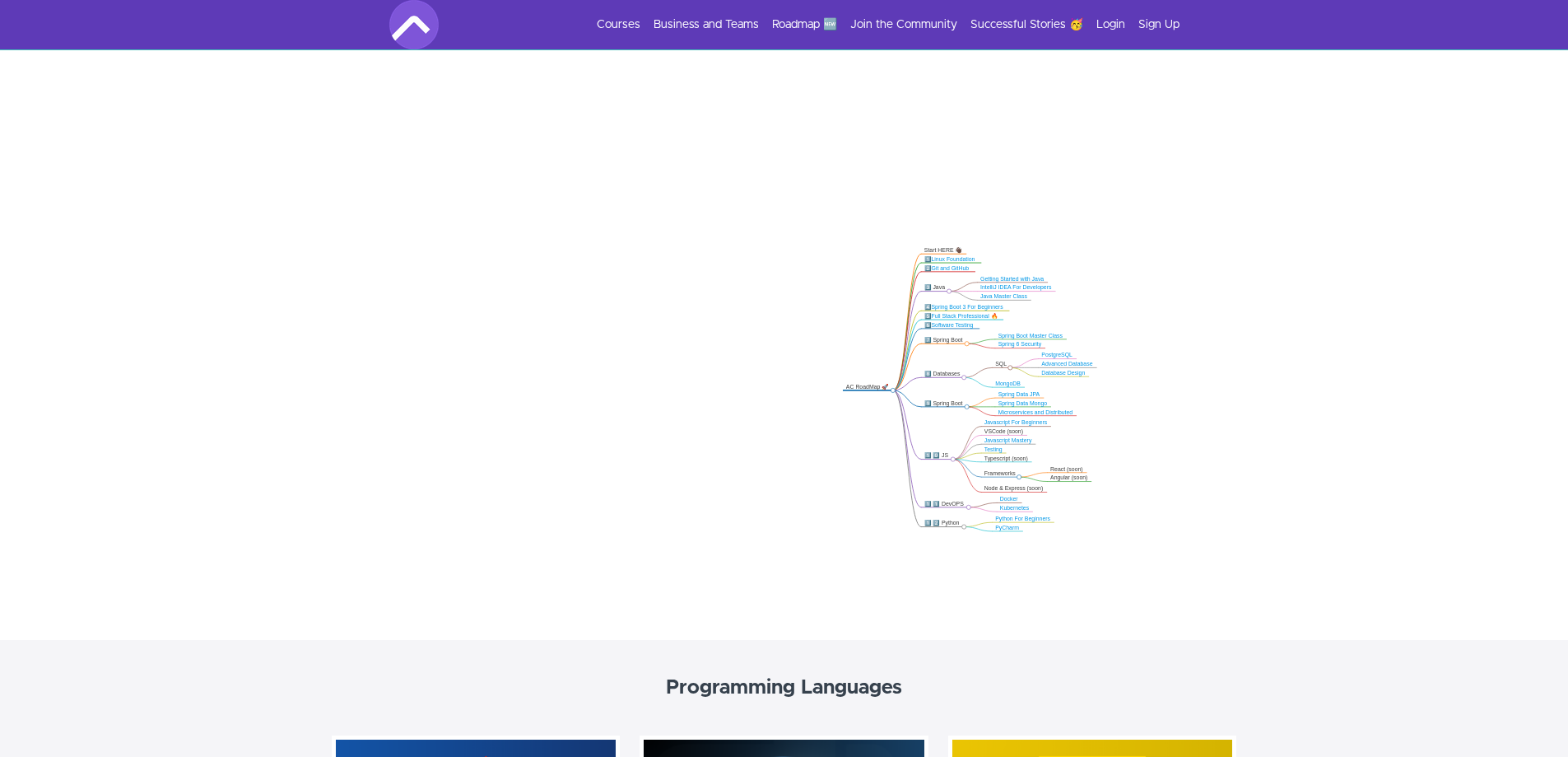
scroll to position [247, 0]
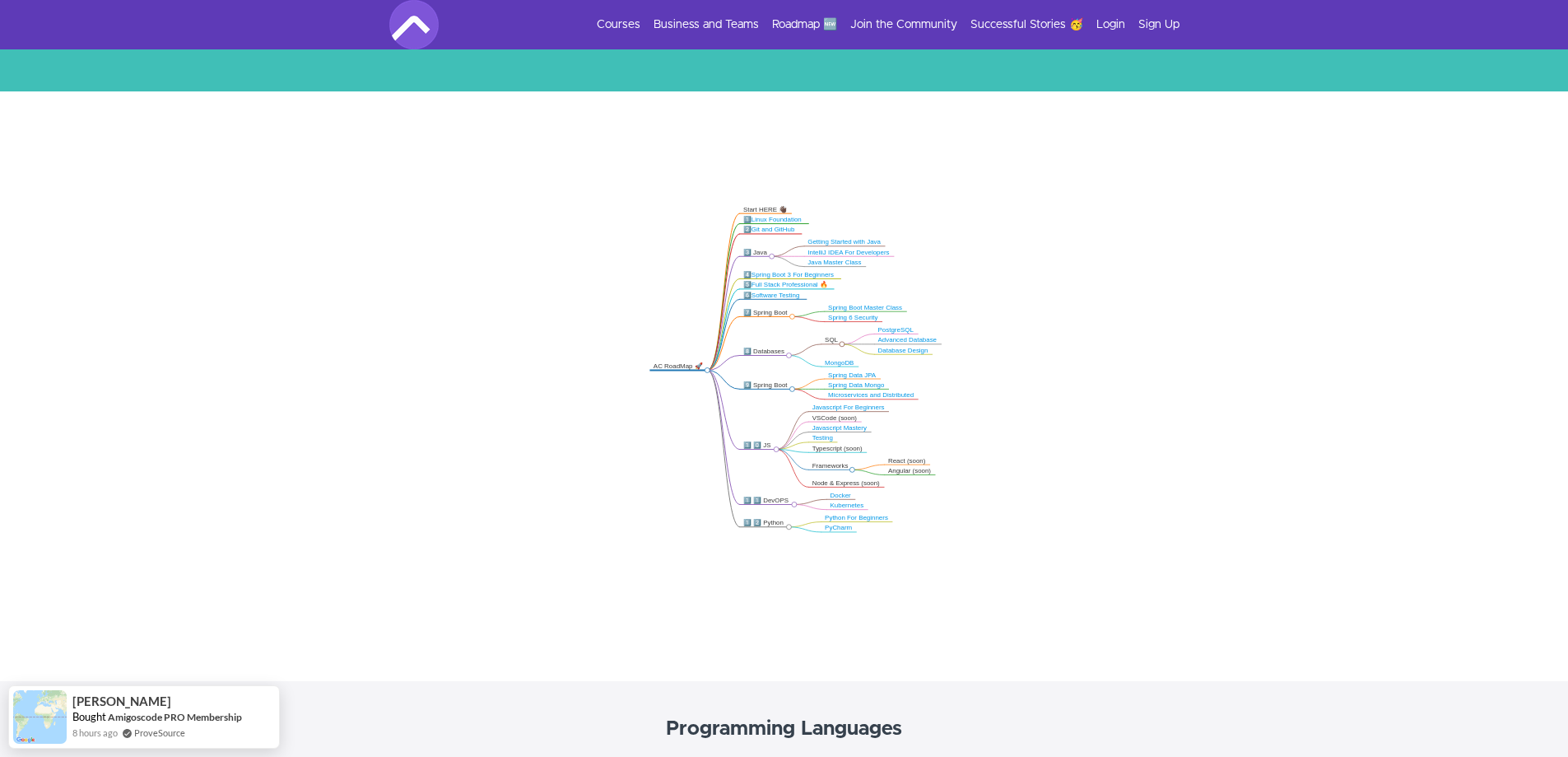
drag, startPoint x: 1299, startPoint y: 514, endPoint x: 954, endPoint y: 474, distance: 347.3
click at [953, 494] on icon ".markmap{font:300 16px/20px sans-serif}.markmap-link{fill:none}.markmap-node>ci…" at bounding box center [784, 385] width 1568 height 454
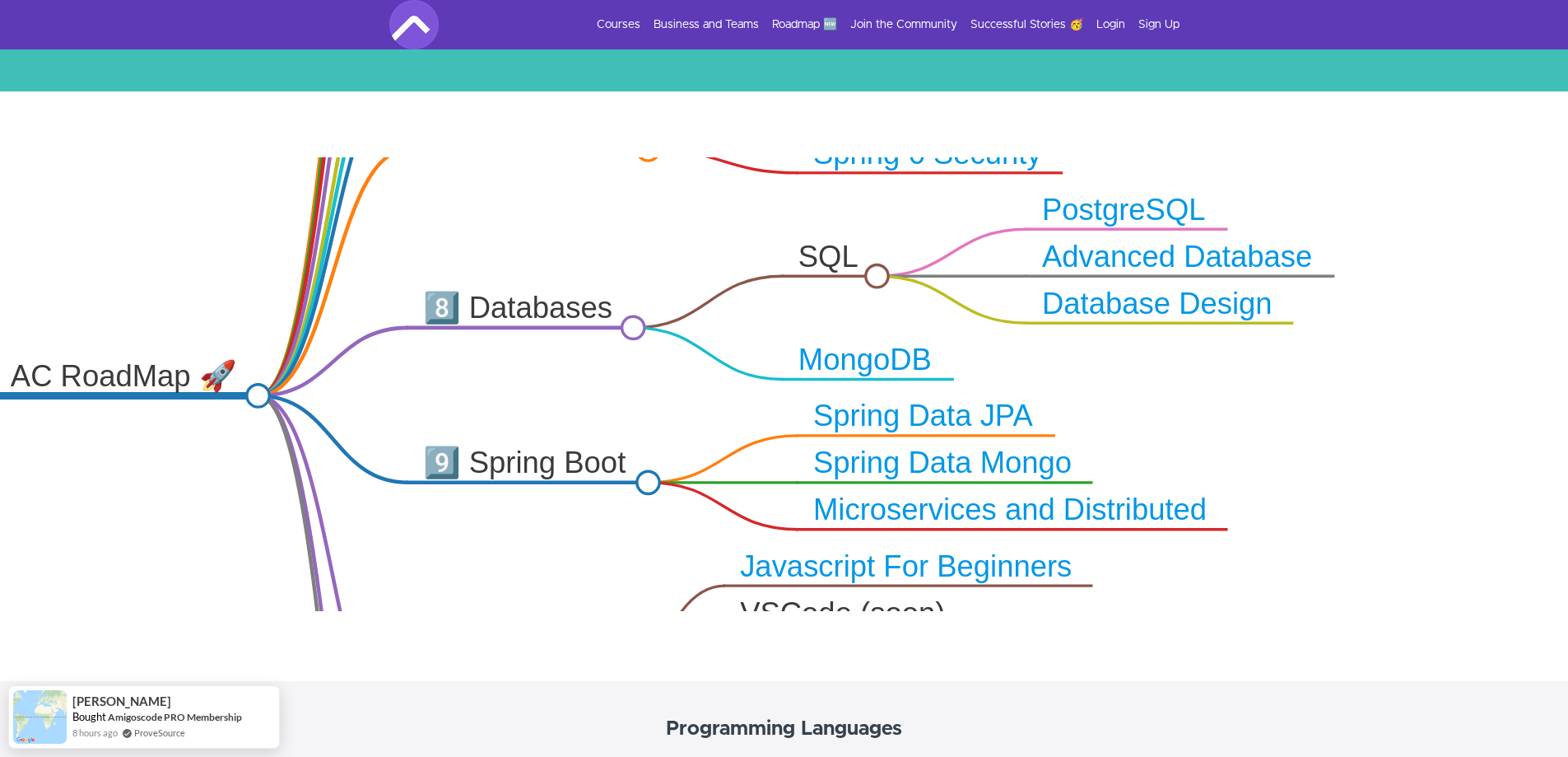
click at [556, 313] on div "8️⃣ Databases" at bounding box center [520, 308] width 195 height 38
click at [877, 356] on link "MongoDB" at bounding box center [865, 359] width 134 height 32
drag, startPoint x: 862, startPoint y: 243, endPoint x: 848, endPoint y: 373, distance: 130.8
click at [848, 373] on g "Angular (soon) React (soon) Database Design Advanced Database PostgreSQL PyChar…" at bounding box center [664, 389] width 1342 height 1502
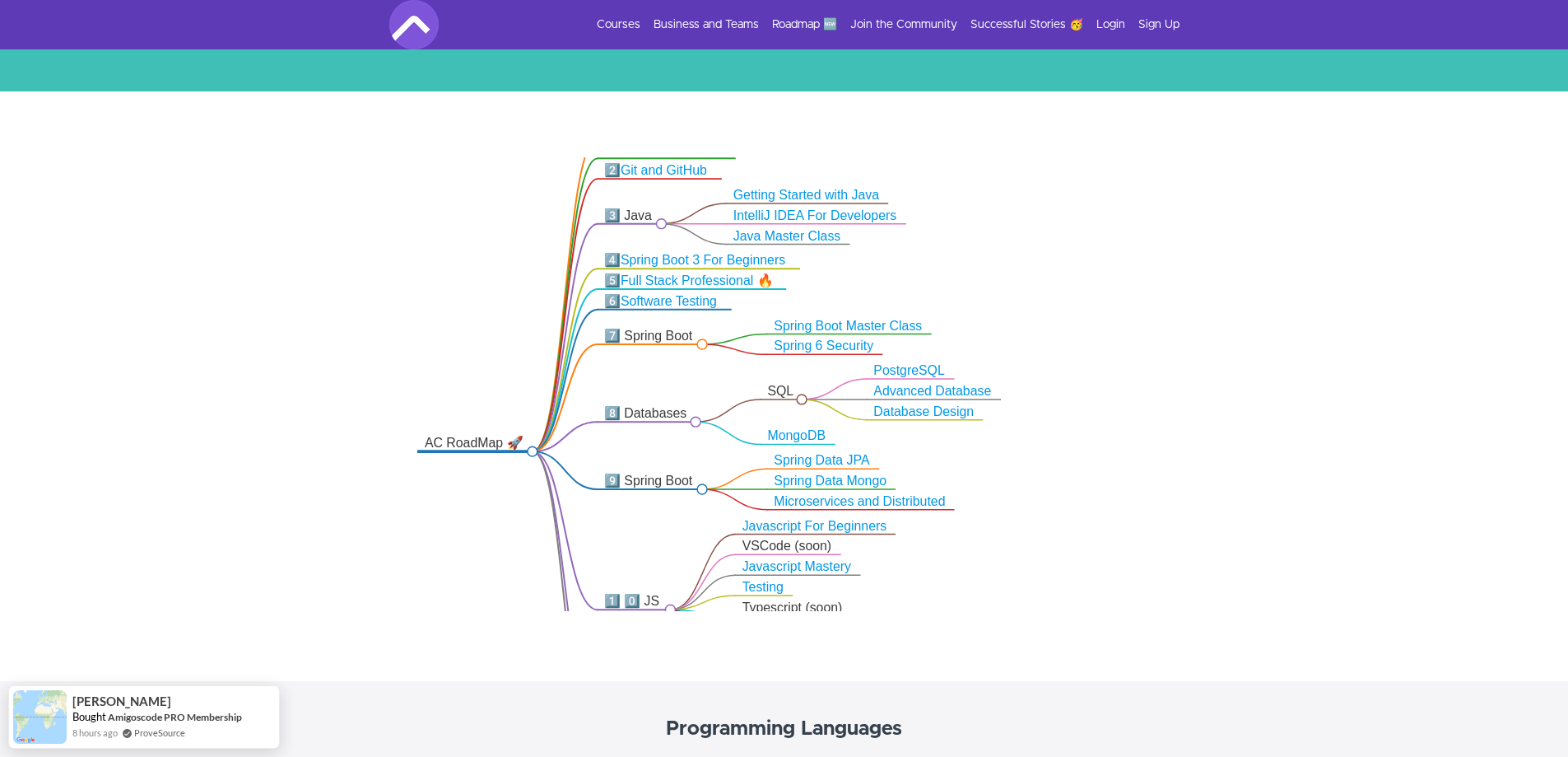
drag, startPoint x: 723, startPoint y: 347, endPoint x: 719, endPoint y: 379, distance: 32.2
click at [719, 379] on icon ".markmap{font:300 16px/20px sans-serif}.markmap-link{fill:none}.markmap-node>ci…" at bounding box center [784, 385] width 1568 height 454
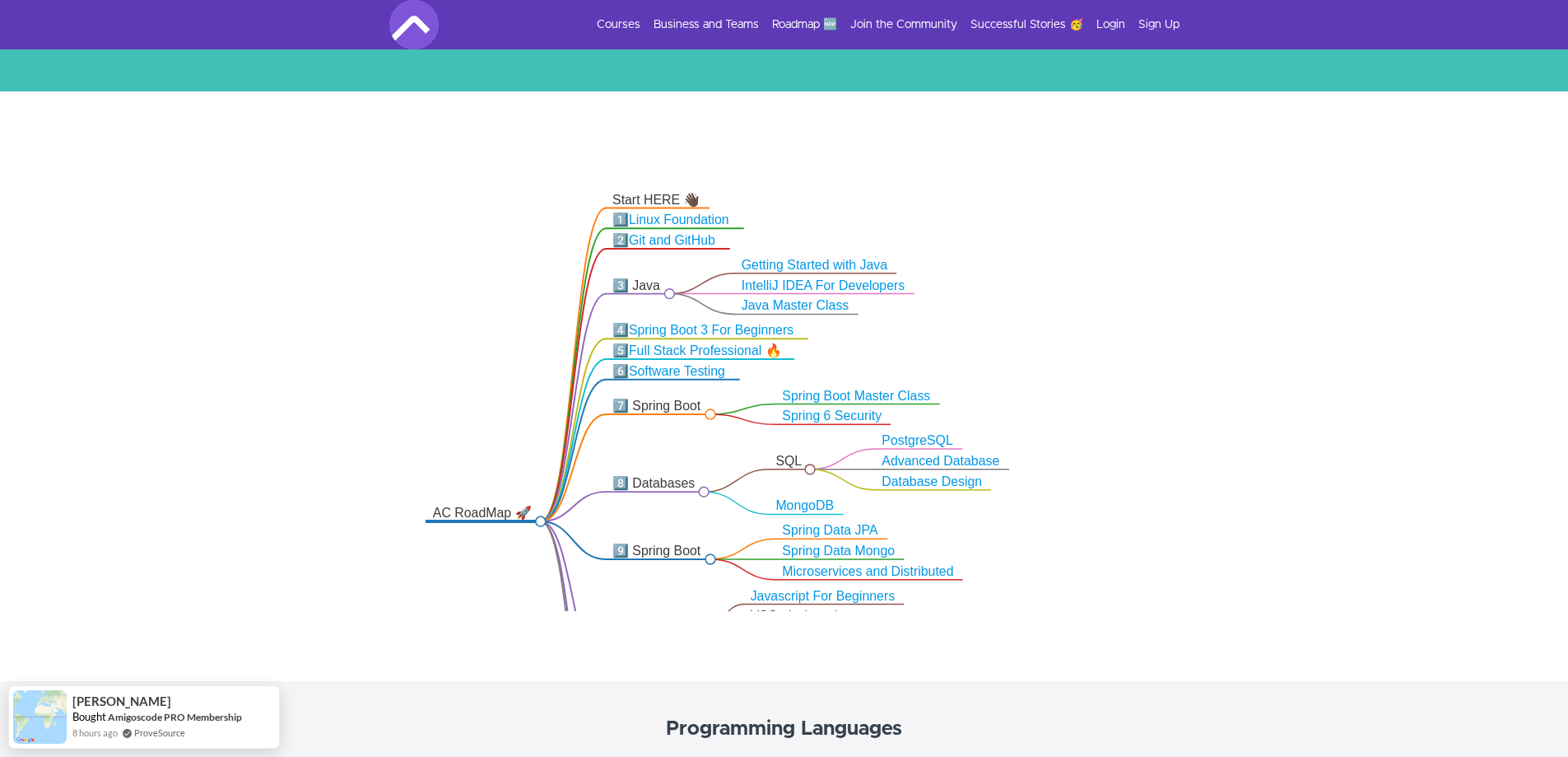
drag, startPoint x: 983, startPoint y: 241, endPoint x: 992, endPoint y: 299, distance: 58.7
click at [992, 299] on icon ".markmap{font:300 16px/20px sans-serif}.markmap-link{fill:none}.markmap-node>ci…" at bounding box center [784, 385] width 1568 height 454
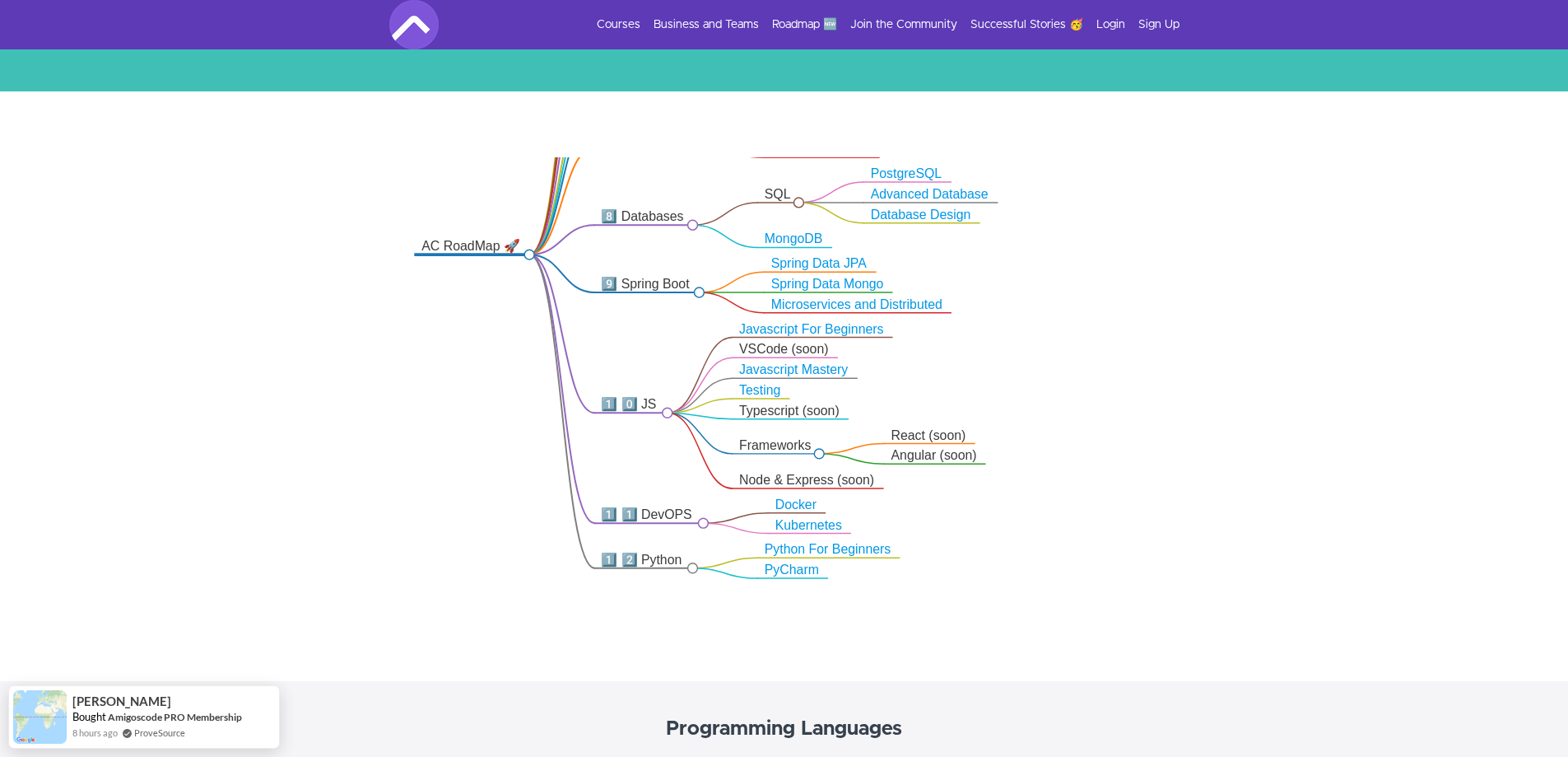
drag, startPoint x: 1326, startPoint y: 529, endPoint x: 1230, endPoint y: 163, distance: 378.4
click at [1230, 164] on icon ".markmap{font:300 16px/20px sans-serif}.markmap-link{fill:none}.markmap-node>ci…" at bounding box center [784, 385] width 1568 height 454
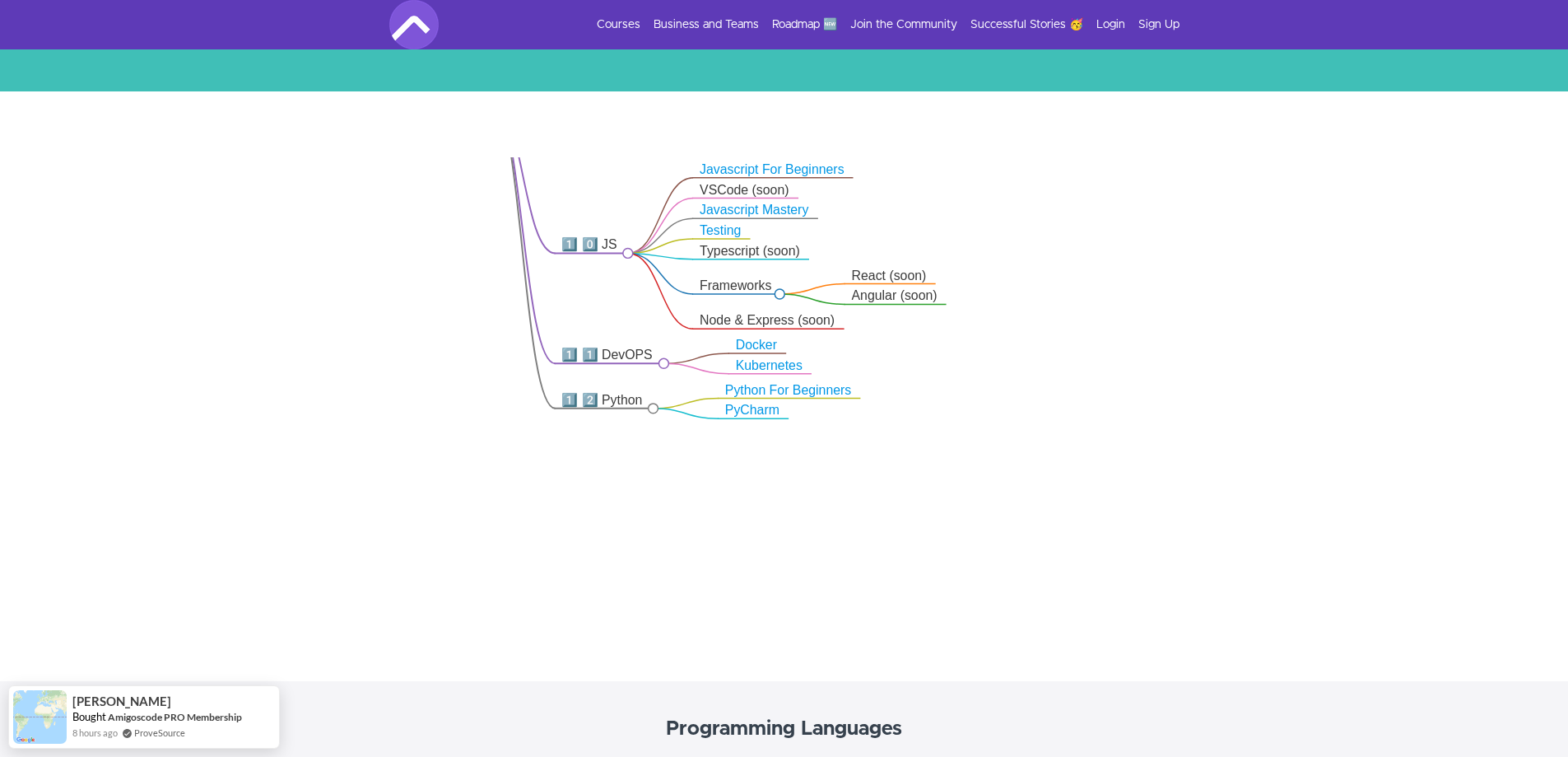
drag, startPoint x: 1310, startPoint y: 588, endPoint x: 1303, endPoint y: 164, distance: 424.1
click at [1303, 165] on icon ".markmap{font:300 16px/20px sans-serif}.markmap-link{fill:none}.markmap-node>ci…" at bounding box center [784, 385] width 1568 height 454
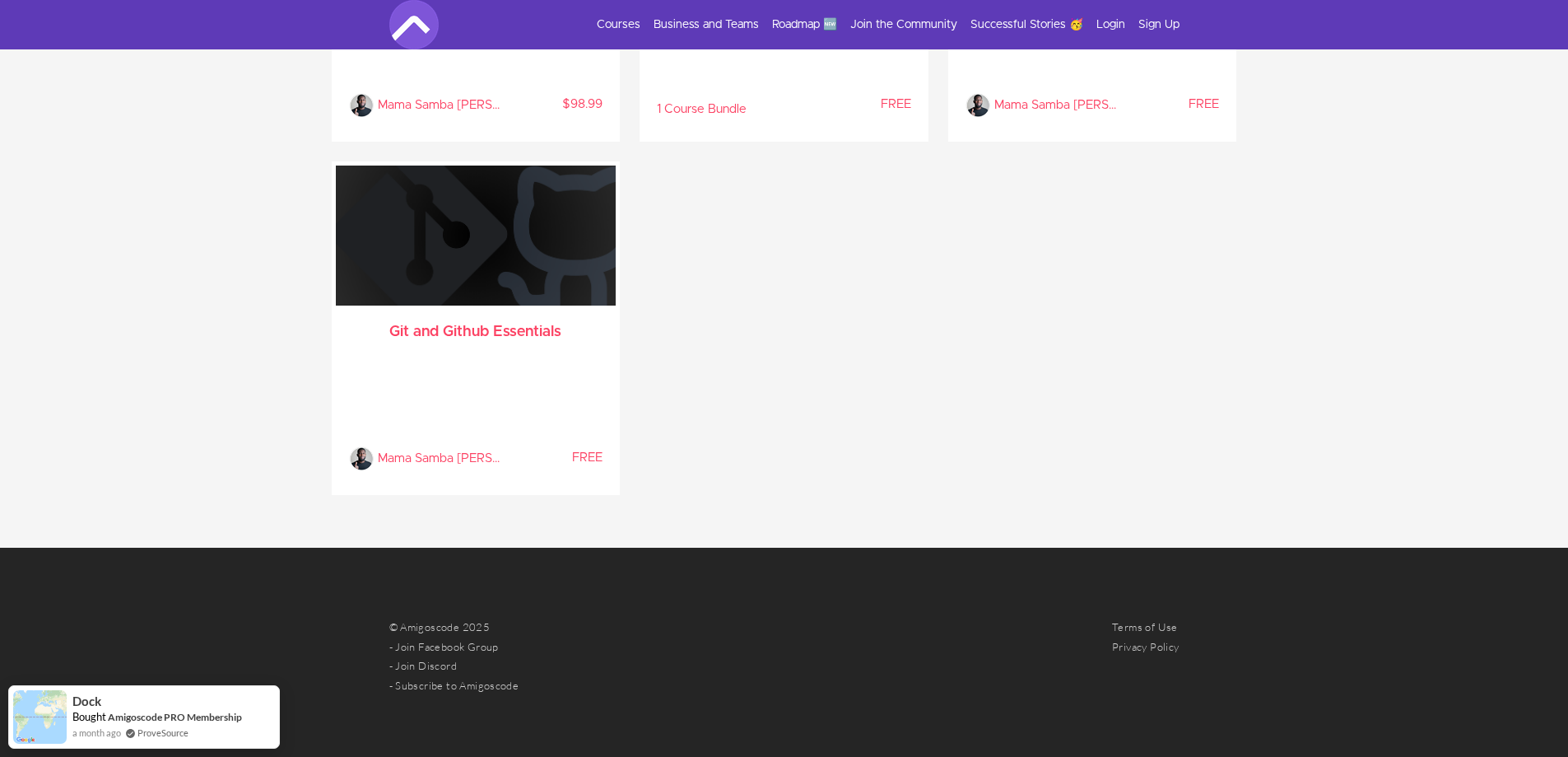
scroll to position [4306, 0]
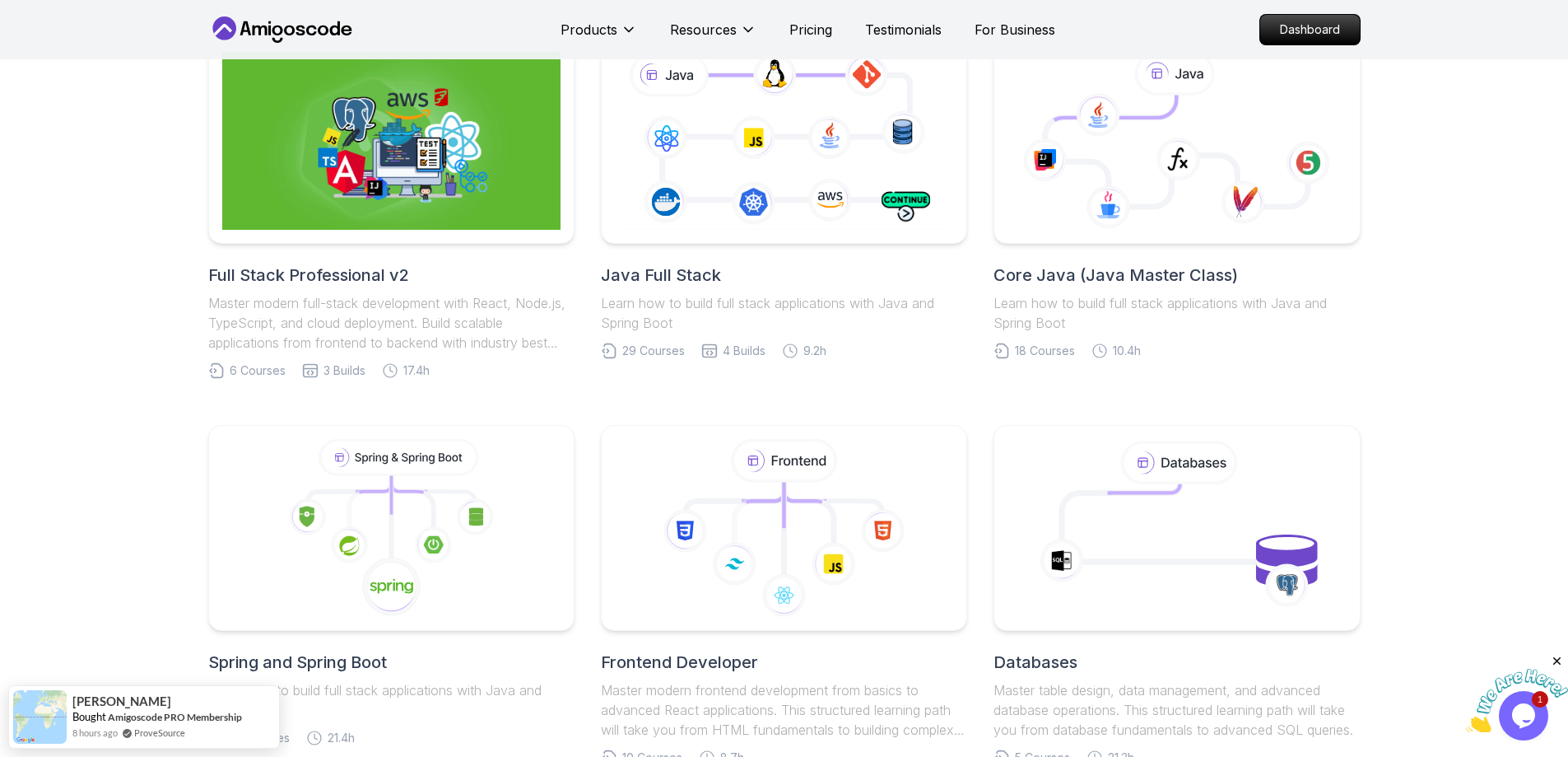
click at [1120, 279] on h2 "Core Java (Java Master Class)" at bounding box center [1177, 275] width 366 height 23
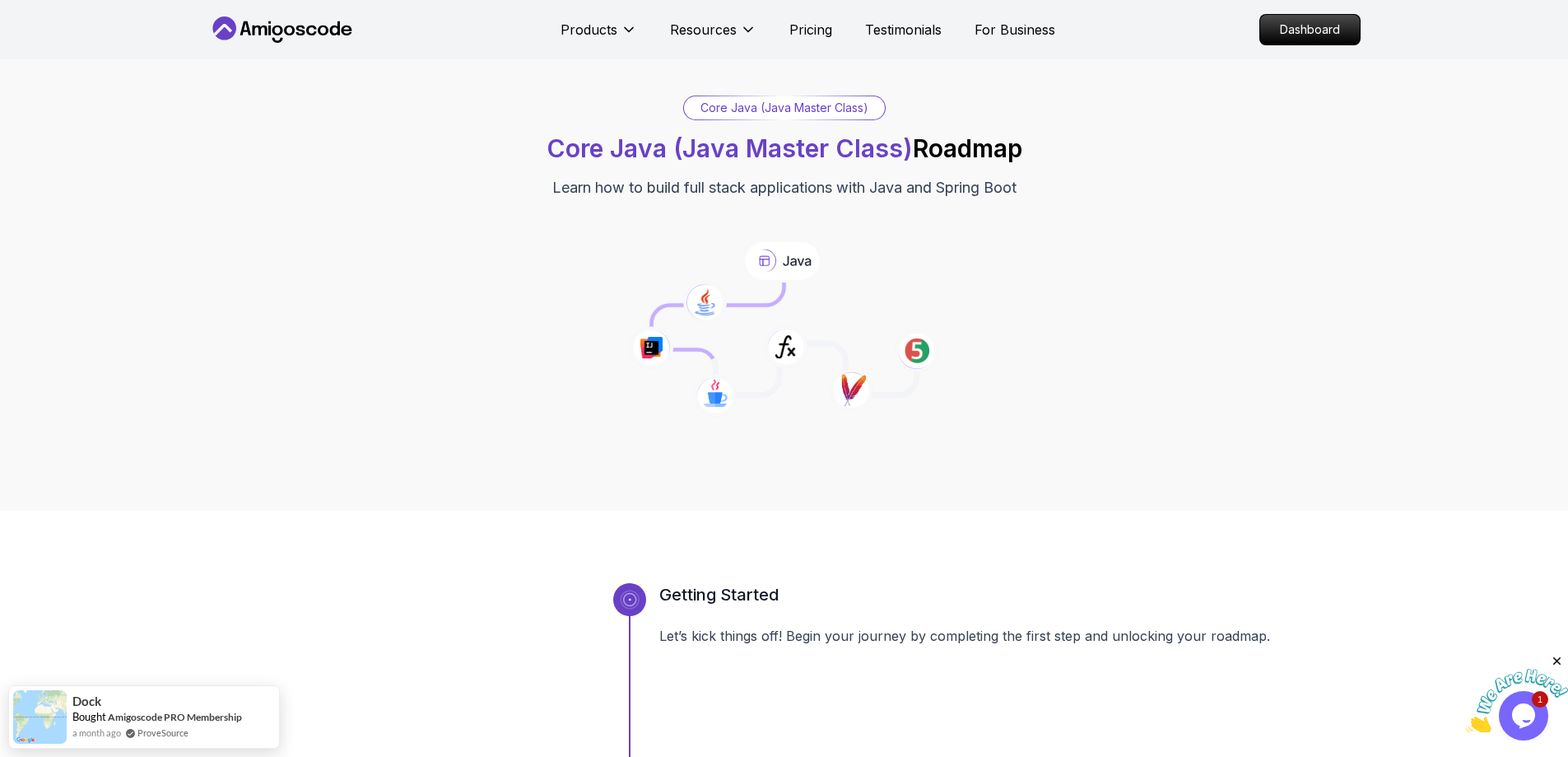
scroll to position [330, 0]
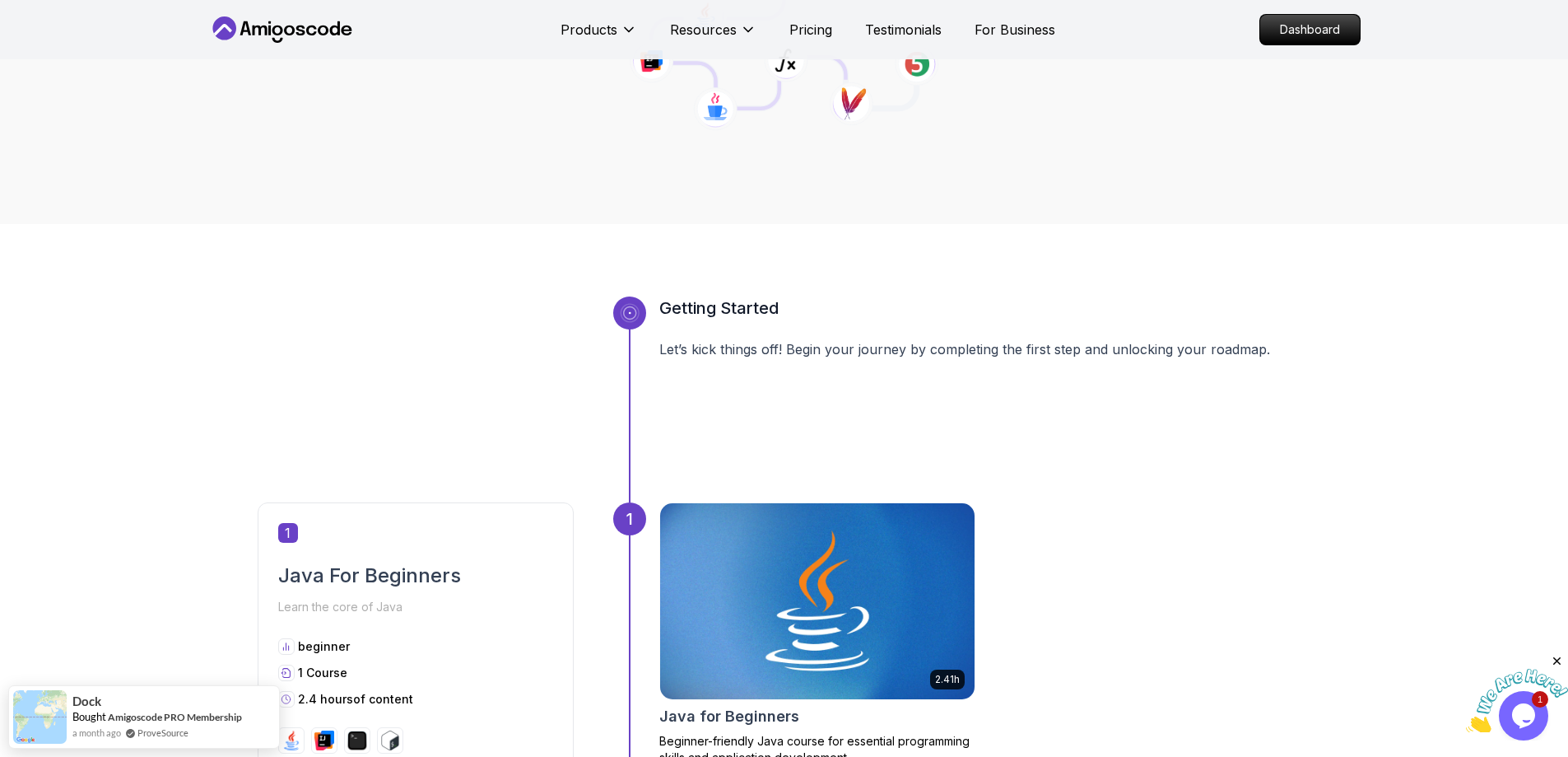
click at [1556, 666] on icon "Close" at bounding box center [1557, 661] width 14 height 14
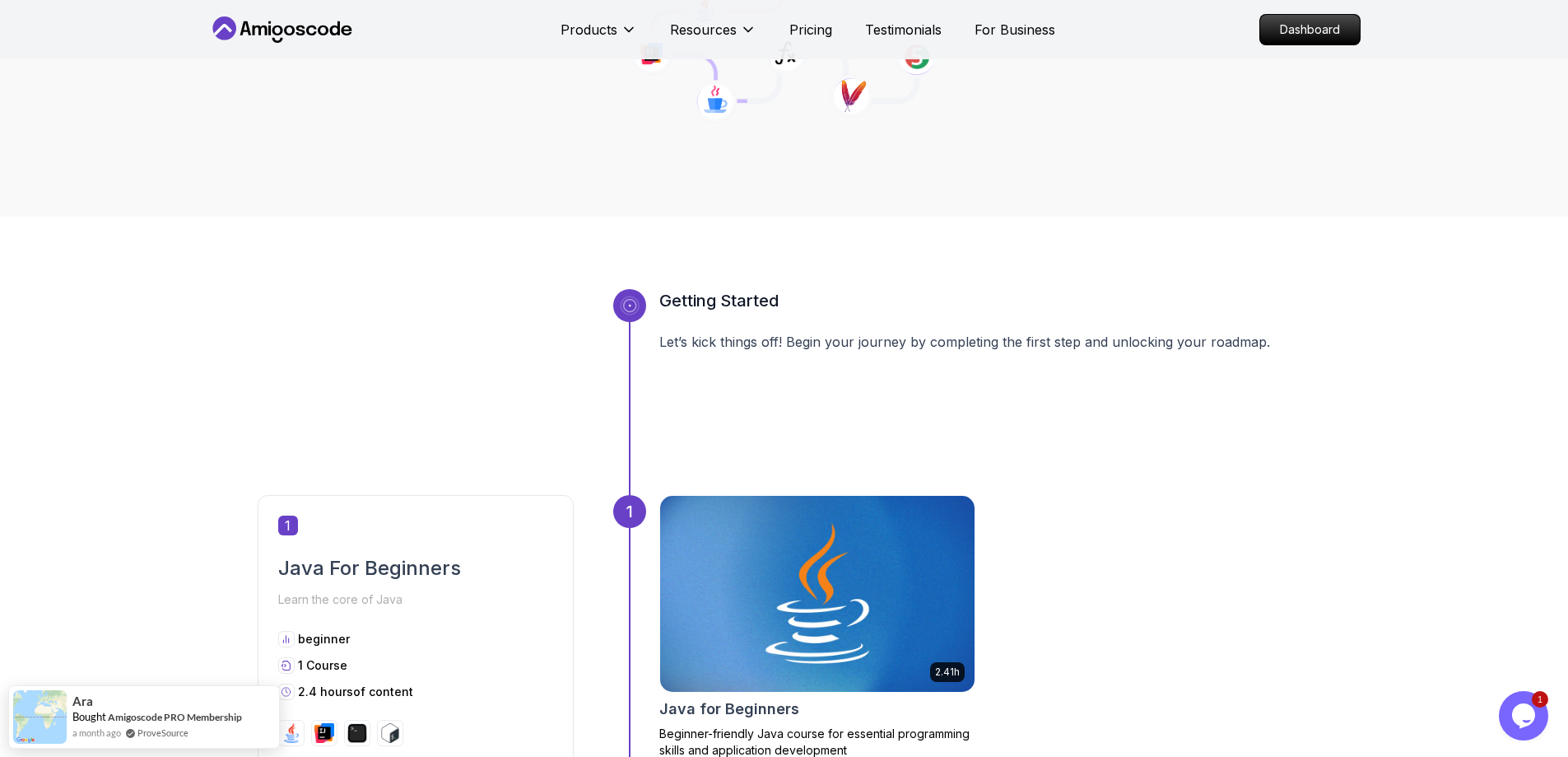
scroll to position [412, 0]
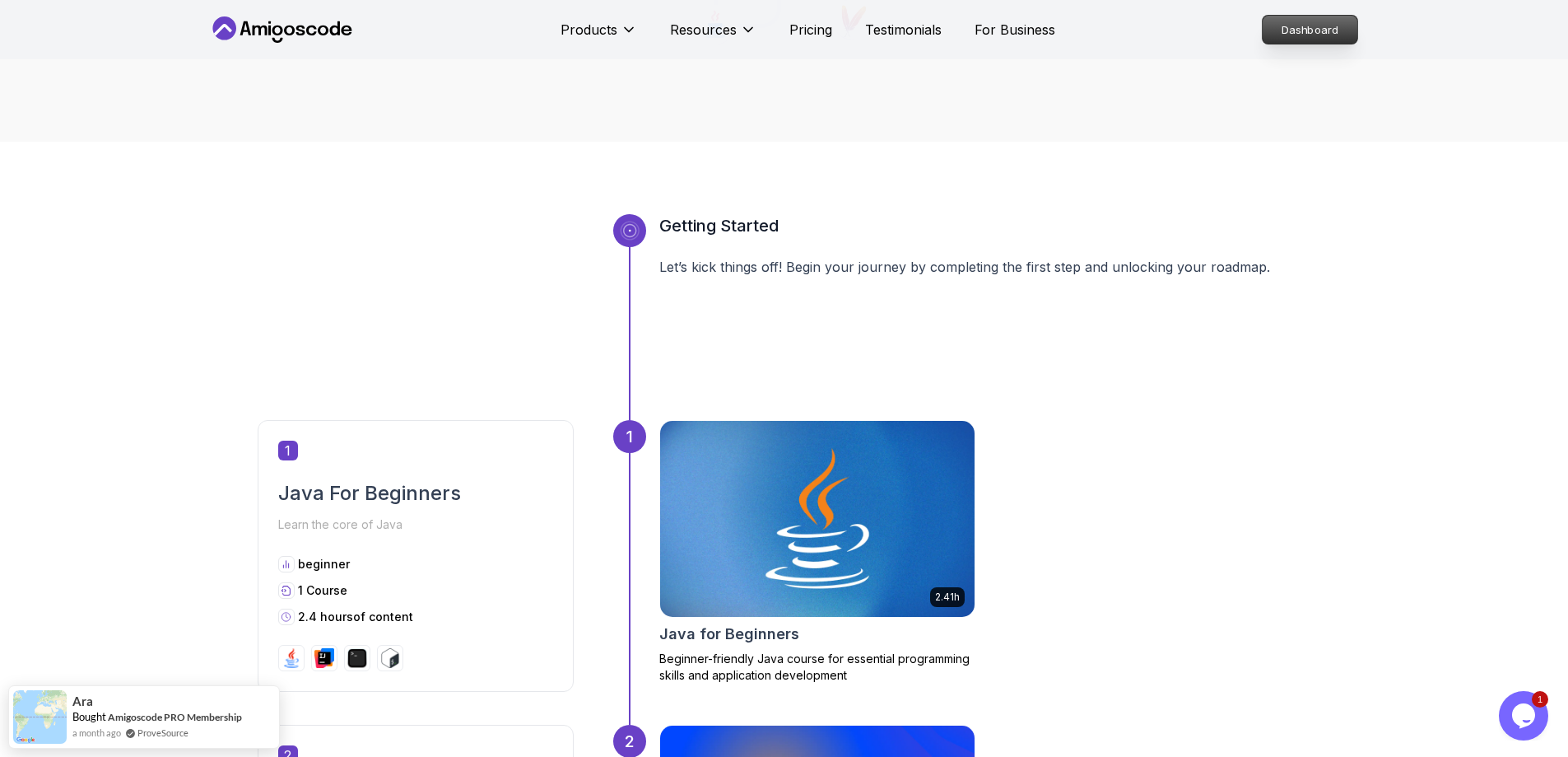
click at [1313, 26] on p "Dashboard" at bounding box center [1310, 29] width 94 height 28
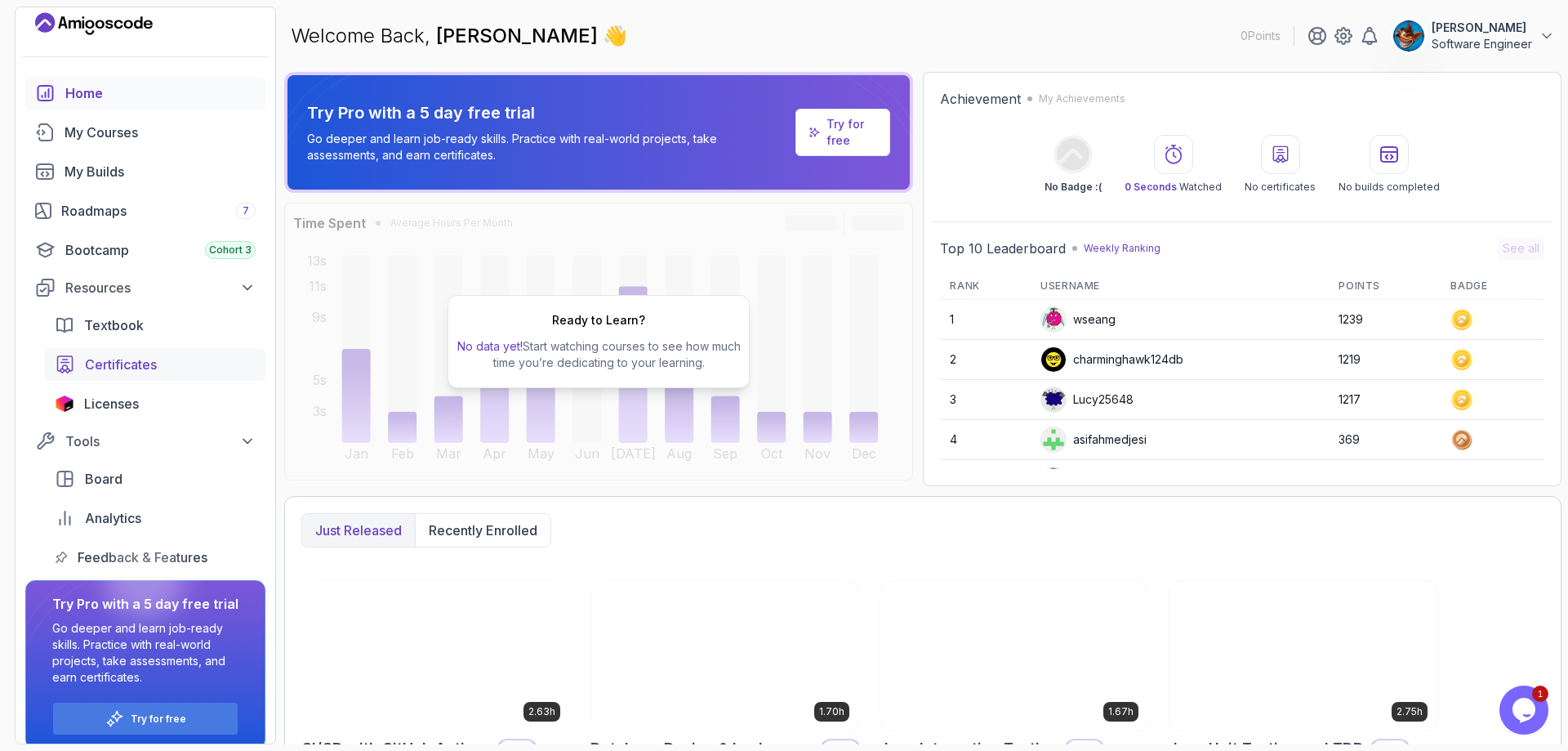
scroll to position [29, 0]
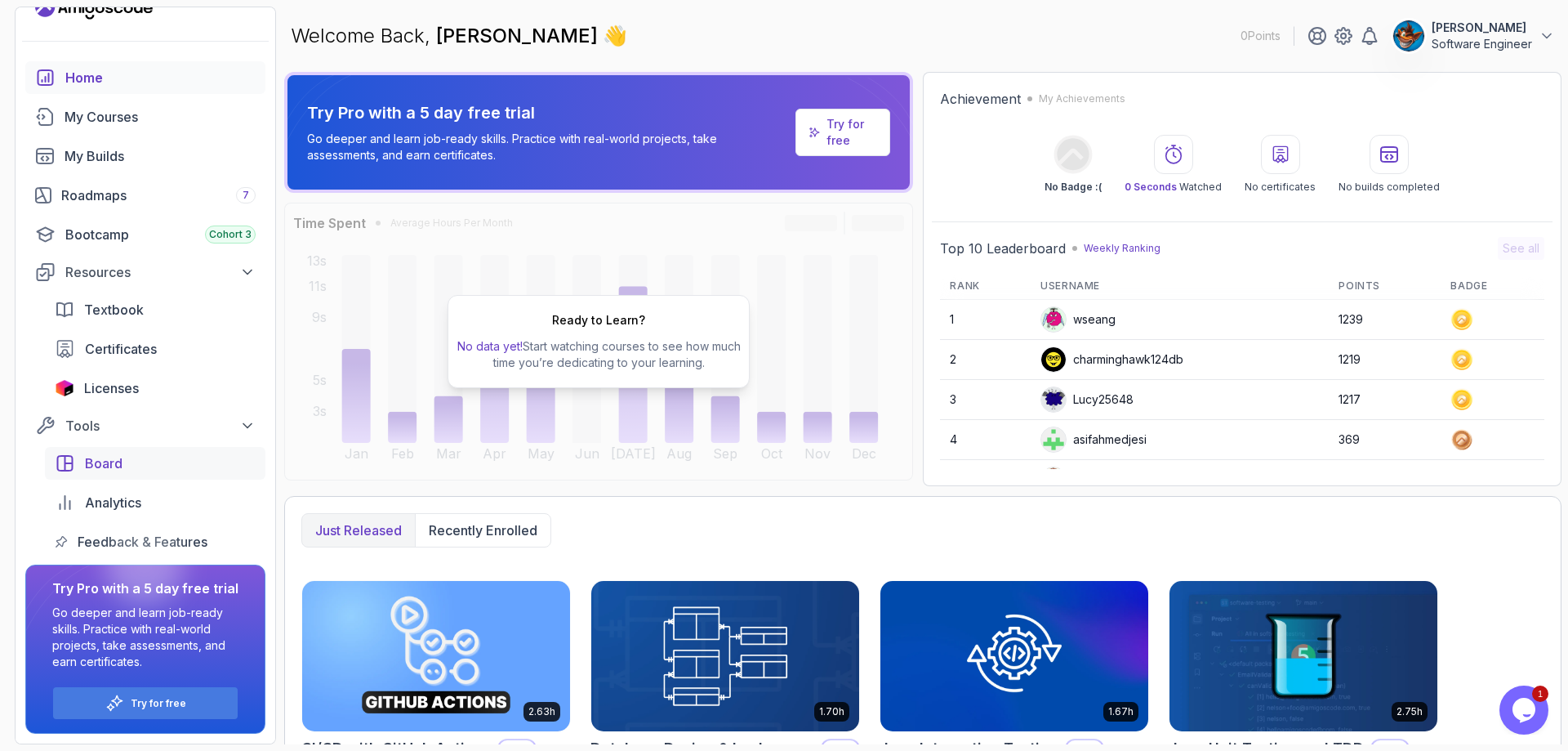
click at [128, 463] on div "Board" at bounding box center [170, 463] width 171 height 20
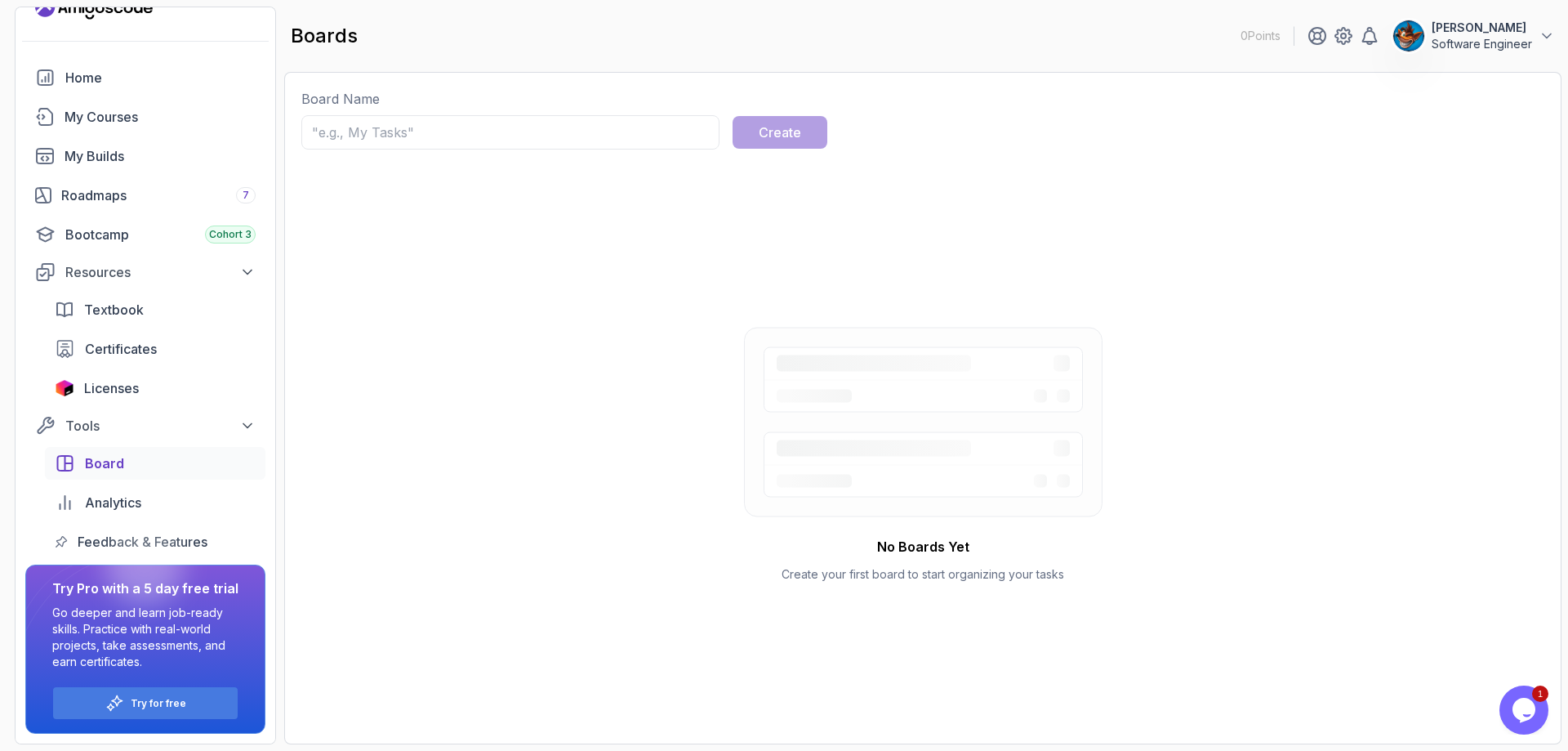
drag, startPoint x: 134, startPoint y: 327, endPoint x: 138, endPoint y: 317, distance: 10.8
click at [134, 326] on div "Textbook Certificates Licenses" at bounding box center [155, 348] width 220 height 111
click at [139, 314] on span "Textbook" at bounding box center [113, 309] width 60 height 20
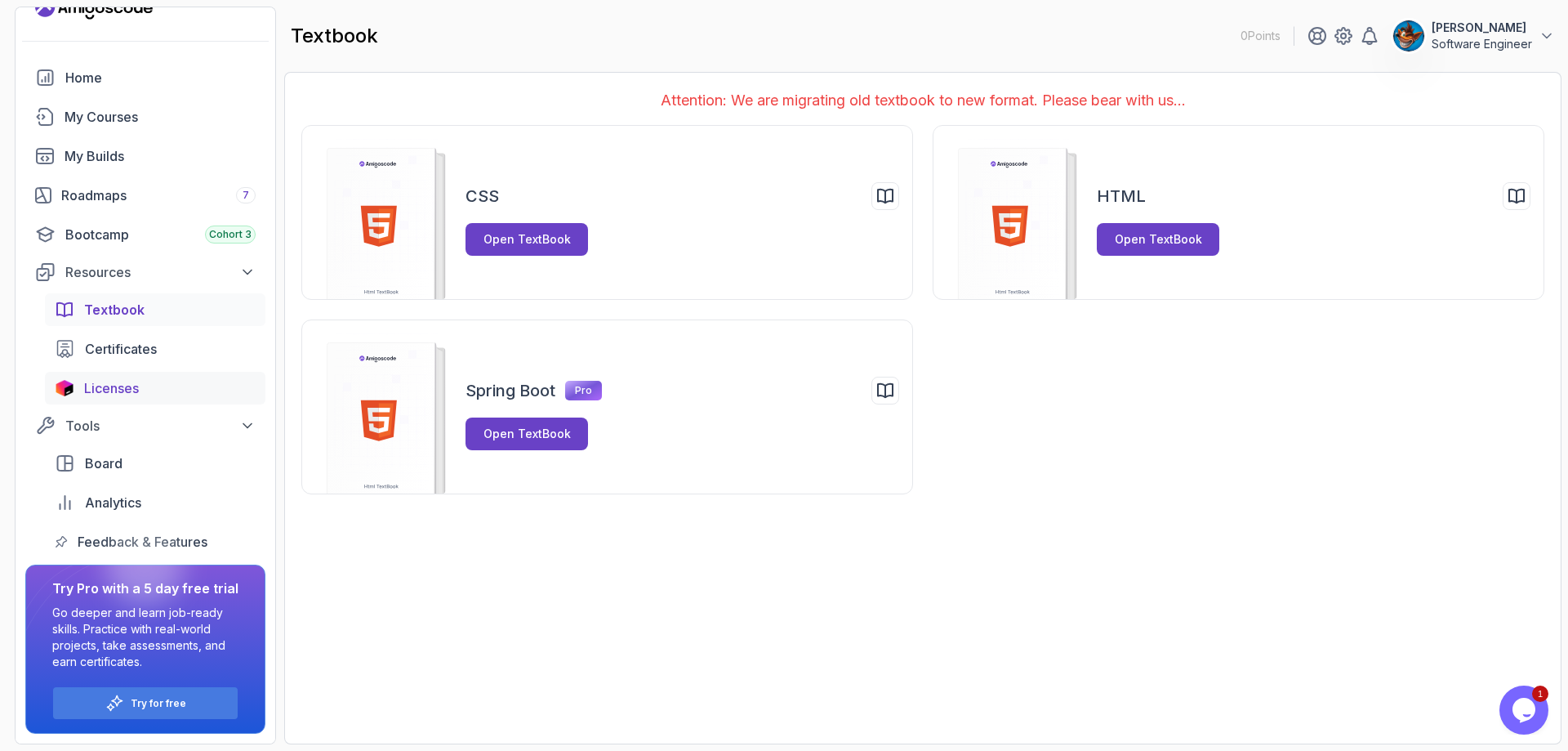
click at [105, 395] on span "Licenses" at bounding box center [111, 388] width 54 height 20
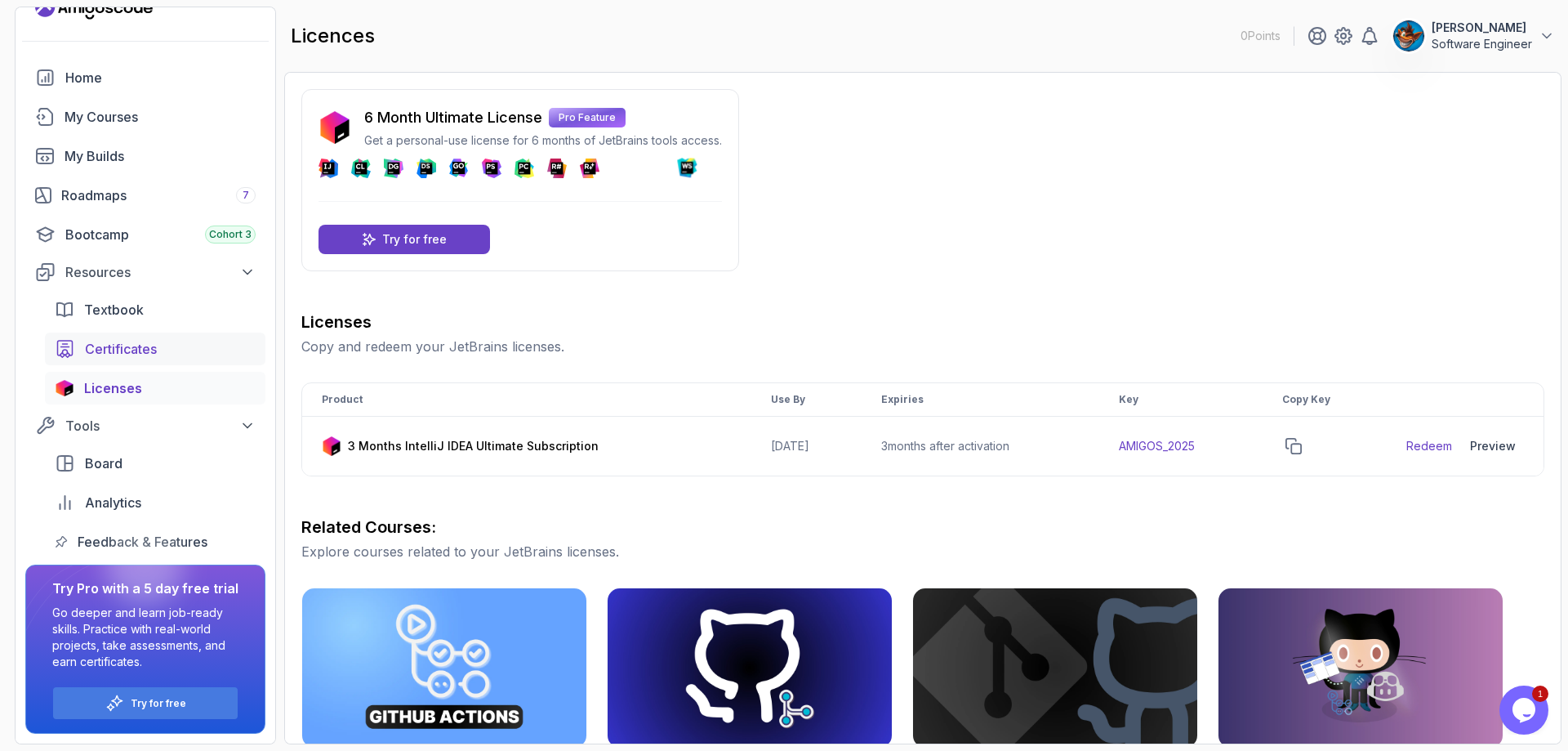
click at [119, 345] on span "Certificates" at bounding box center [120, 348] width 72 height 20
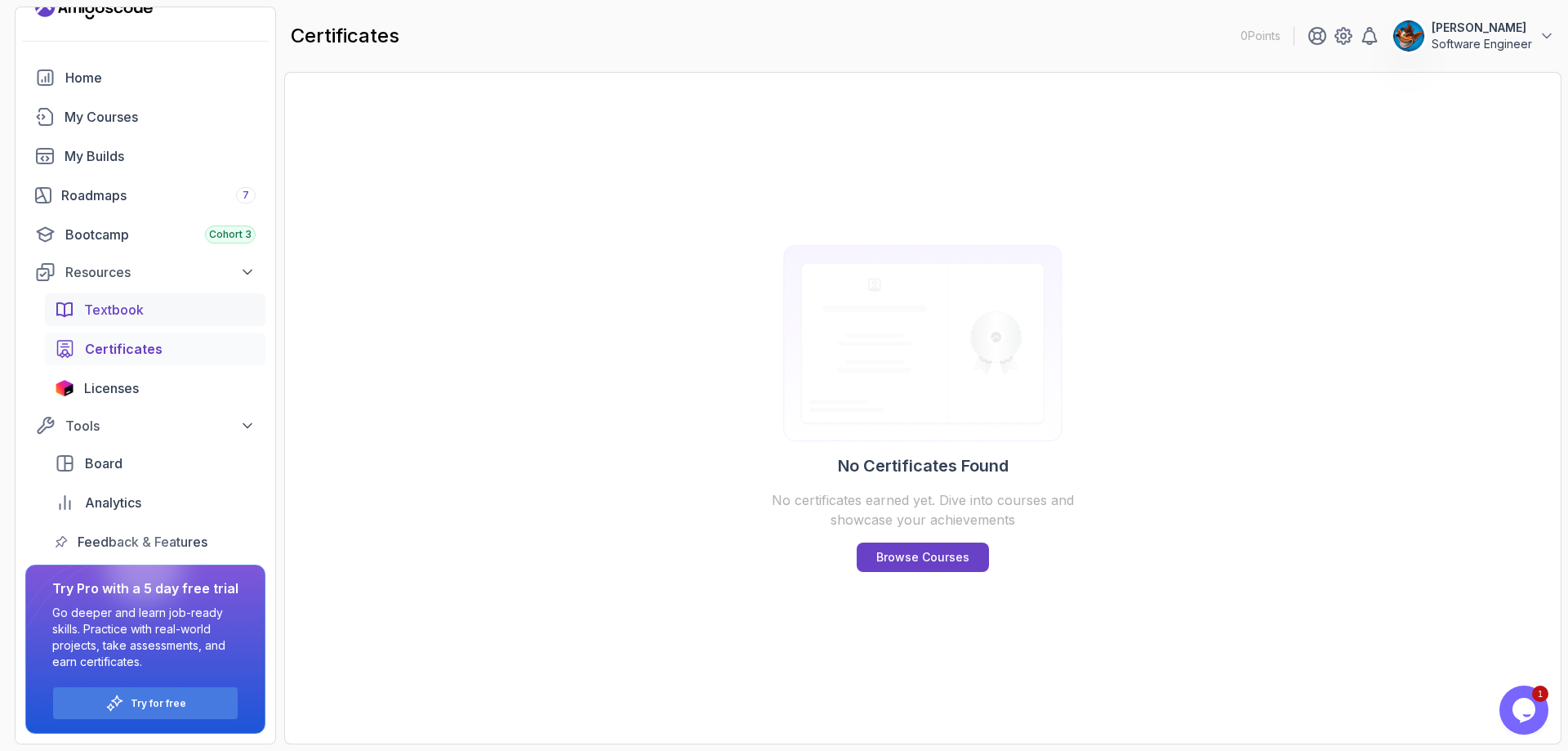
click at [135, 315] on span "Textbook" at bounding box center [113, 309] width 60 height 20
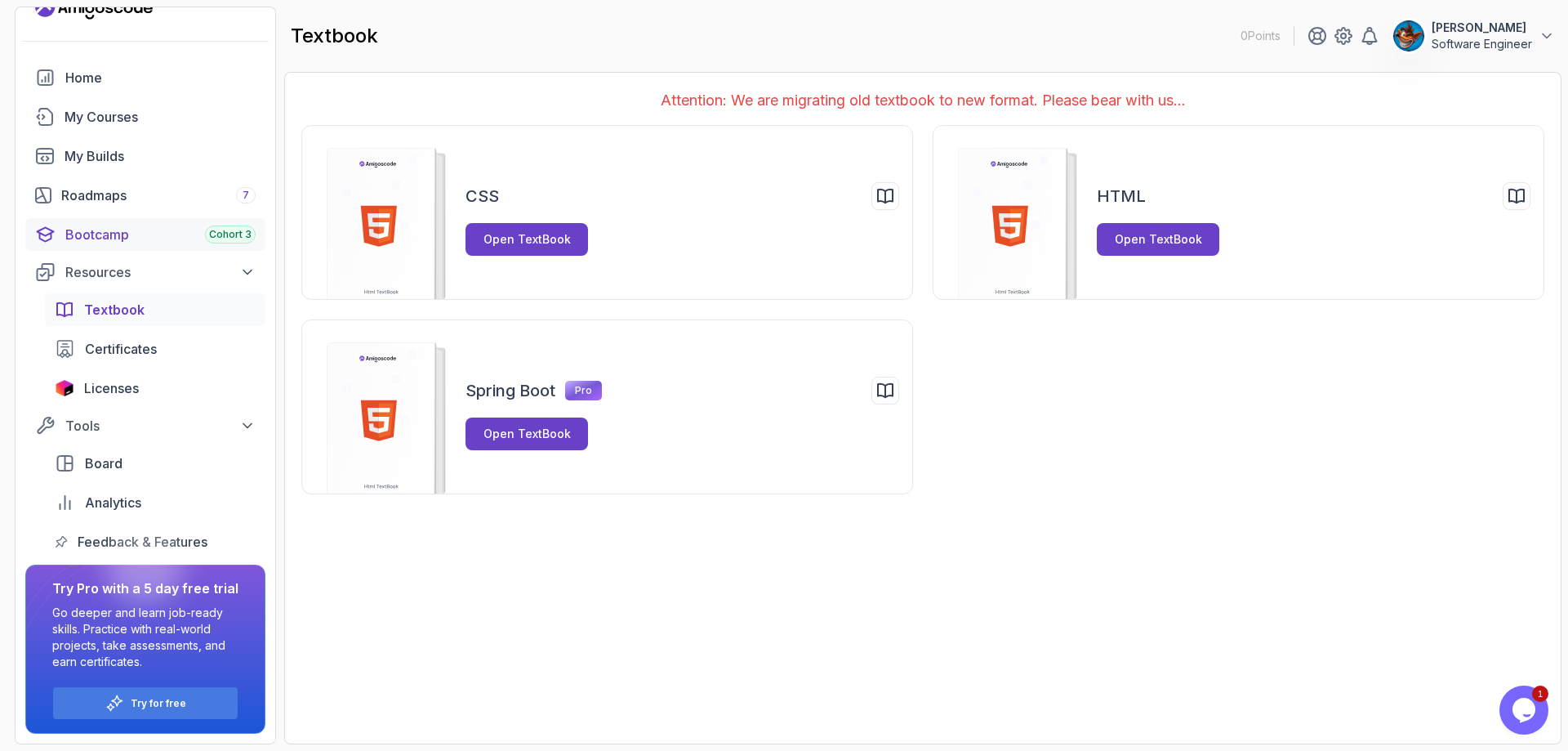
click at [132, 225] on div "Bootcamp Cohort 3" at bounding box center [161, 235] width 191 height 20
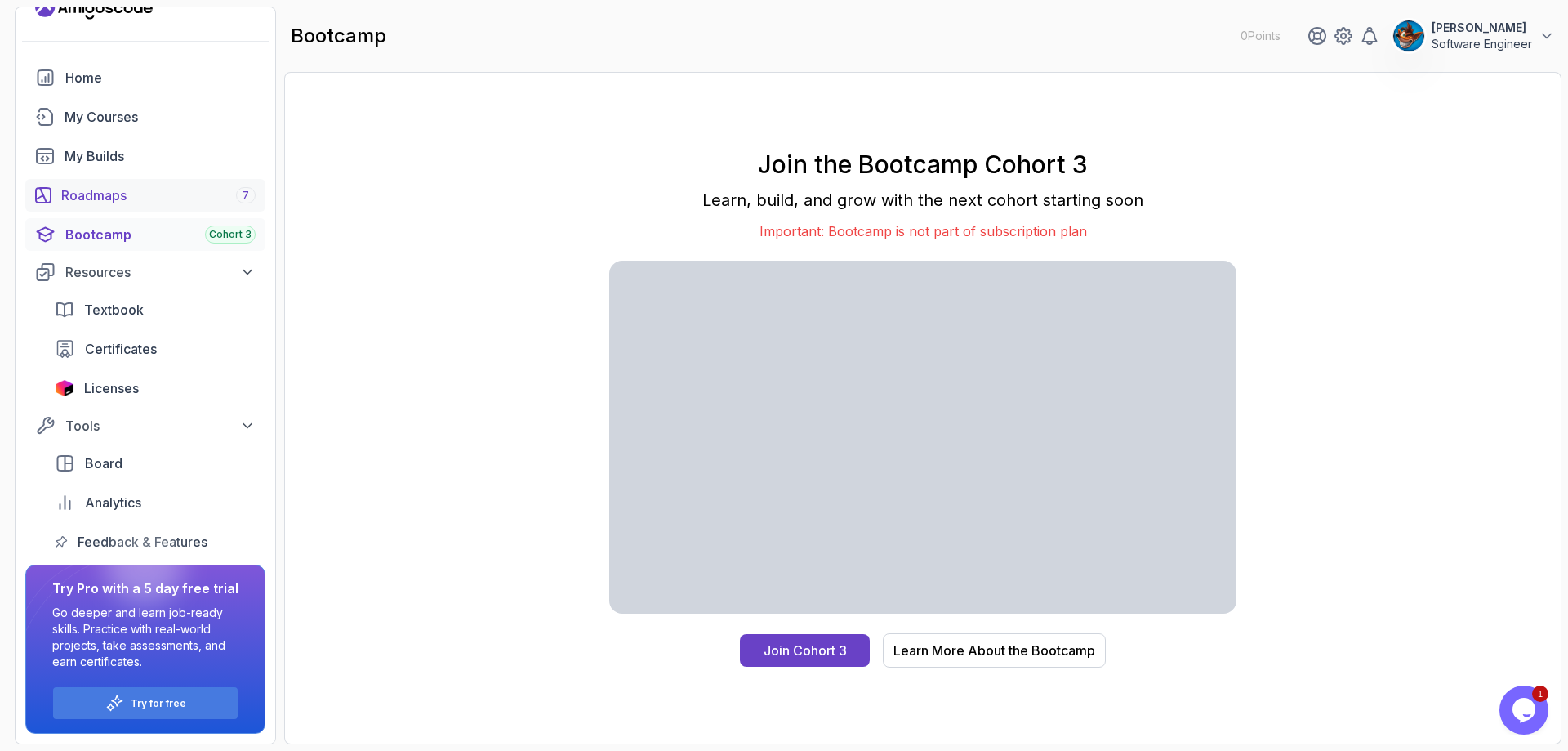
click at [189, 196] on div "Roadmaps 7" at bounding box center [158, 195] width 195 height 20
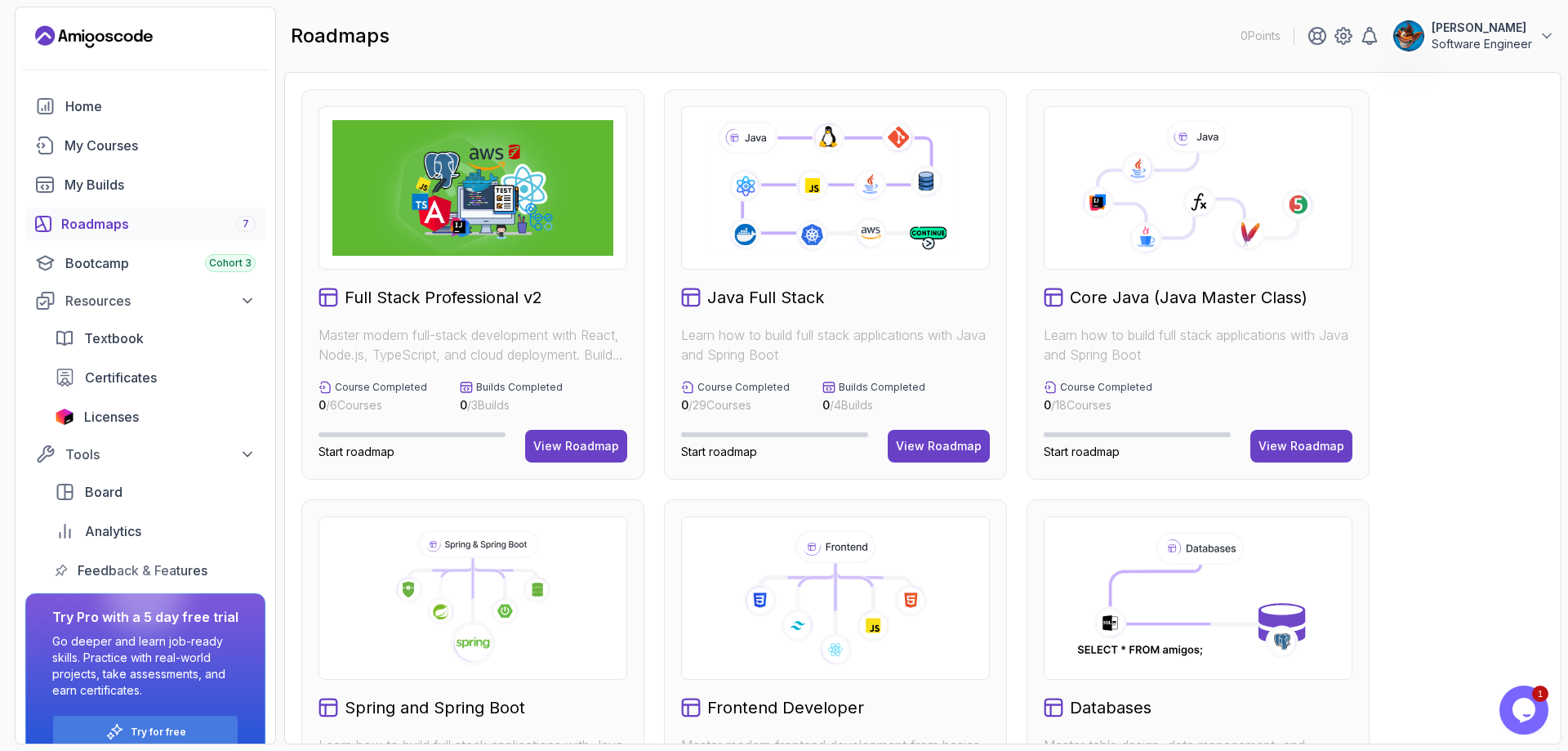
scroll to position [29, 0]
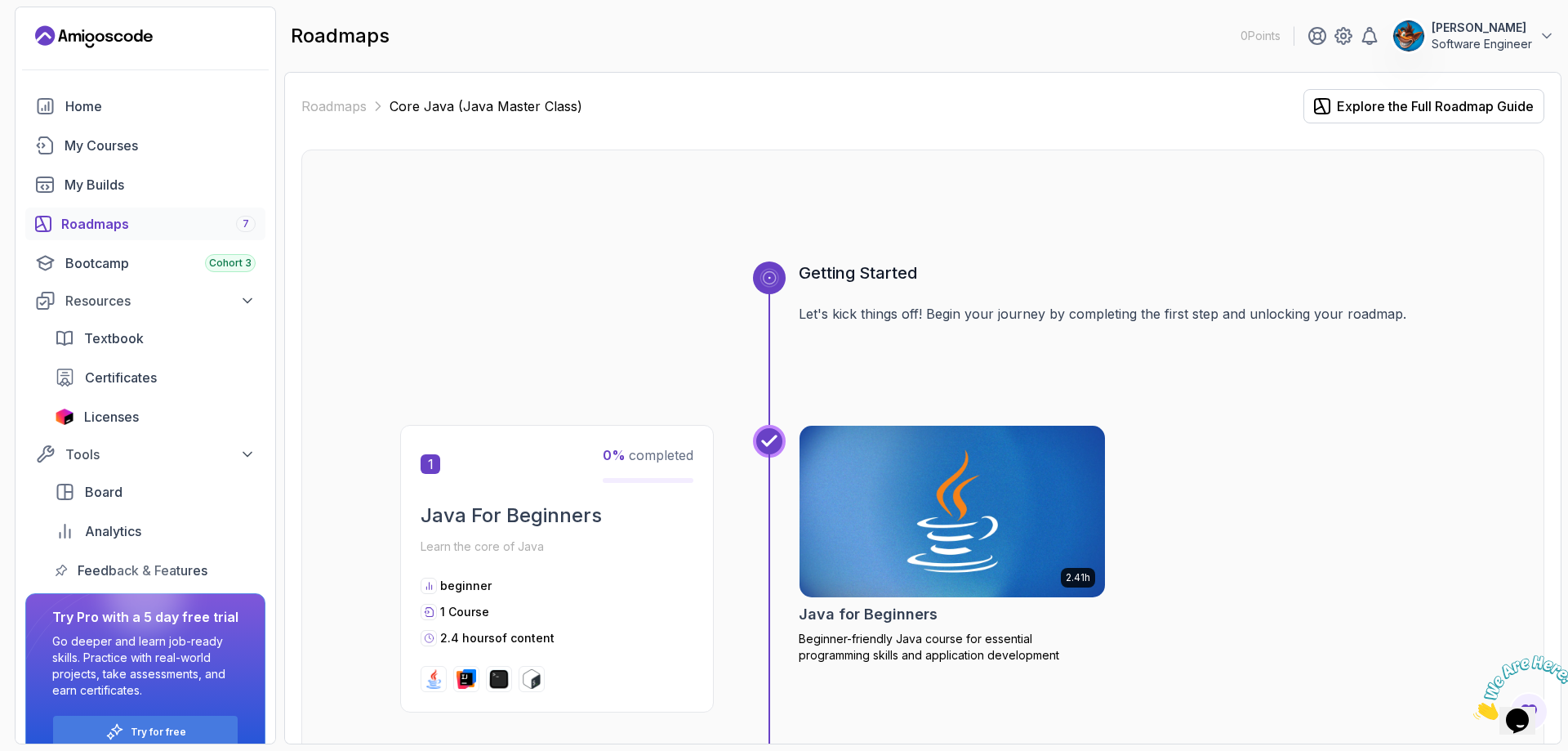
scroll to position [82, 0]
